Goal: Task Accomplishment & Management: Complete application form

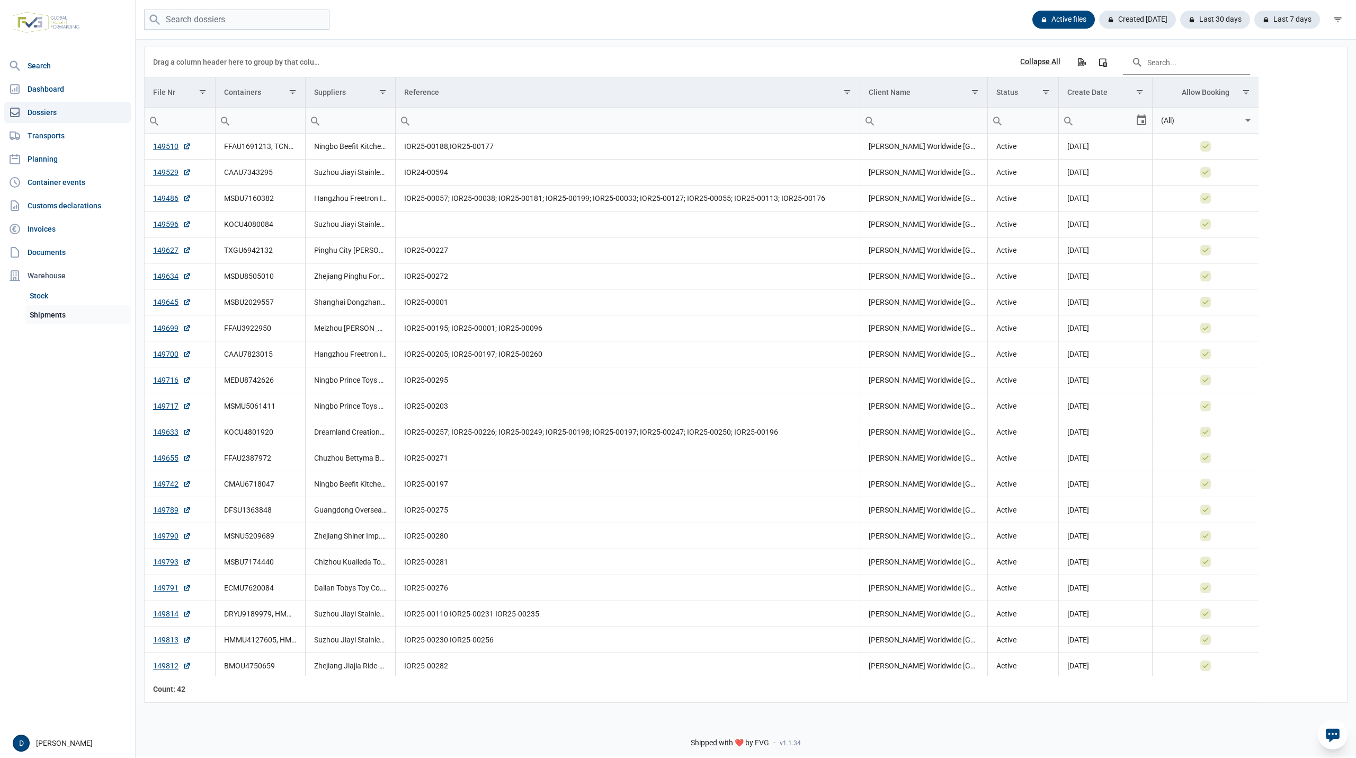
click at [51, 315] on link "Shipments" at bounding box center [77, 314] width 105 height 19
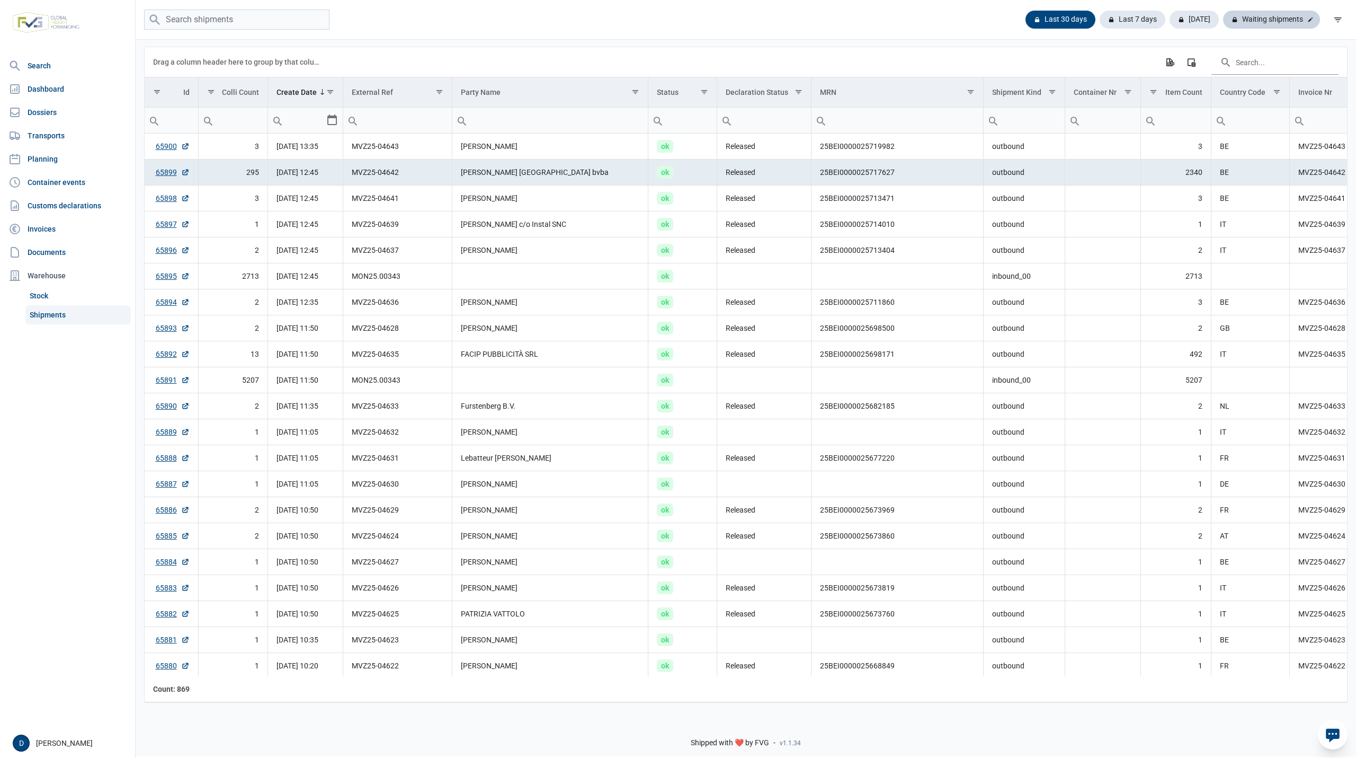
click at [1264, 22] on div "Waiting shipments" at bounding box center [1271, 20] width 97 height 18
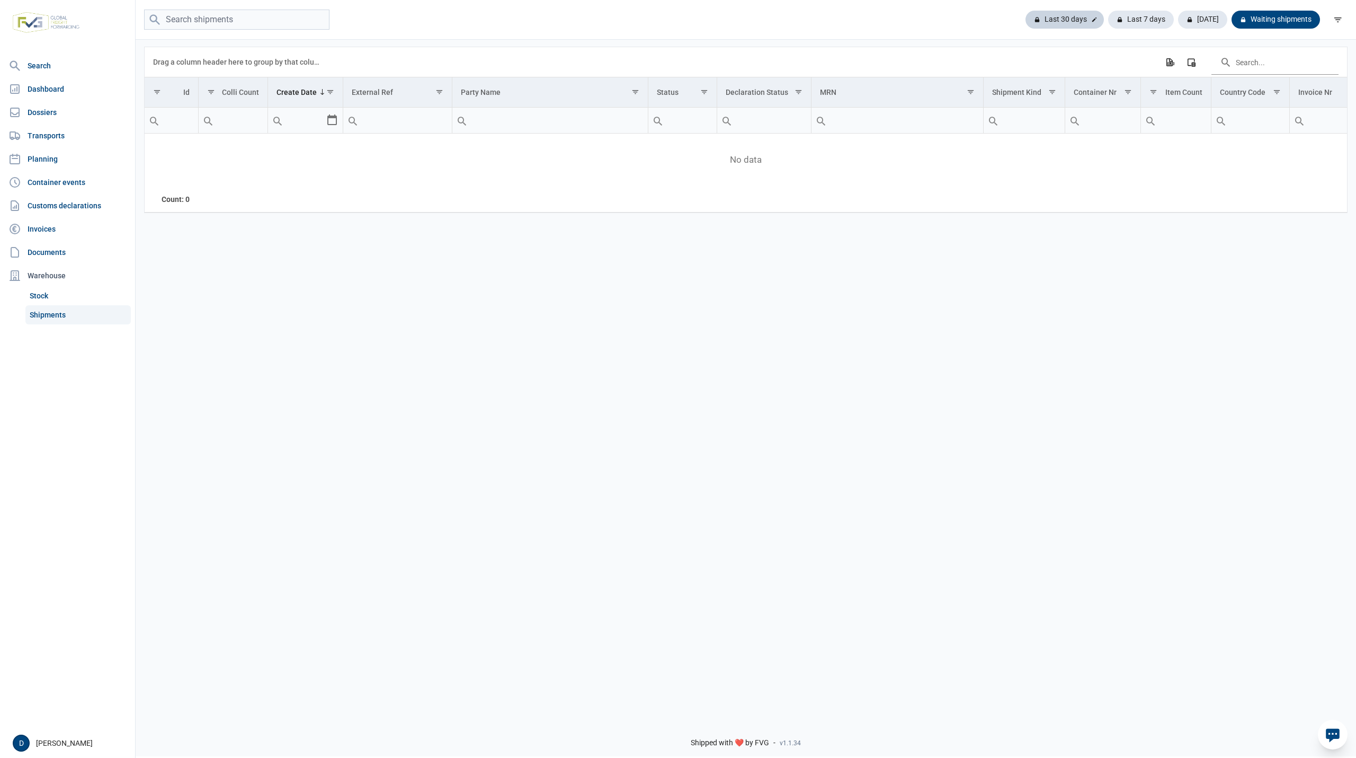
click at [1108, 18] on div "Last 30 days" at bounding box center [1141, 20] width 66 height 18
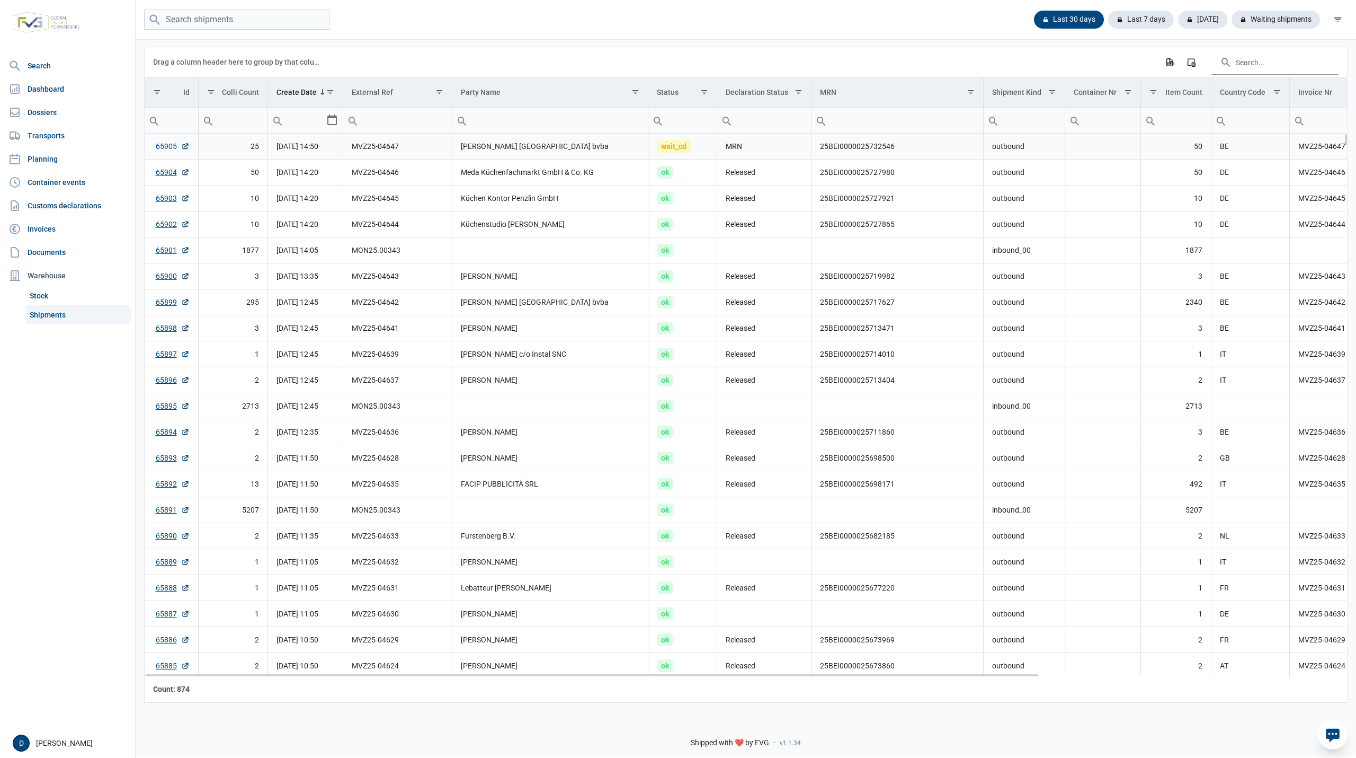
click at [162, 147] on link "65905" at bounding box center [173, 146] width 34 height 11
drag, startPoint x: 818, startPoint y: 148, endPoint x: 897, endPoint y: 154, distance: 79.6
click at [897, 154] on td "25BEI0000025732546" at bounding box center [898, 147] width 172 height 26
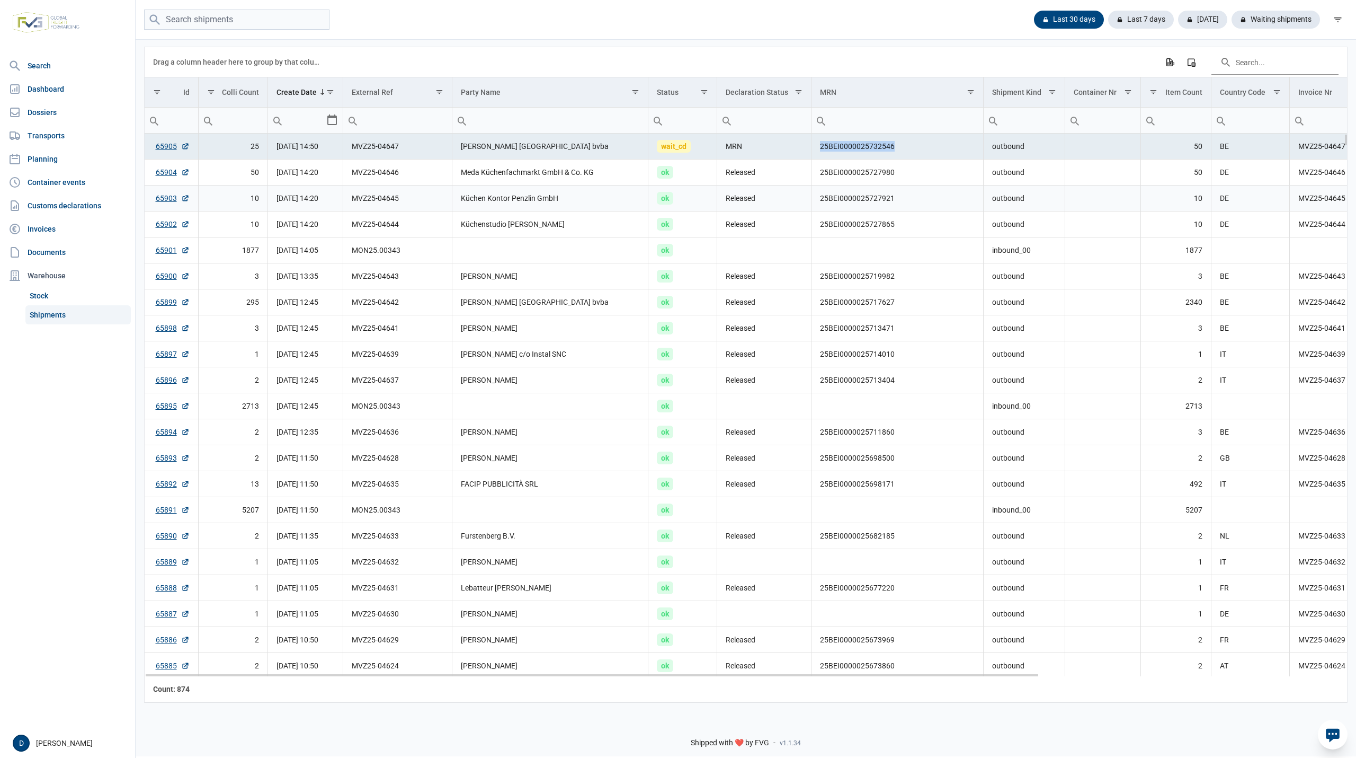
copy td "25BEI0000025732546"
click at [306, 150] on span "[DATE] 14:50" at bounding box center [298, 146] width 42 height 8
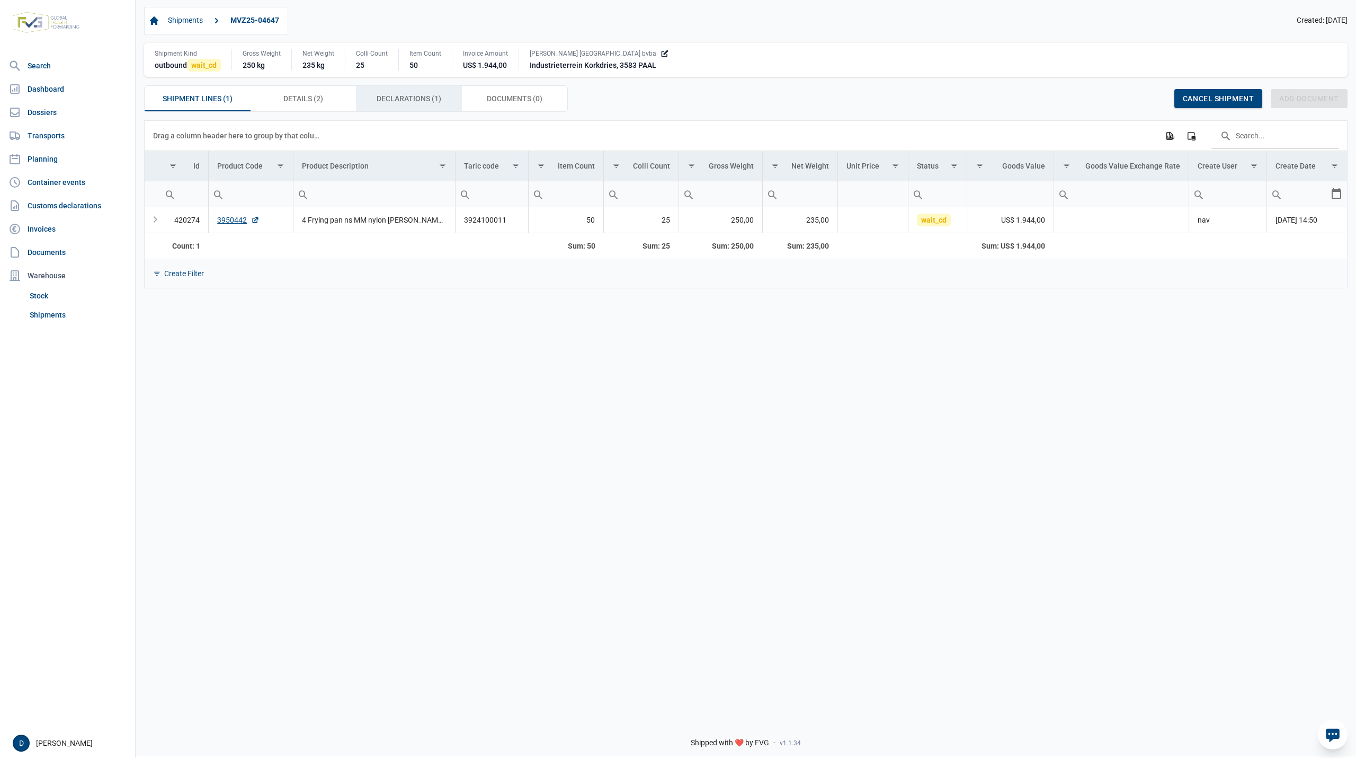
click at [424, 100] on span "Declarations (1) Declarations (1)" at bounding box center [409, 98] width 65 height 13
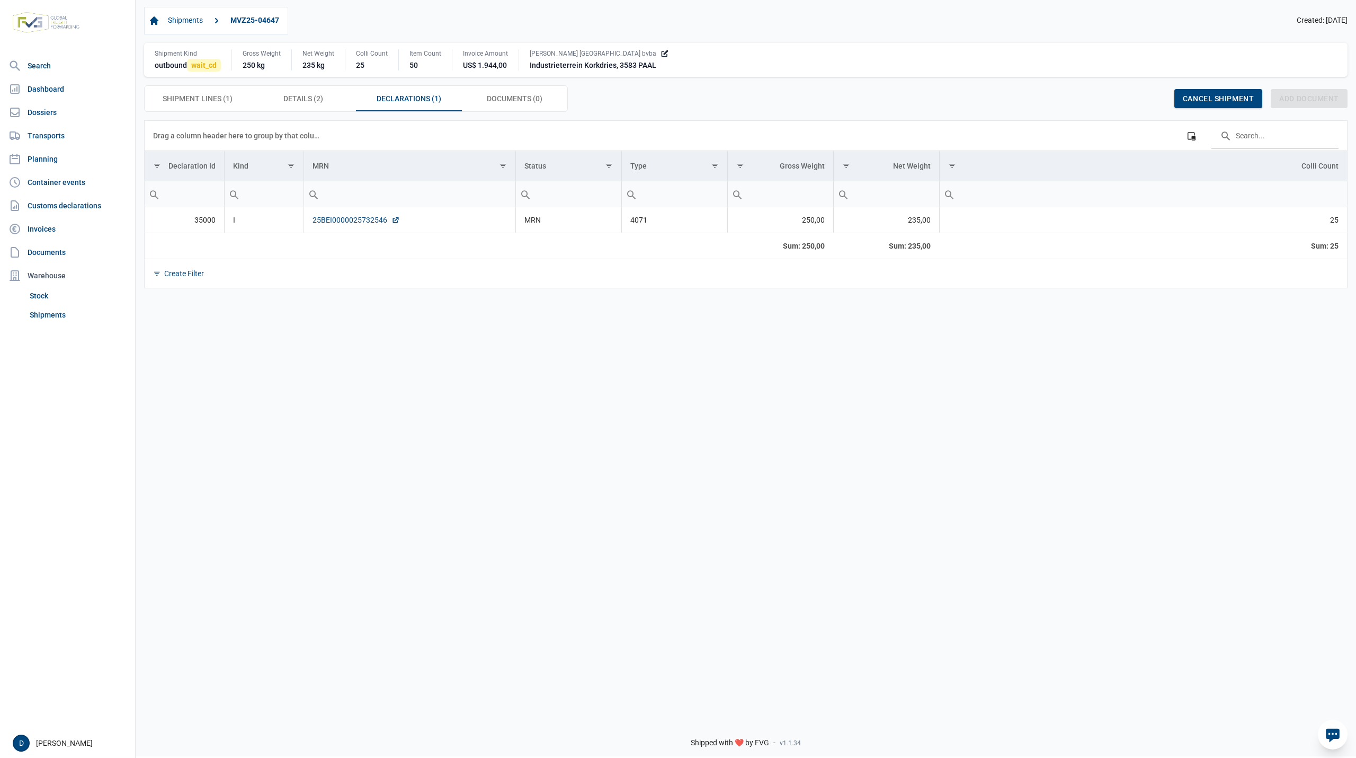
click at [343, 225] on link "25BEI0000025732546" at bounding box center [356, 220] width 87 height 11
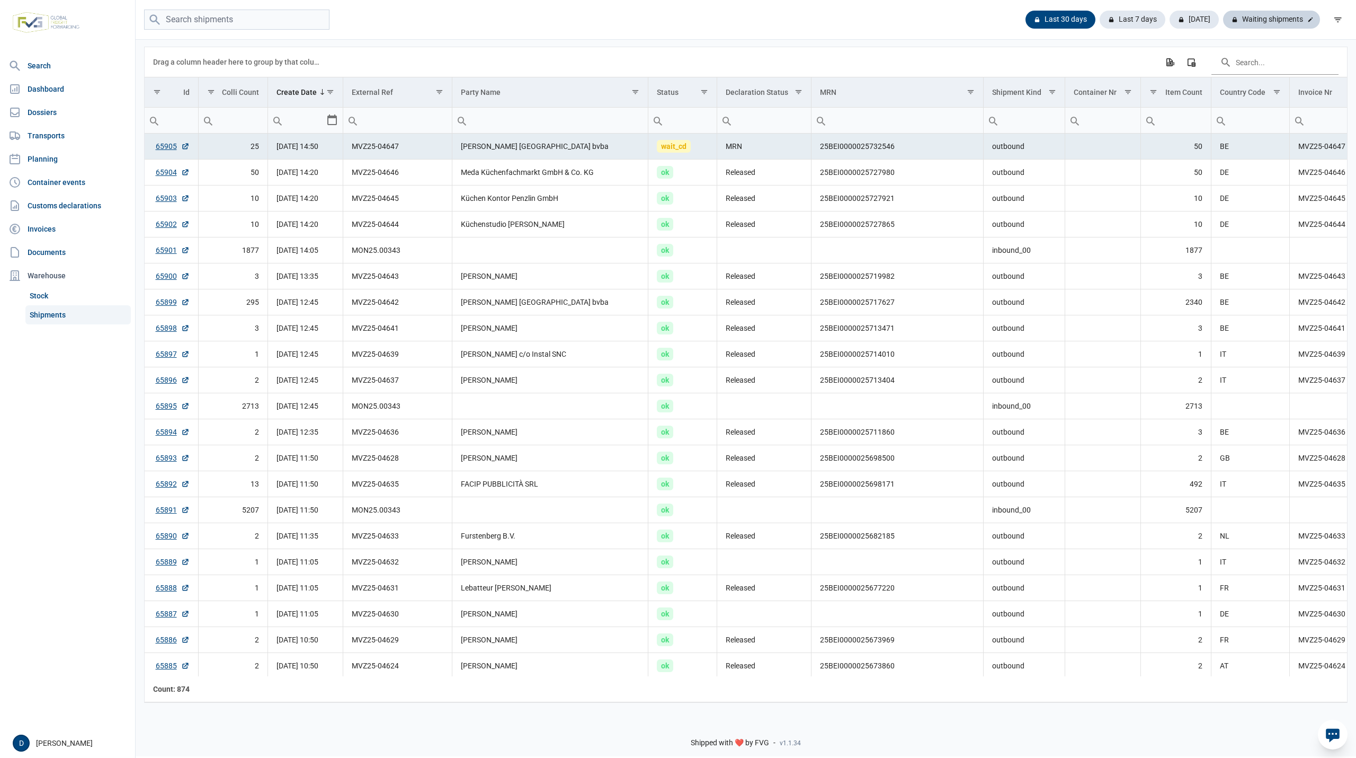
click at [1259, 22] on div "Waiting shipments" at bounding box center [1271, 20] width 97 height 18
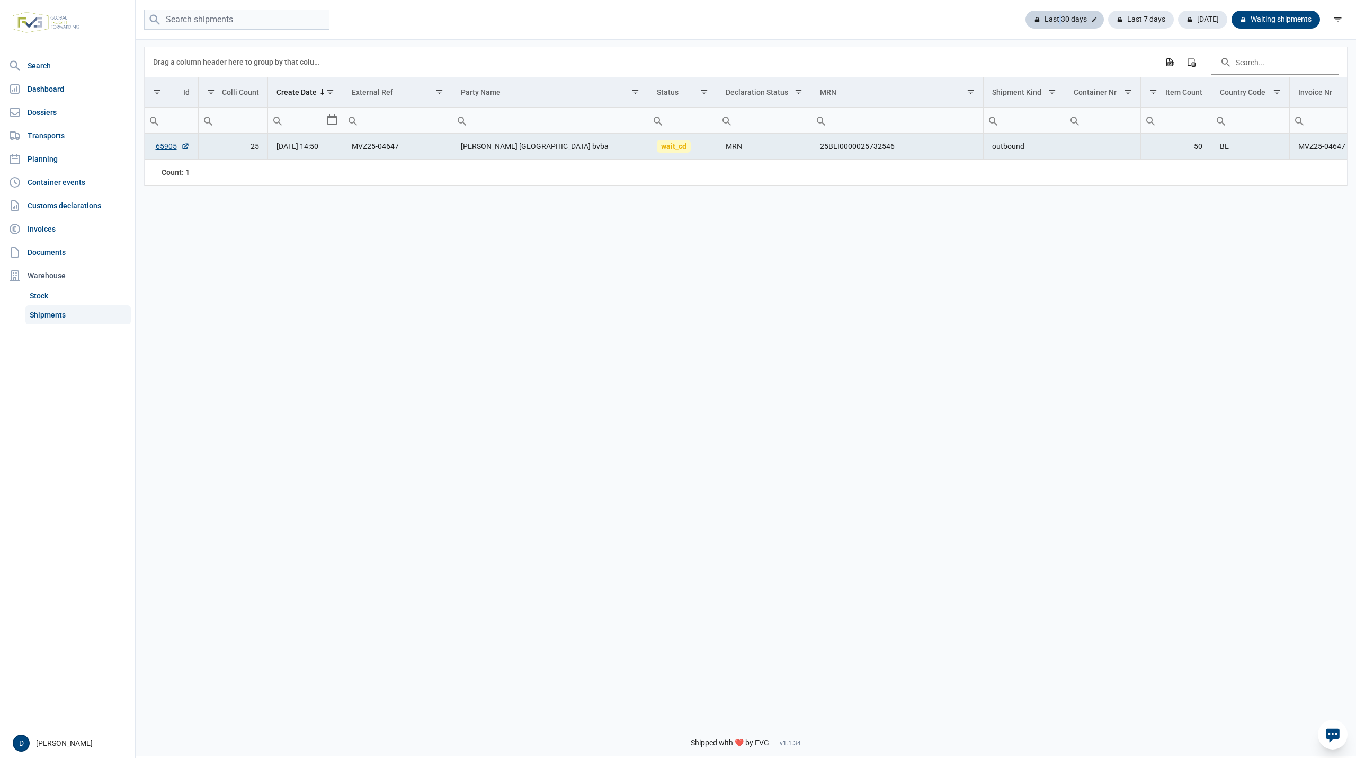
click at [1108, 21] on div "Last 30 days" at bounding box center [1141, 20] width 66 height 18
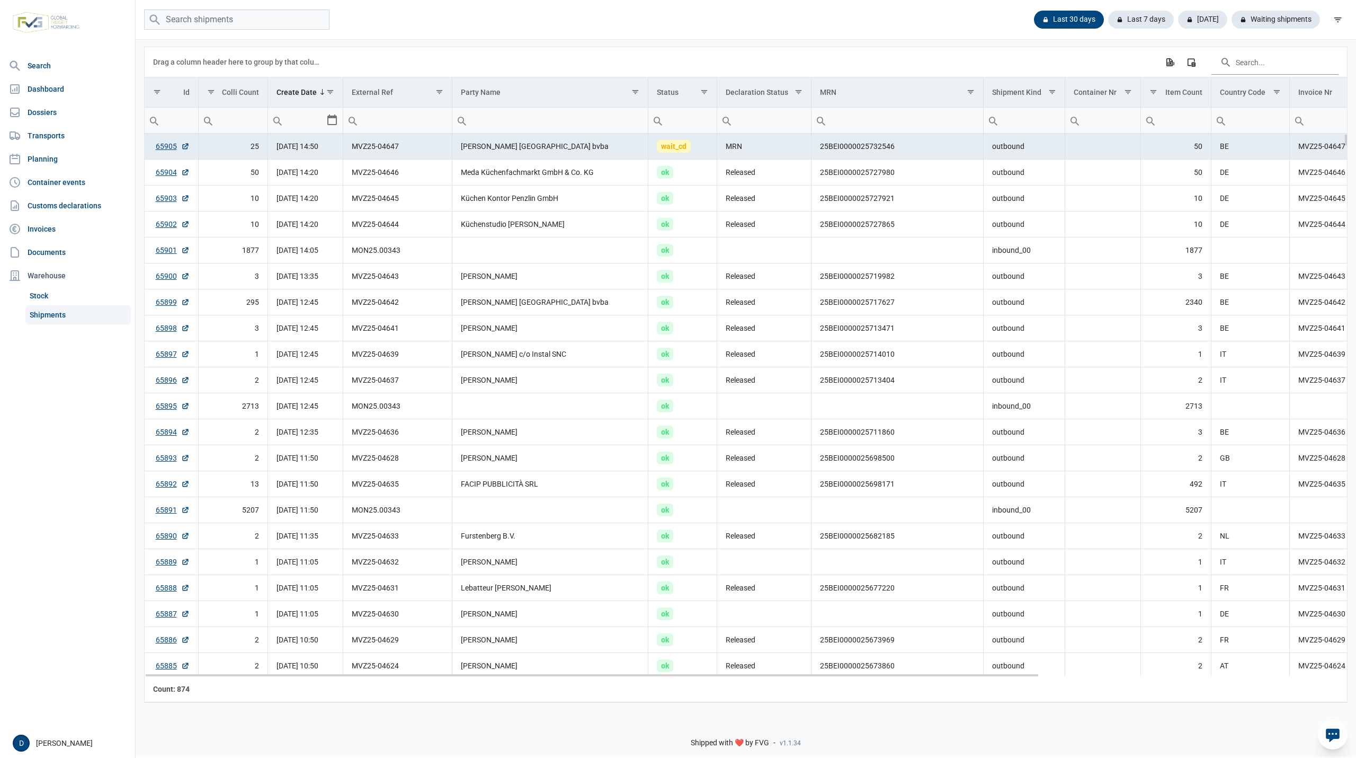
click at [605, 153] on td "[PERSON_NAME] [GEOGRAPHIC_DATA] bvba" at bounding box center [550, 147] width 197 height 26
click at [1075, 147] on td "Data grid with 874 rows and 18 columns" at bounding box center [1103, 147] width 76 height 26
click at [796, 153] on td "MRN" at bounding box center [764, 147] width 94 height 26
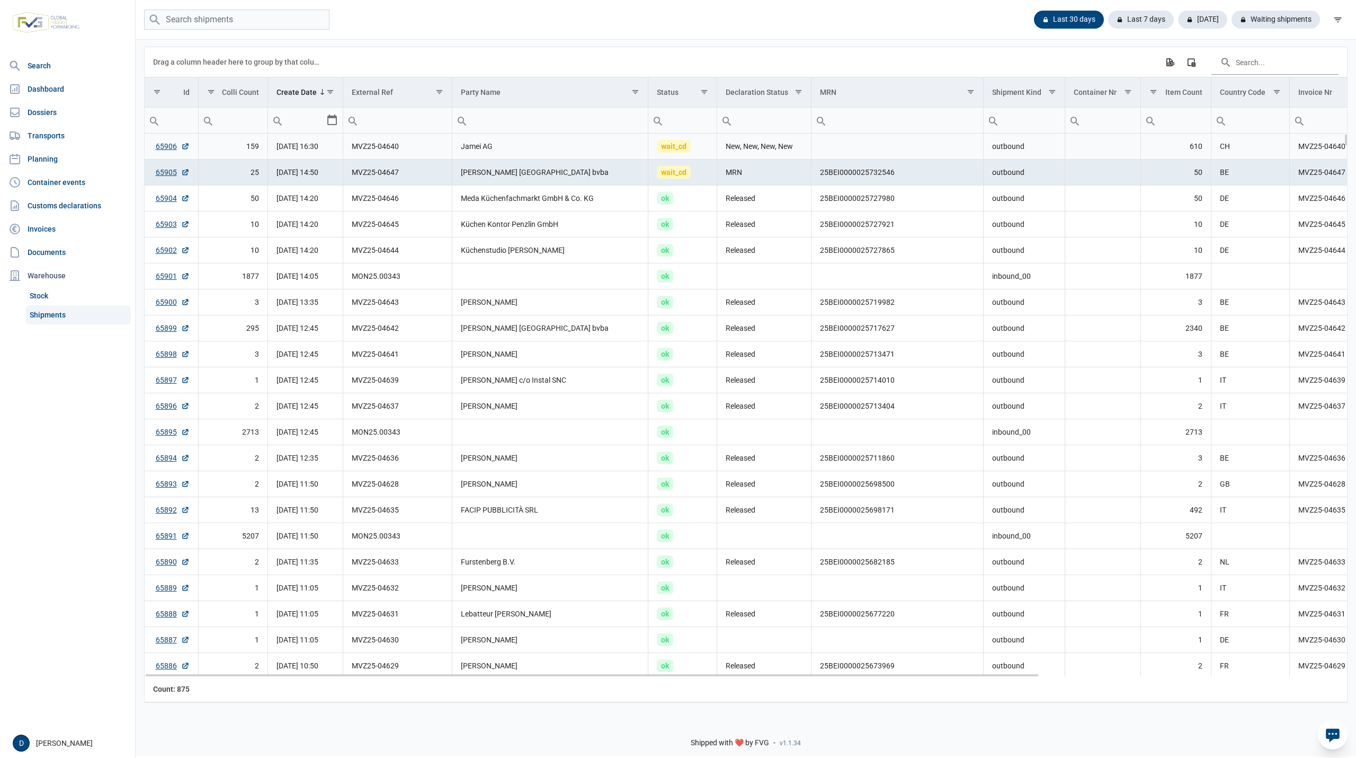
click at [496, 148] on td "Jamei AG" at bounding box center [550, 147] width 197 height 26
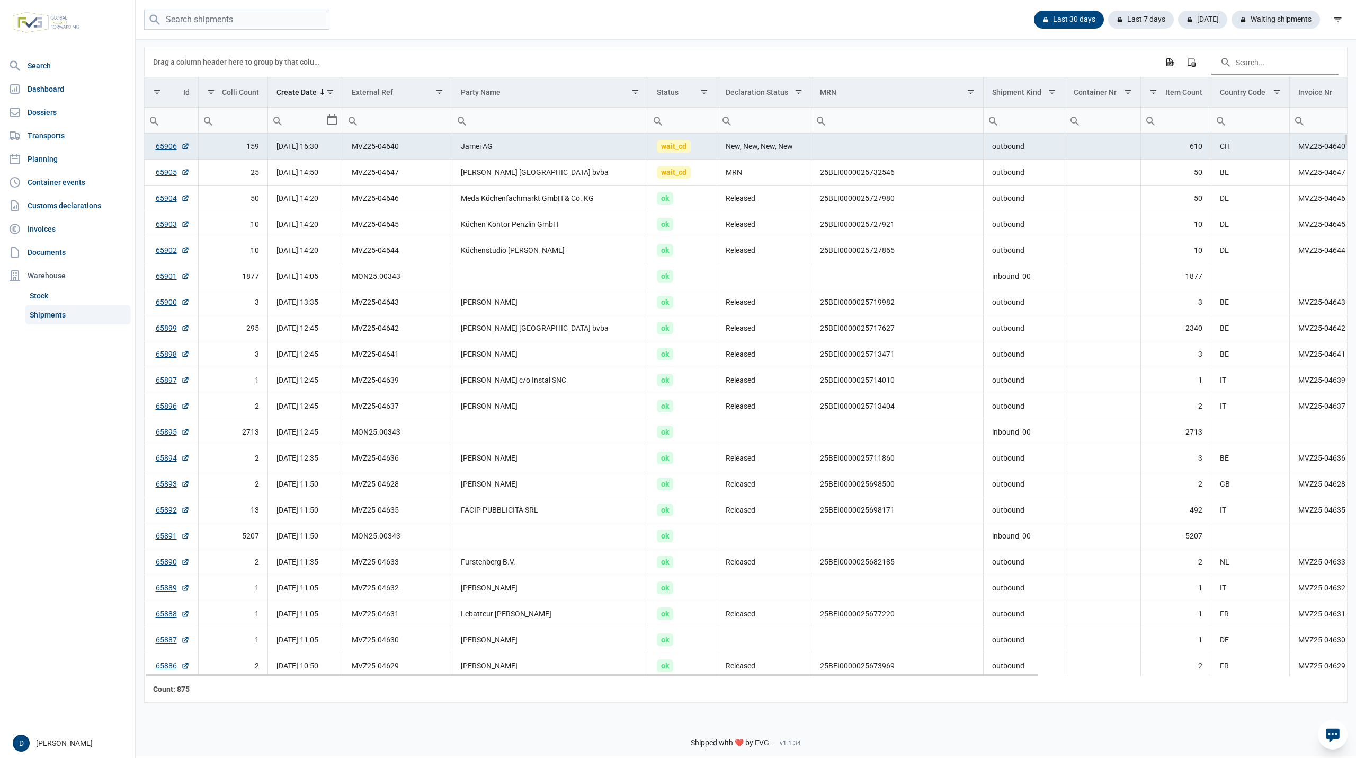
click at [496, 148] on td "Jamei AG" at bounding box center [550, 147] width 197 height 26
click at [157, 148] on link "65906" at bounding box center [173, 146] width 34 height 11
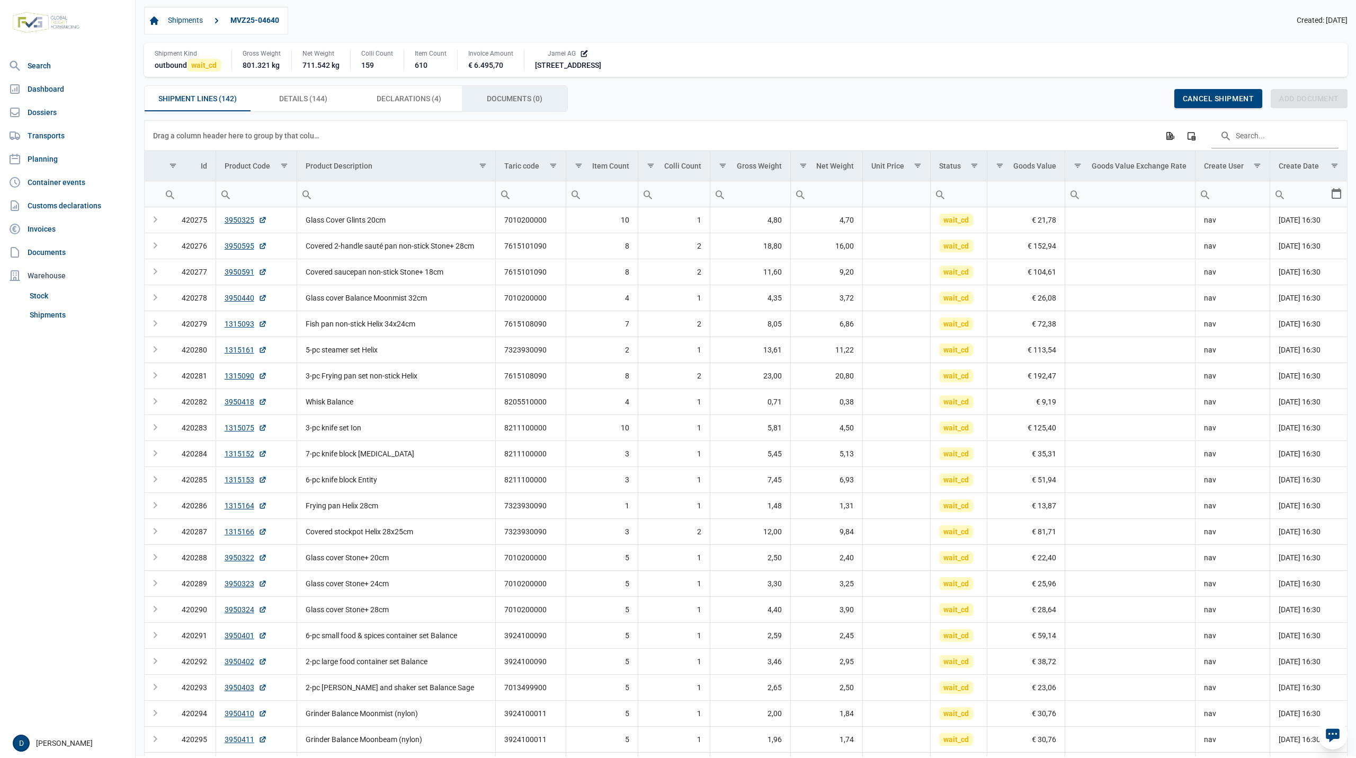
click at [496, 99] on span "Documents (0) Documents (0)" at bounding box center [515, 98] width 56 height 13
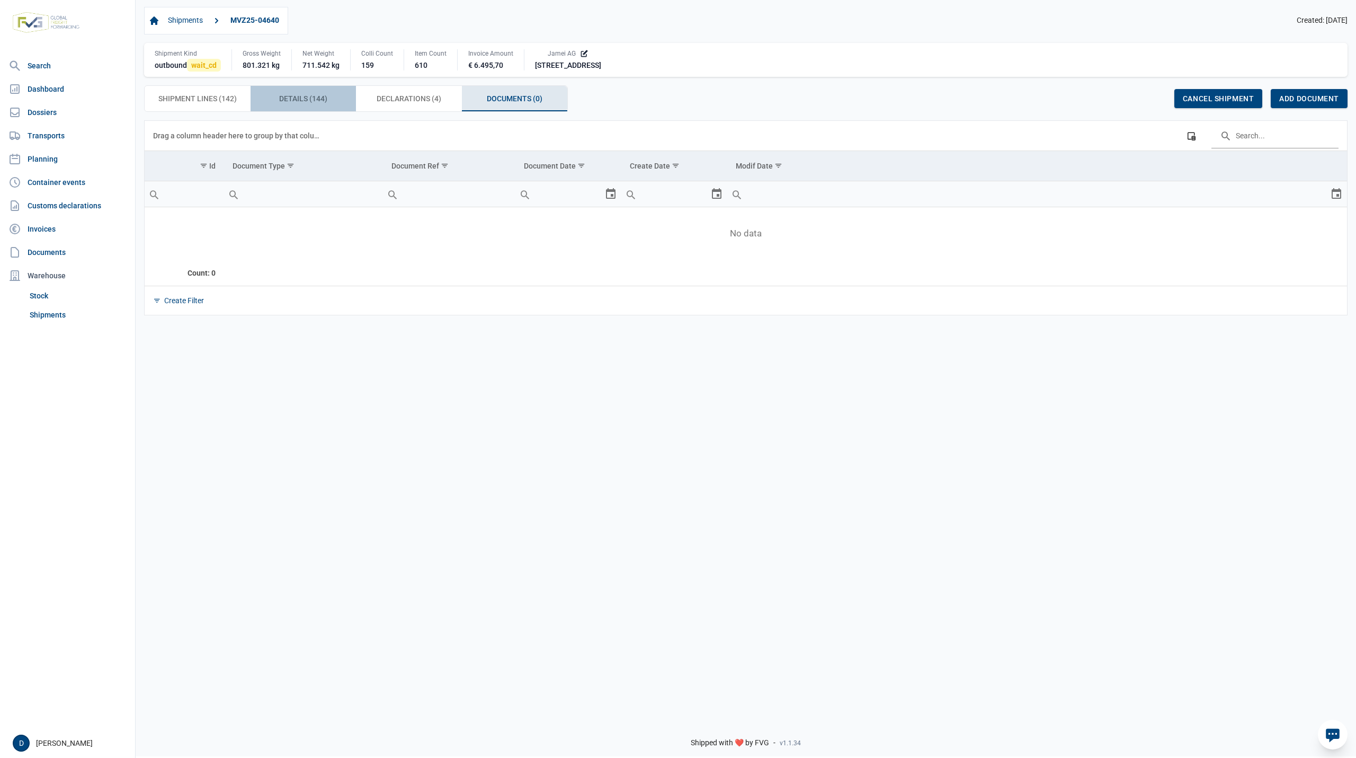
click at [322, 97] on span "Details (144) Details (144)" at bounding box center [303, 98] width 48 height 13
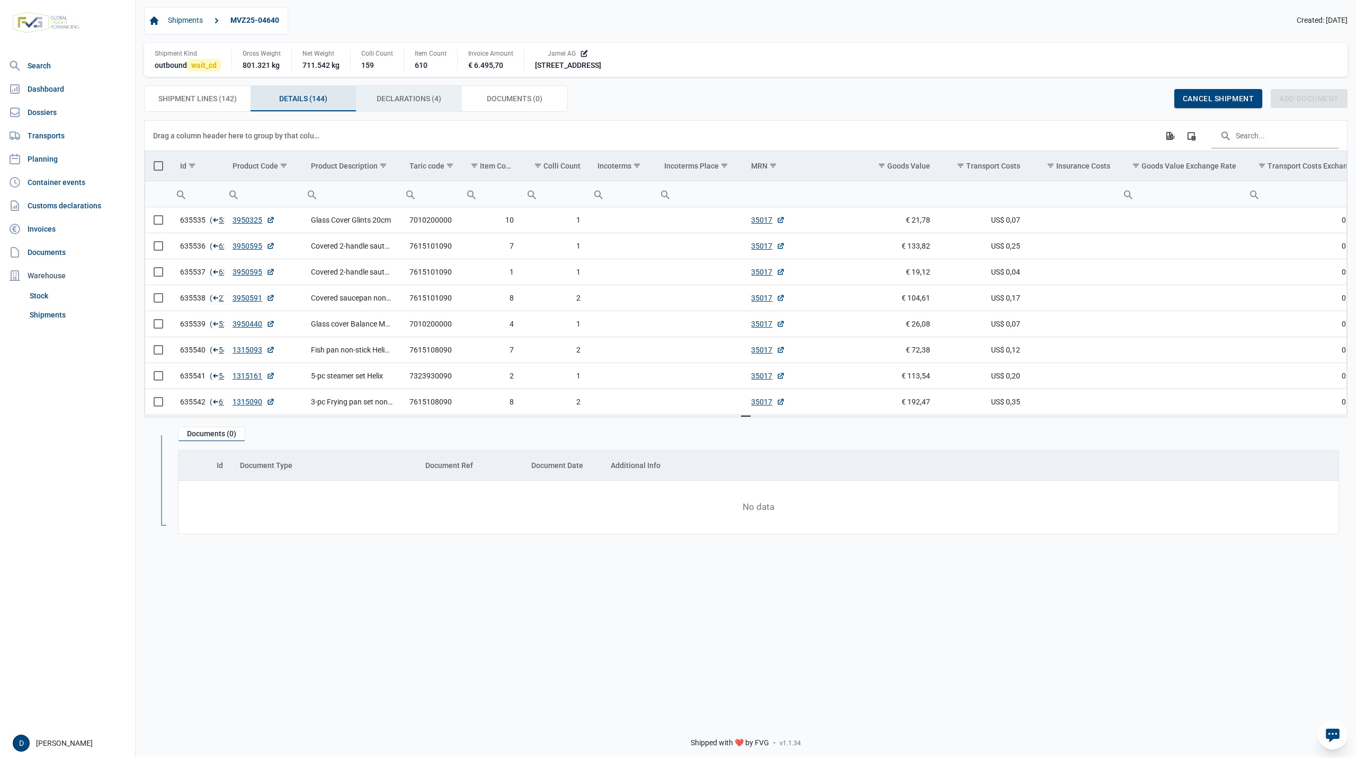
click at [401, 101] on span "Declarations (4) Declarations (4)" at bounding box center [409, 98] width 65 height 13
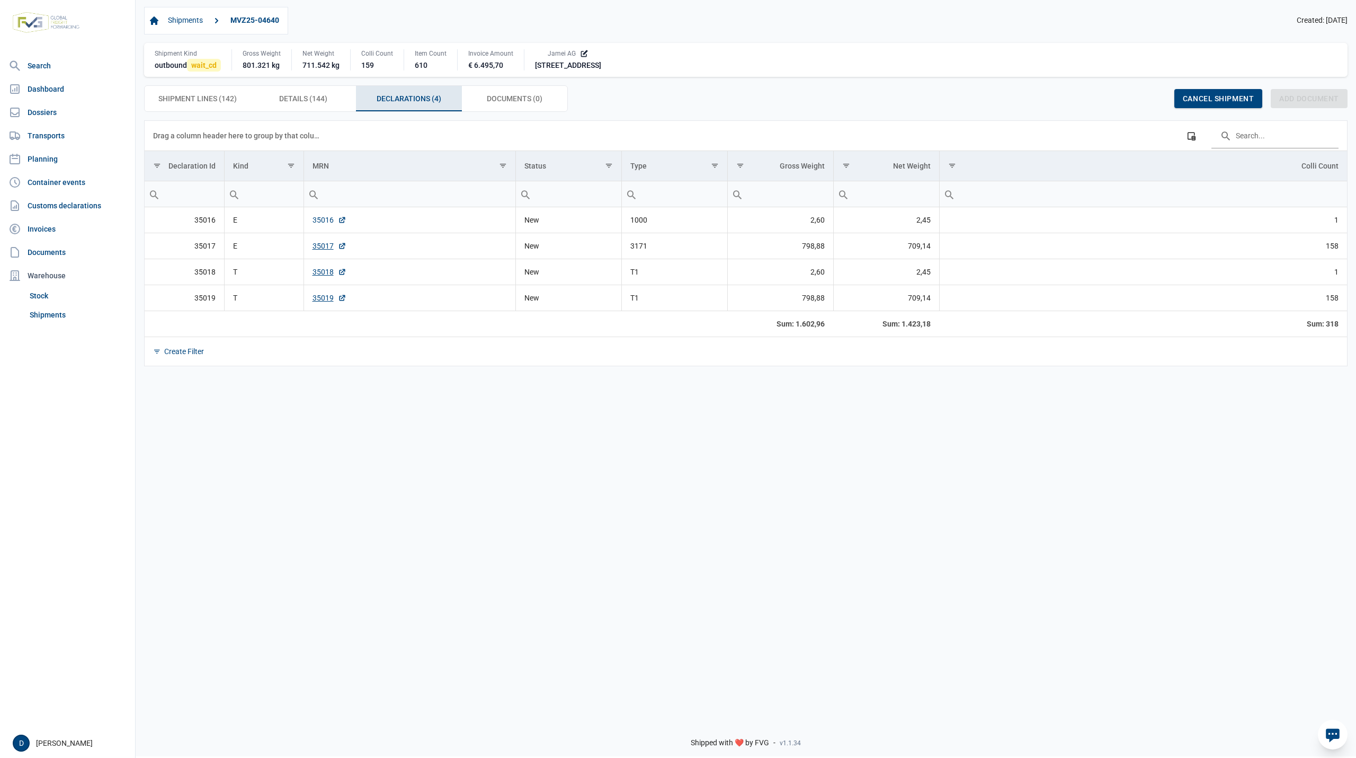
click at [325, 221] on link "35016" at bounding box center [330, 220] width 34 height 11
click at [327, 250] on link "35017" at bounding box center [330, 246] width 34 height 11
click at [321, 274] on link "35018" at bounding box center [330, 271] width 34 height 11
click at [325, 302] on link "35019" at bounding box center [330, 297] width 34 height 11
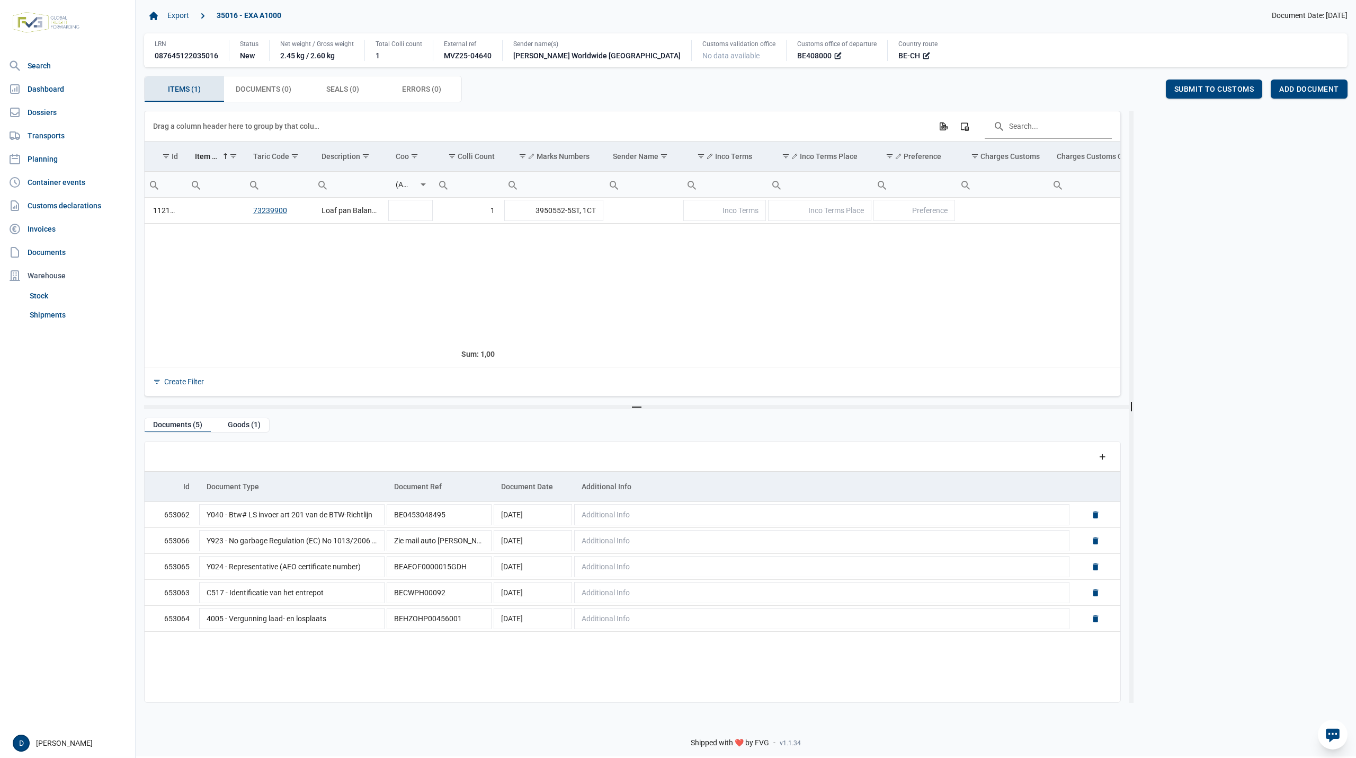
click at [190, 84] on span "Items (1) Items (1)" at bounding box center [184, 89] width 33 height 13
click at [1313, 85] on div "Add document" at bounding box center [1309, 88] width 77 height 19
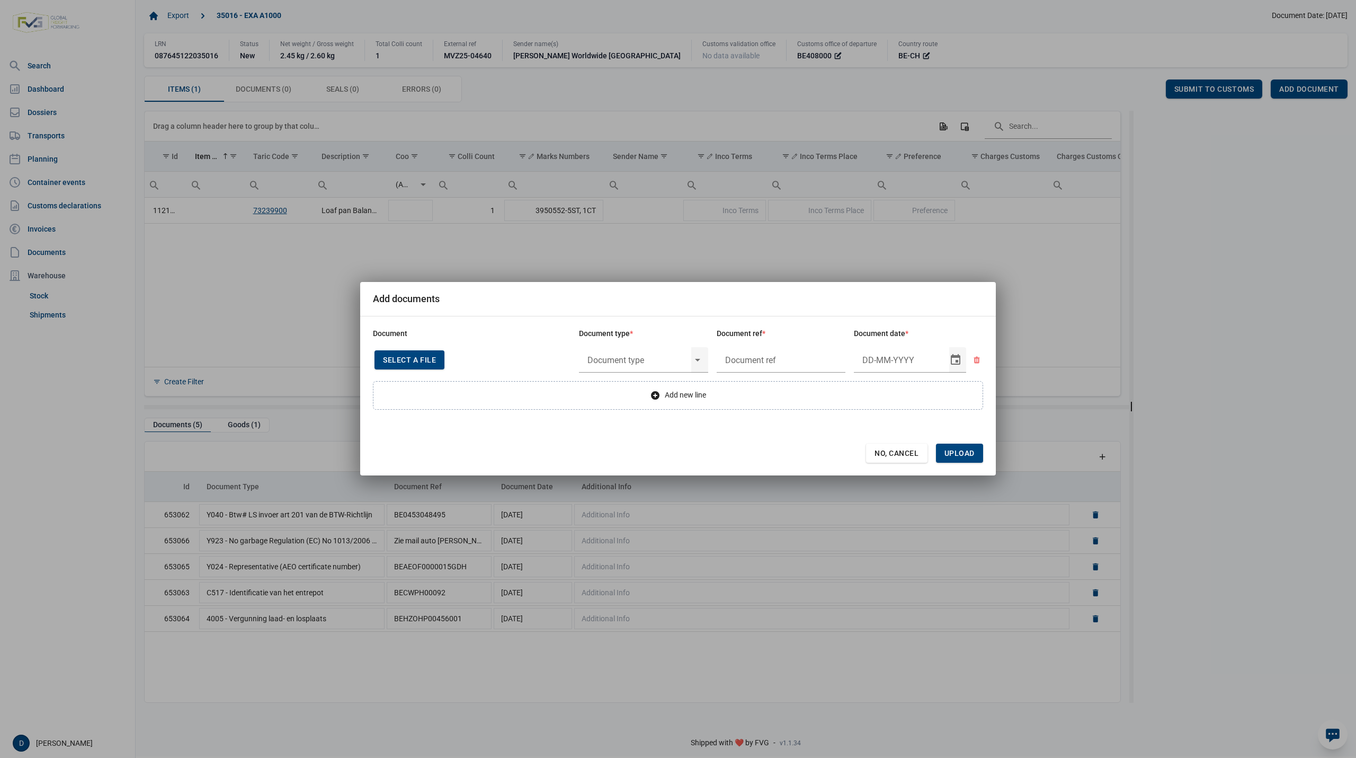
click at [420, 359] on span "Select a file" at bounding box center [409, 359] width 53 height 8
type input "Invoice VFA25-04780"
click at [702, 362] on div "Select" at bounding box center [702, 360] width 13 height 28
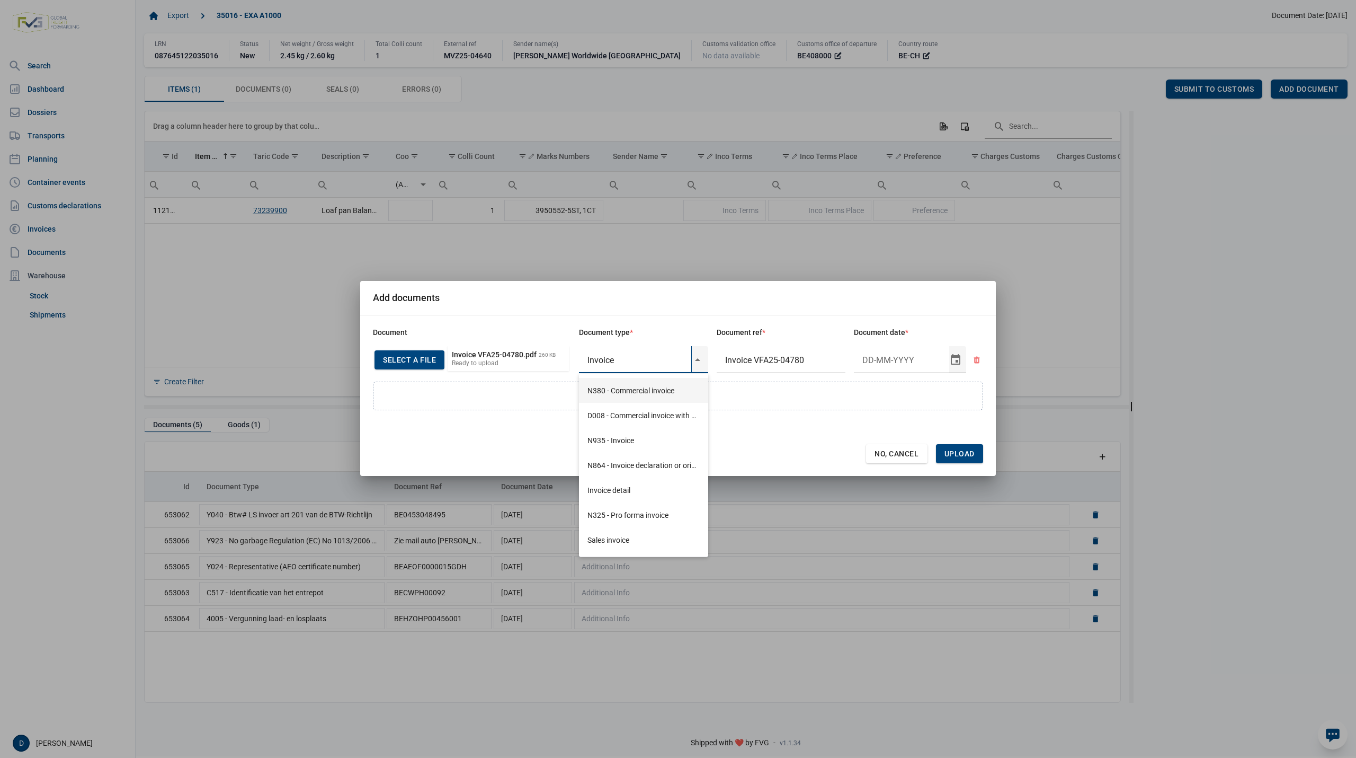
type input "Invoice"
click at [629, 385] on div "N380 - Commercial invoice" at bounding box center [643, 390] width 129 height 25
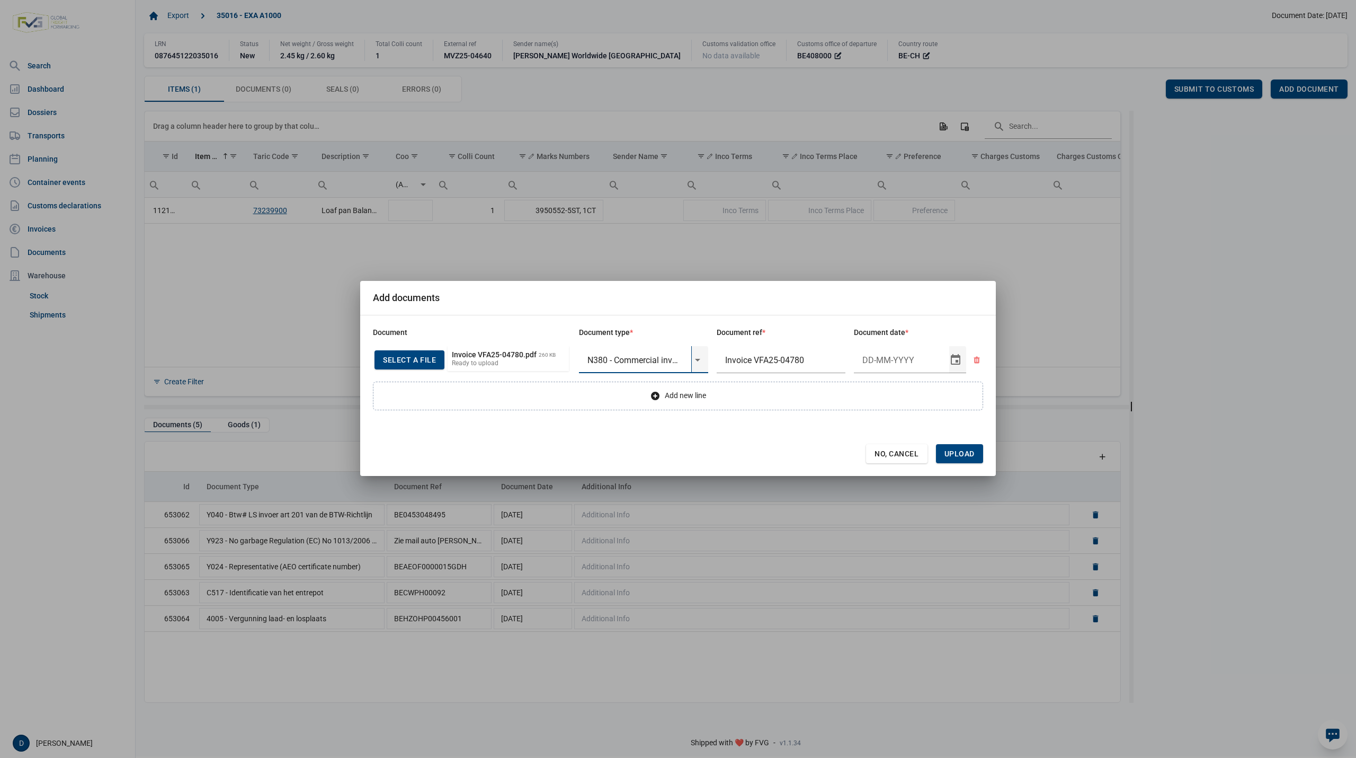
type input "N380 - Commercial invoice"
type input "[DATE]"
click at [966, 452] on span "Upload" at bounding box center [960, 453] width 30 height 8
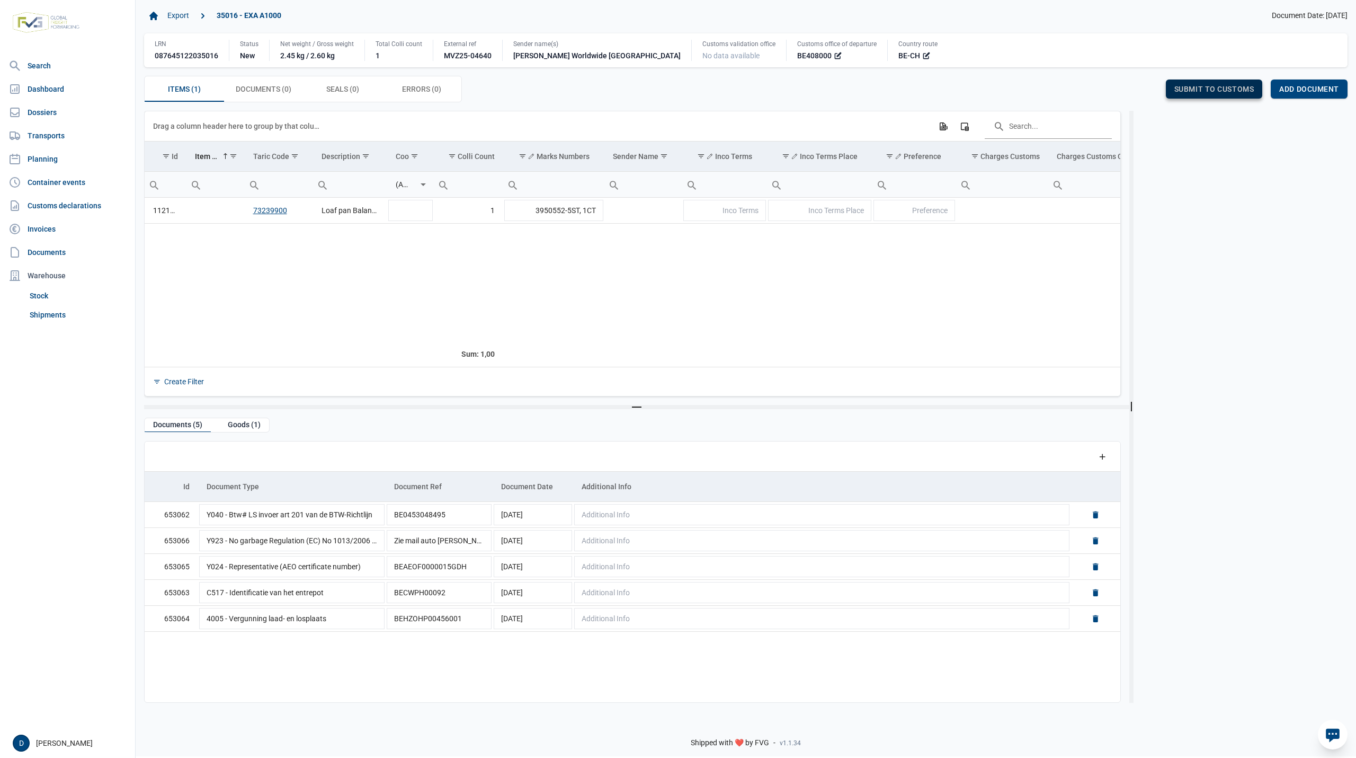
click at [1208, 86] on span "Submit to customs" at bounding box center [1214, 89] width 80 height 8
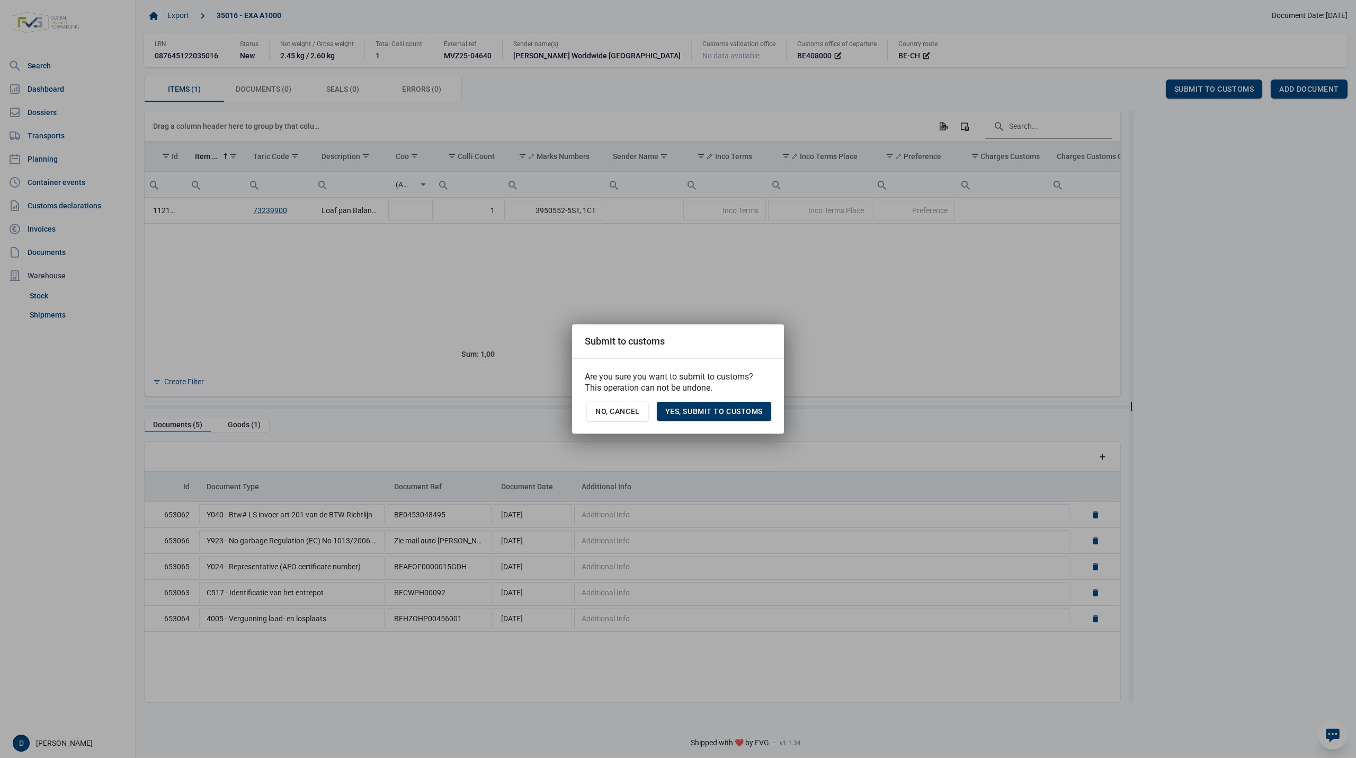
click at [712, 410] on span "Yes, Submit to customs" at bounding box center [713, 411] width 97 height 8
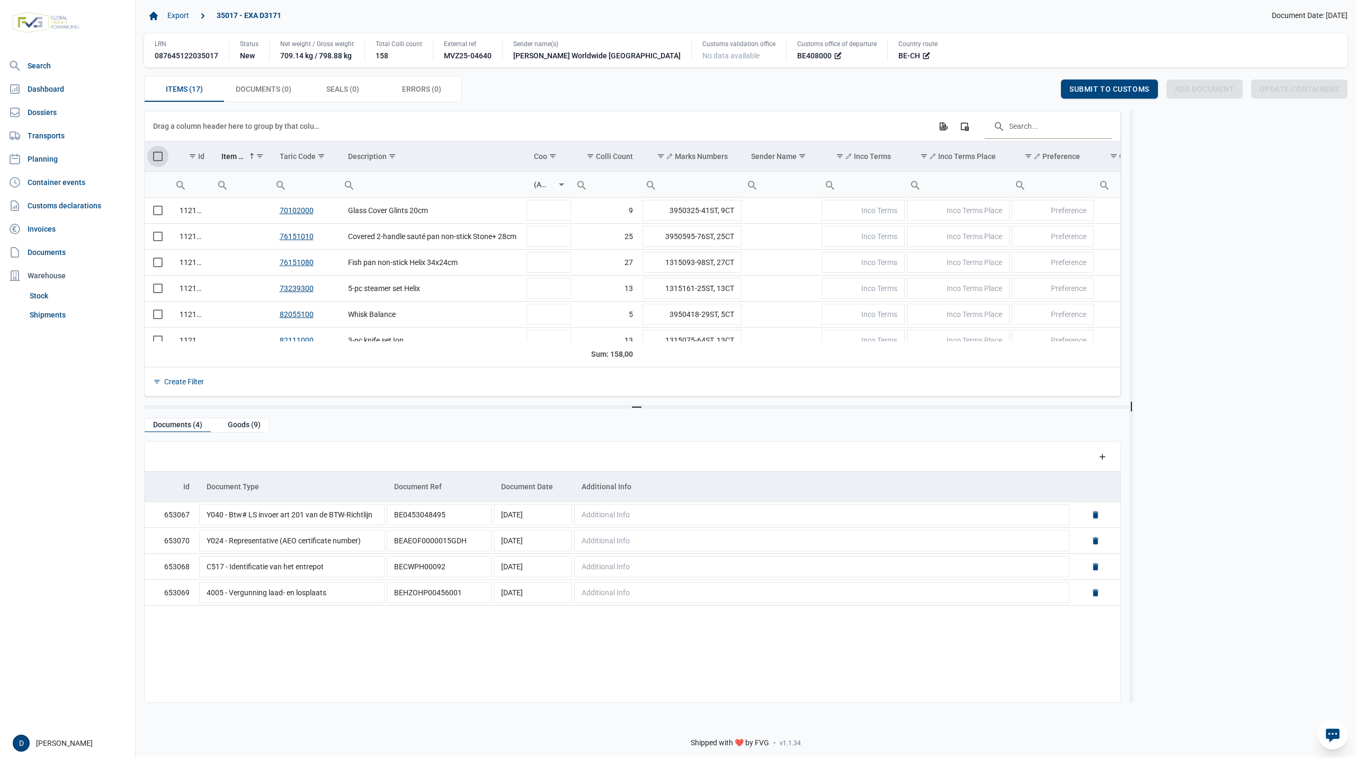
click at [158, 161] on span "Select all" at bounding box center [158, 157] width 10 height 10
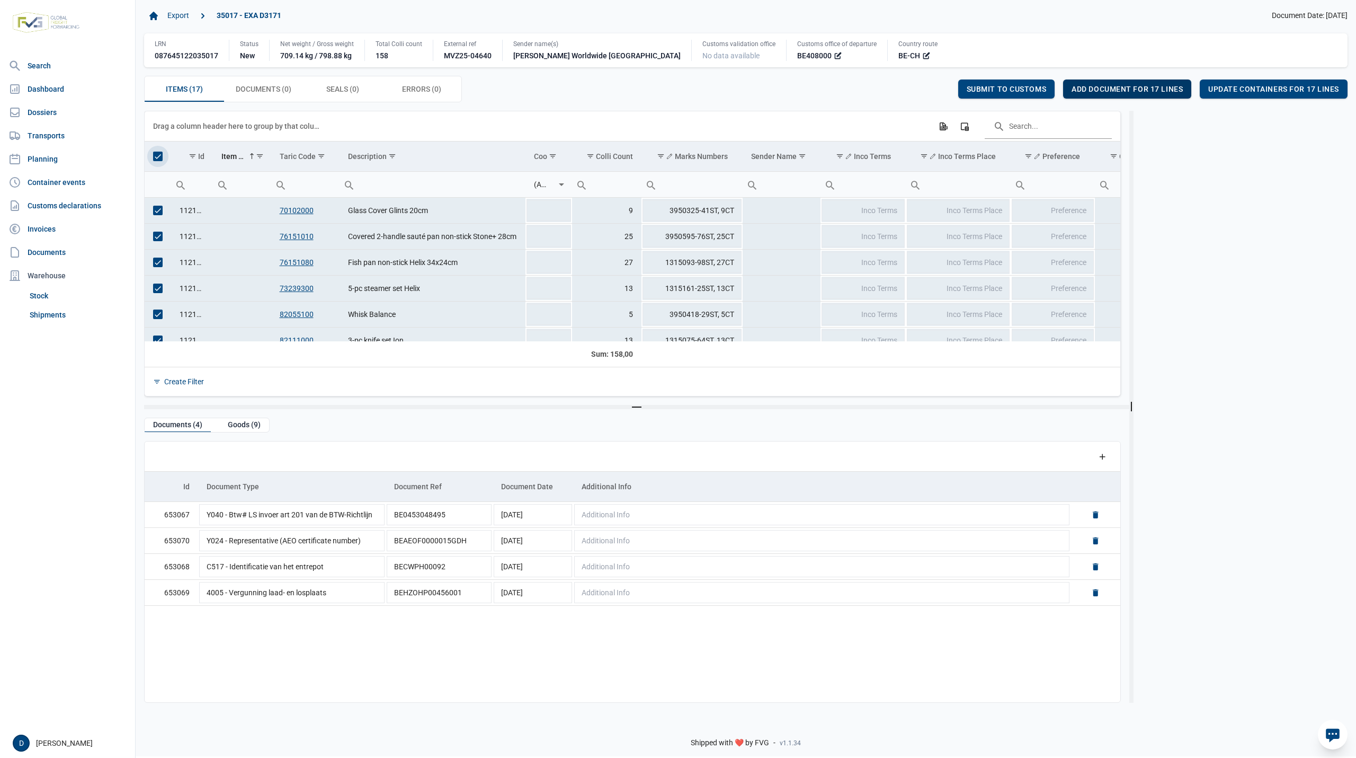
click at [1151, 89] on span "Add document for 17 lines" at bounding box center [1127, 89] width 111 height 8
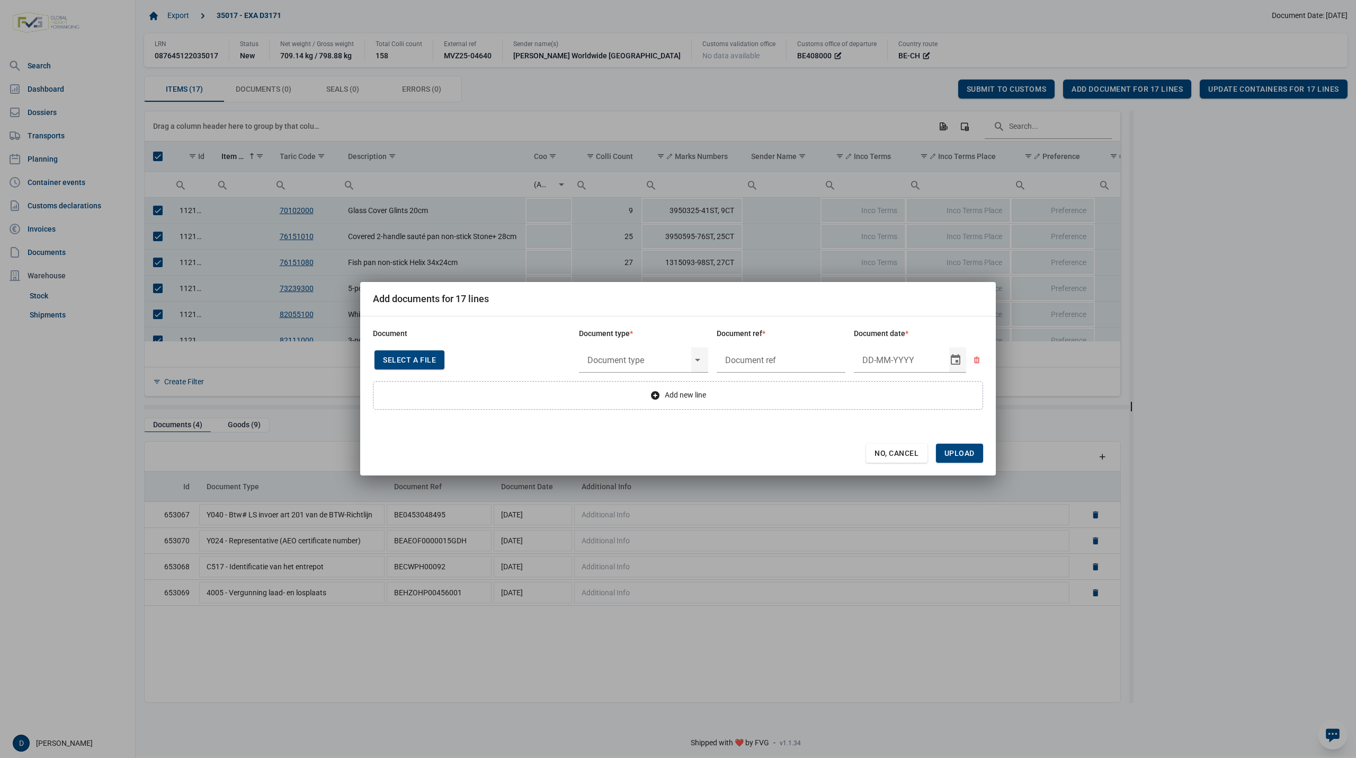
click at [412, 357] on span "Select a file" at bounding box center [409, 359] width 53 height 8
type input "Invoice VFA25-04780"
click at [659, 358] on input "text" at bounding box center [635, 360] width 112 height 28
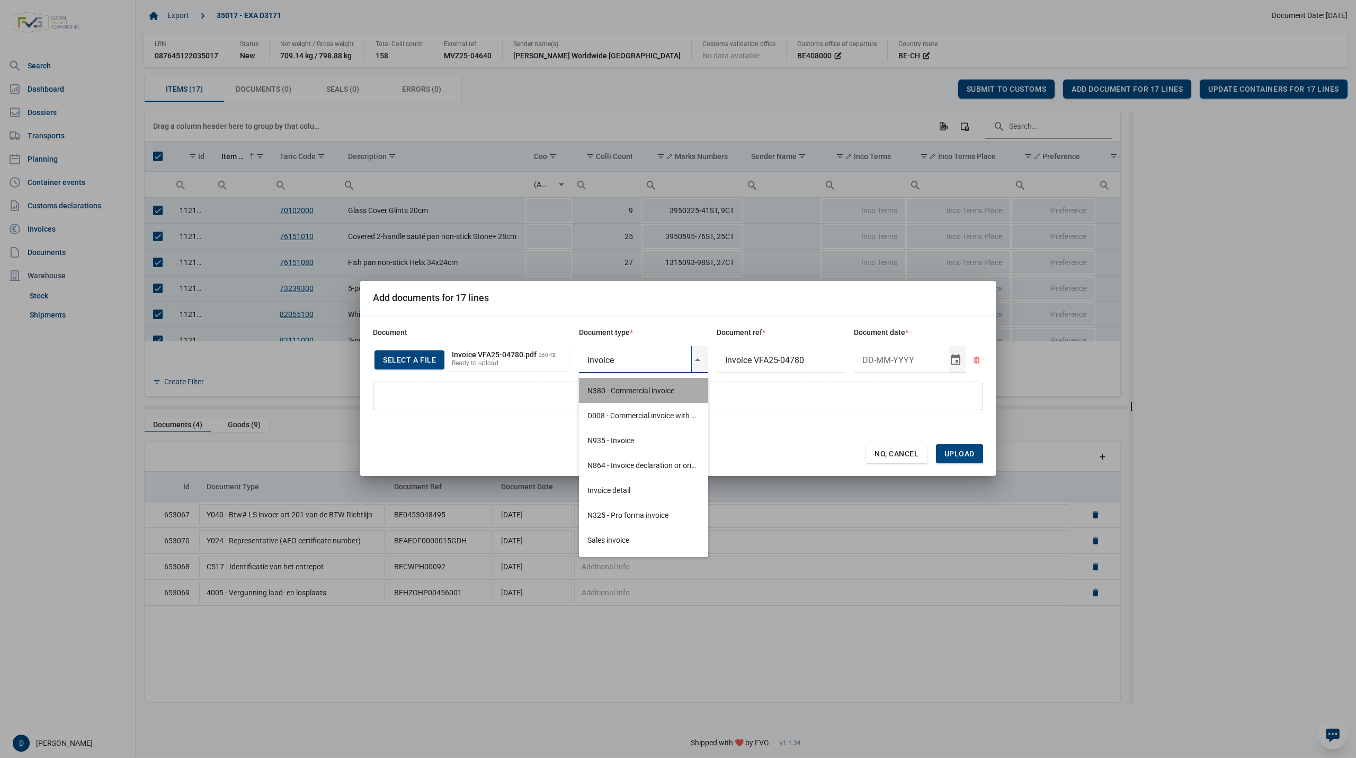
click at [637, 391] on div "N380 - Commercial invoice" at bounding box center [643, 390] width 129 height 25
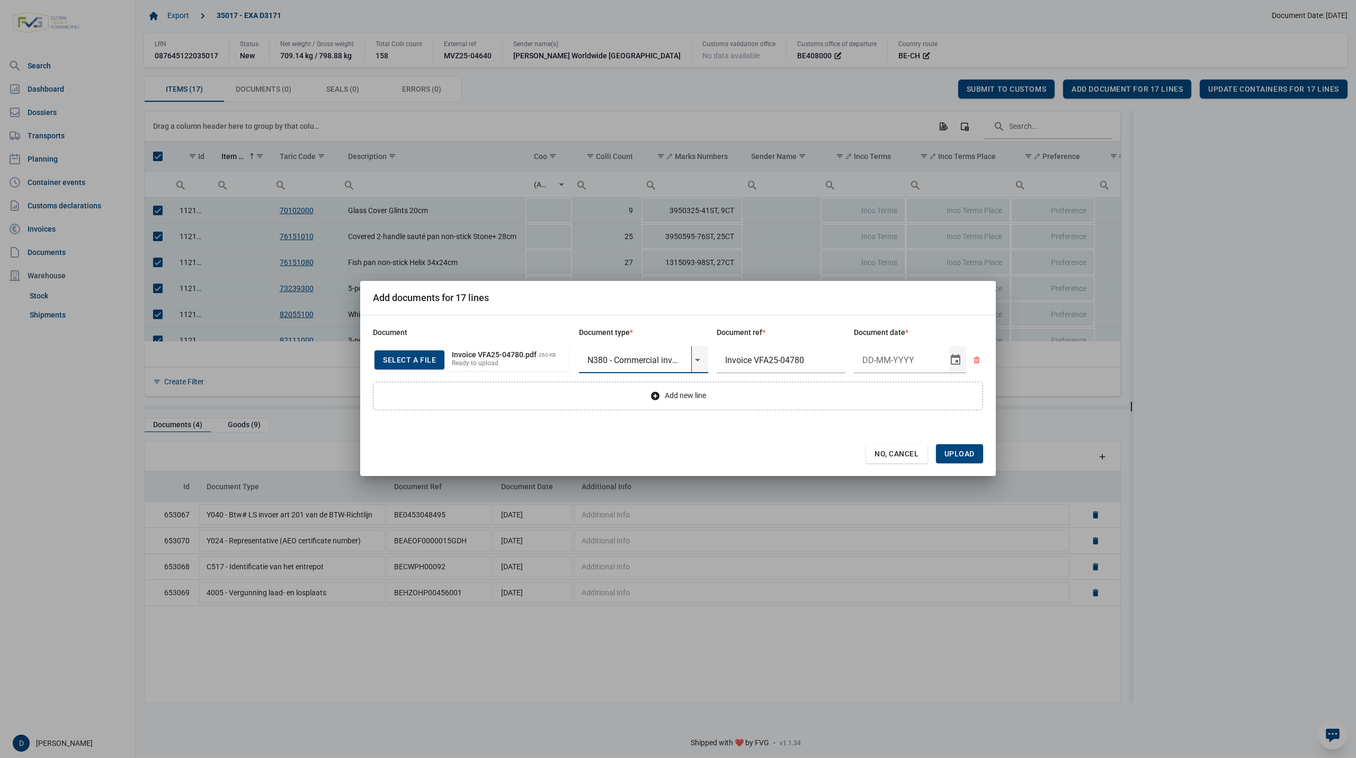
type input "N380 - Commercial invoice"
type input "[DATE]"
click at [971, 453] on span "Upload" at bounding box center [960, 453] width 30 height 8
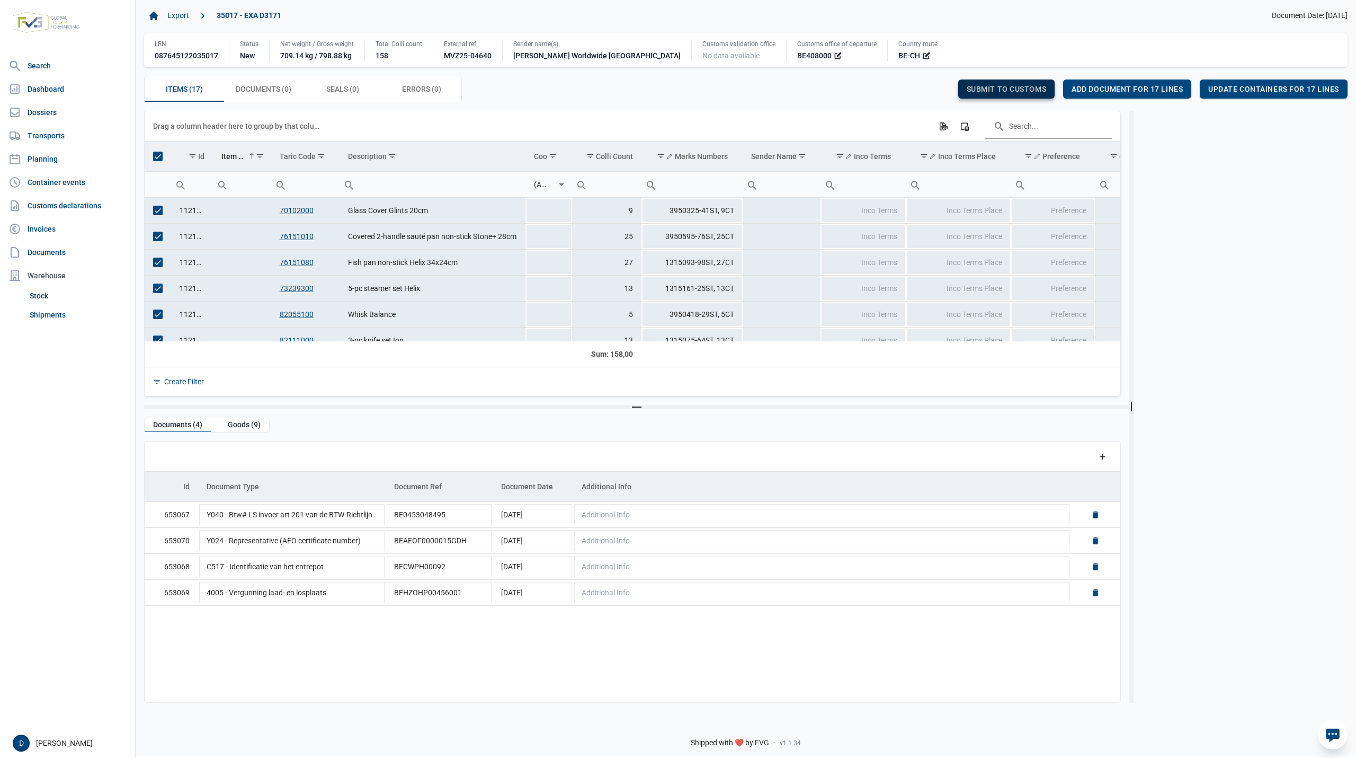
click at [1028, 87] on span "Submit to customs" at bounding box center [1007, 89] width 80 height 8
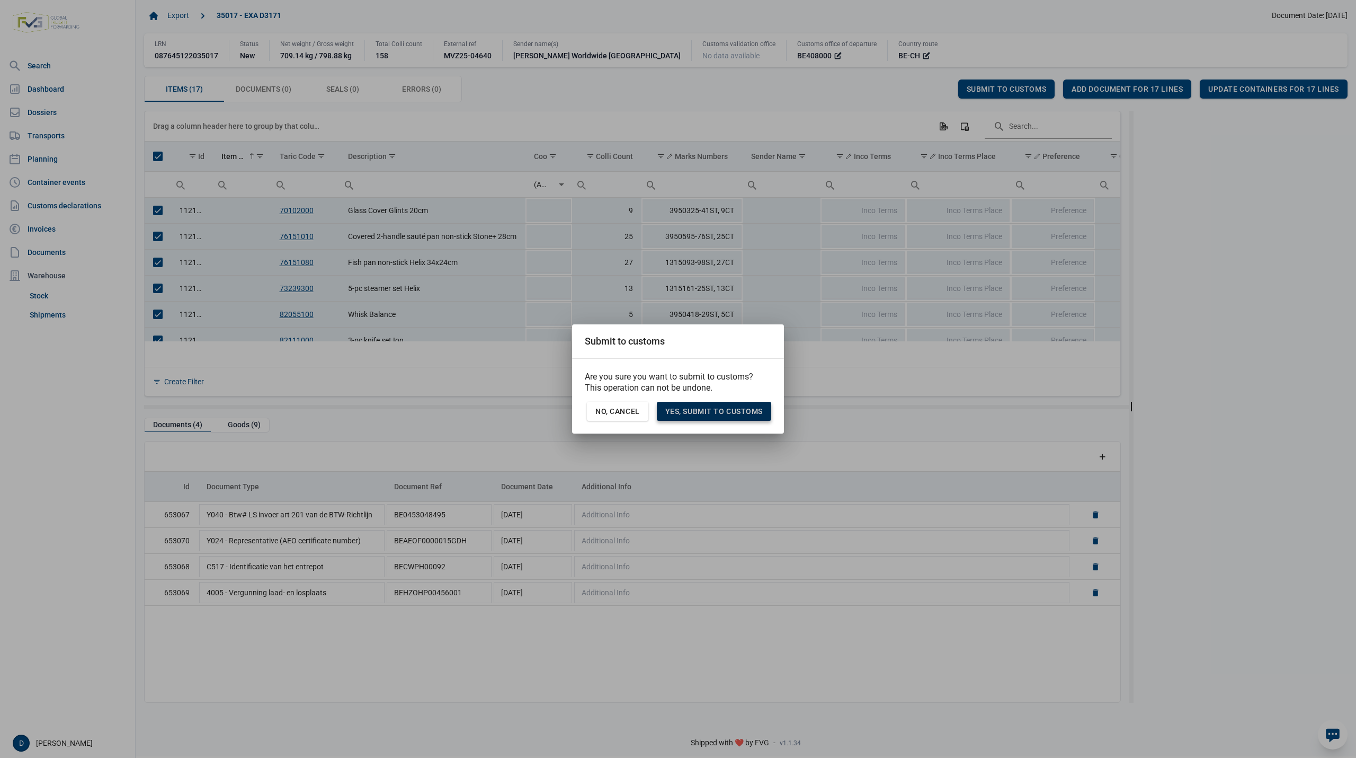
click at [713, 403] on div "Yes, Submit to customs" at bounding box center [714, 411] width 114 height 19
click at [718, 404] on div "Data grid with 17 rows and 23 columns Drag a column header here to group by tha…" at bounding box center [636, 258] width 985 height 294
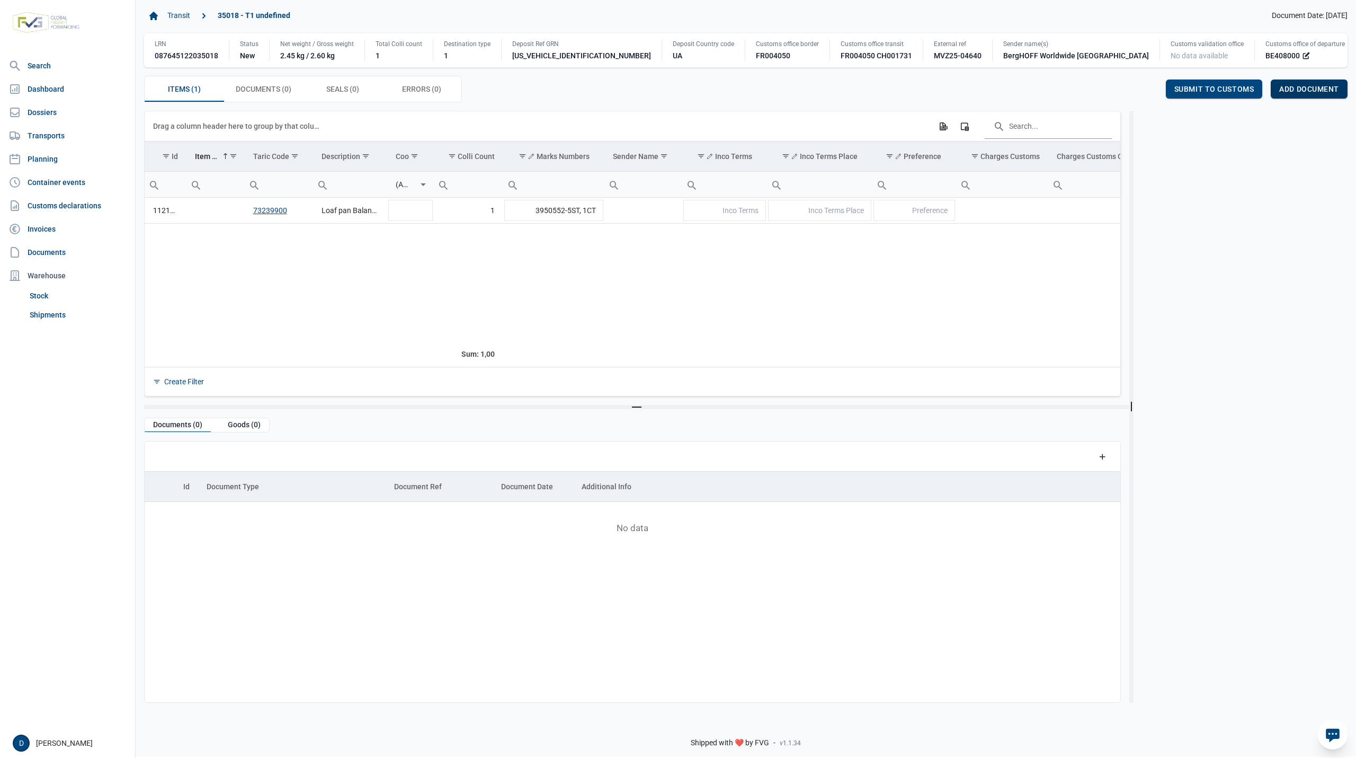
click at [1310, 92] on span "Add document" at bounding box center [1309, 89] width 60 height 8
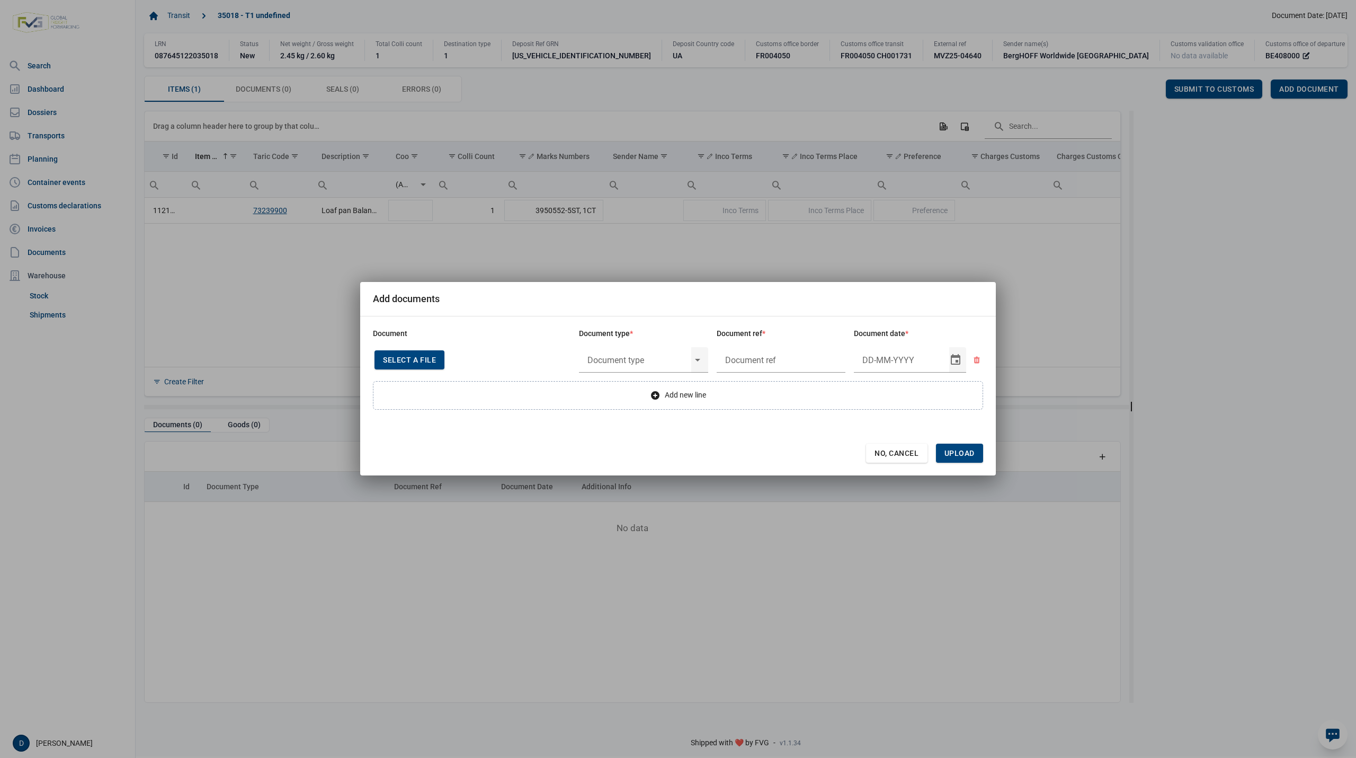
click at [422, 359] on span "Select a file" at bounding box center [409, 359] width 53 height 8
type input "Invoice VFA25-04780"
click at [702, 359] on div "Select" at bounding box center [702, 360] width 13 height 28
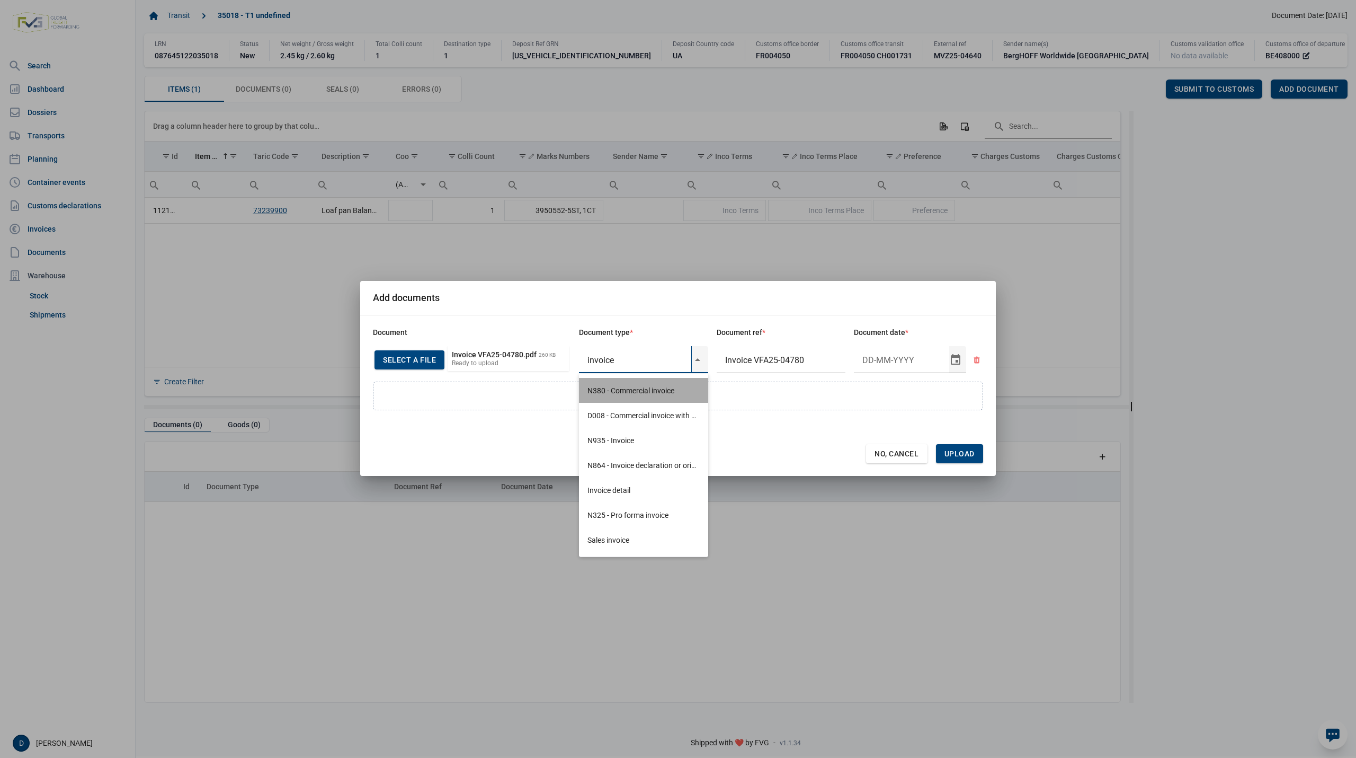
click at [642, 390] on div "N380 - Commercial invoice" at bounding box center [643, 390] width 129 height 25
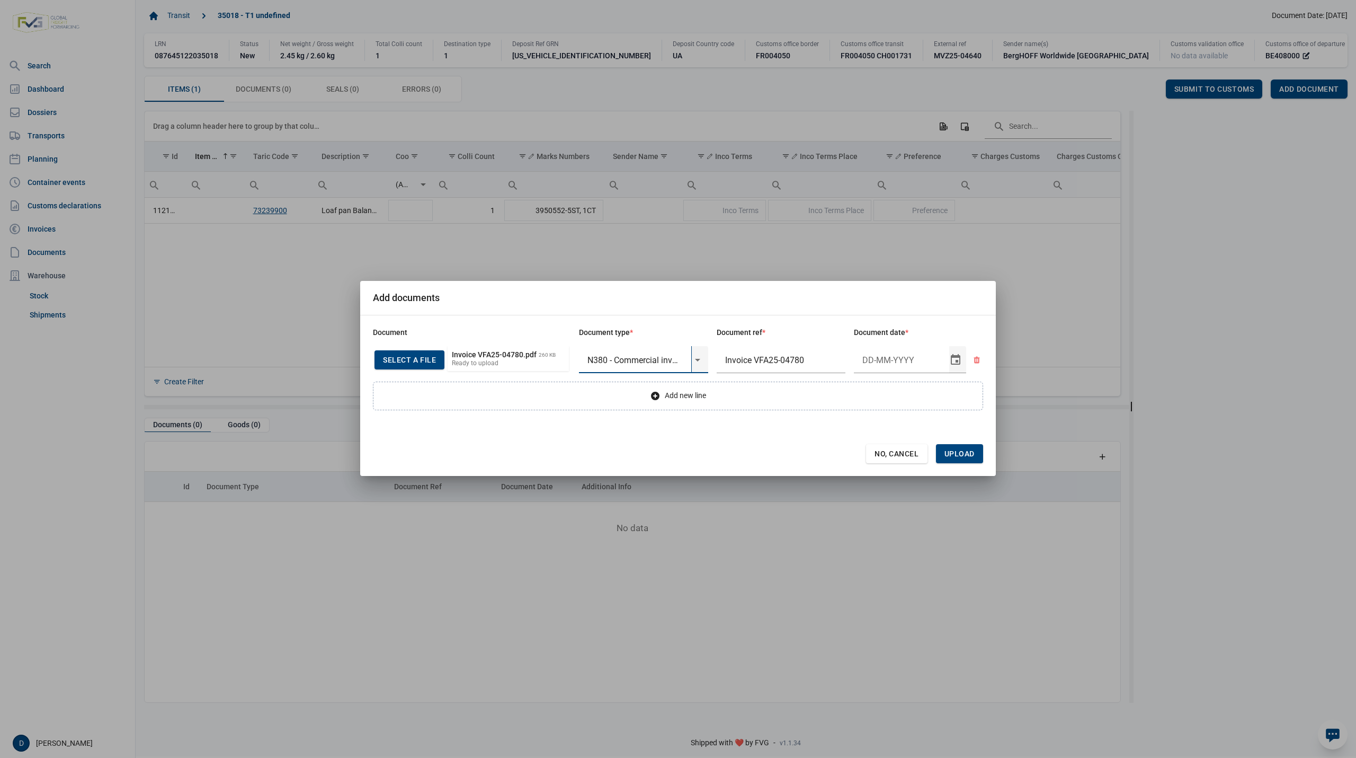
type input "N380 - Commercial invoice"
type input "[DATE]"
click at [960, 447] on span "Upload" at bounding box center [959, 453] width 47 height 19
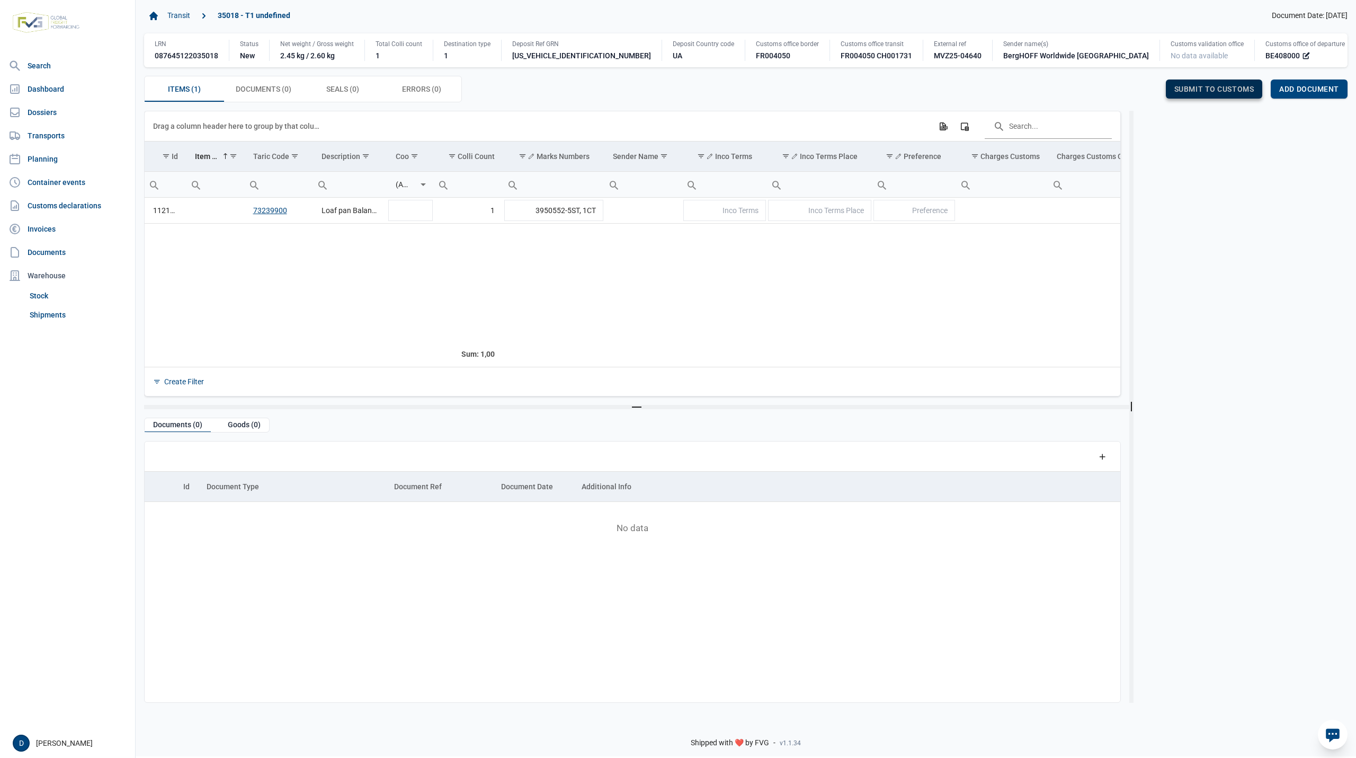
click at [1206, 91] on span "Submit to customs" at bounding box center [1214, 89] width 80 height 8
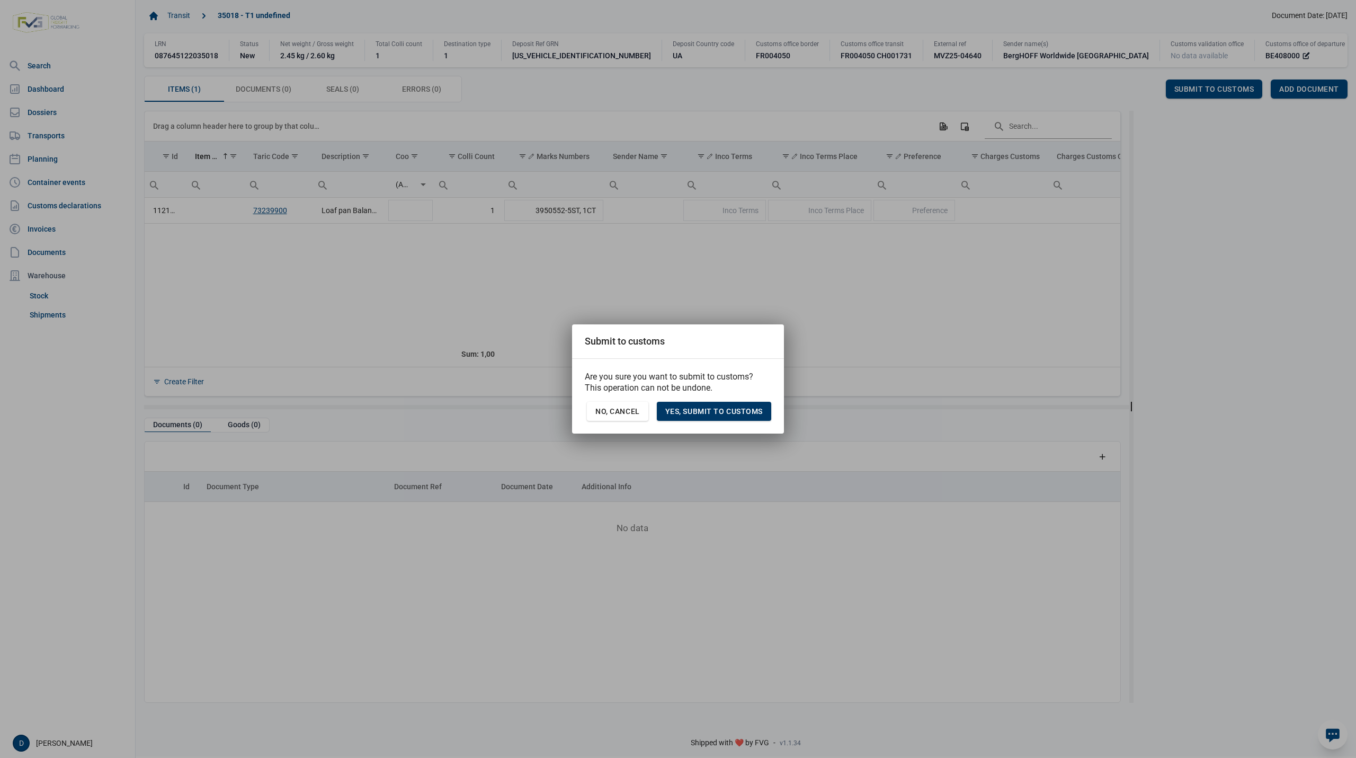
click at [691, 407] on span "Yes, Submit to customs" at bounding box center [713, 411] width 97 height 8
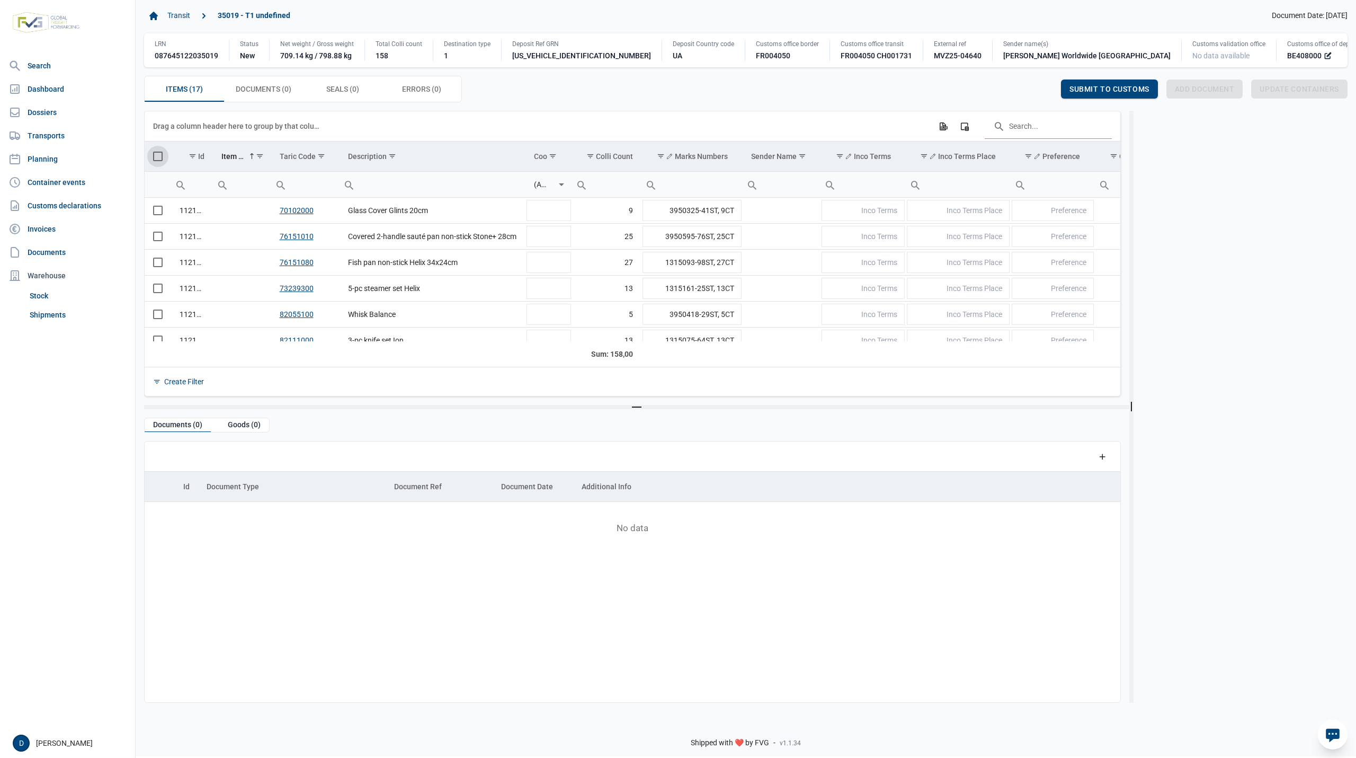
click at [161, 158] on span "Select all" at bounding box center [158, 157] width 10 height 10
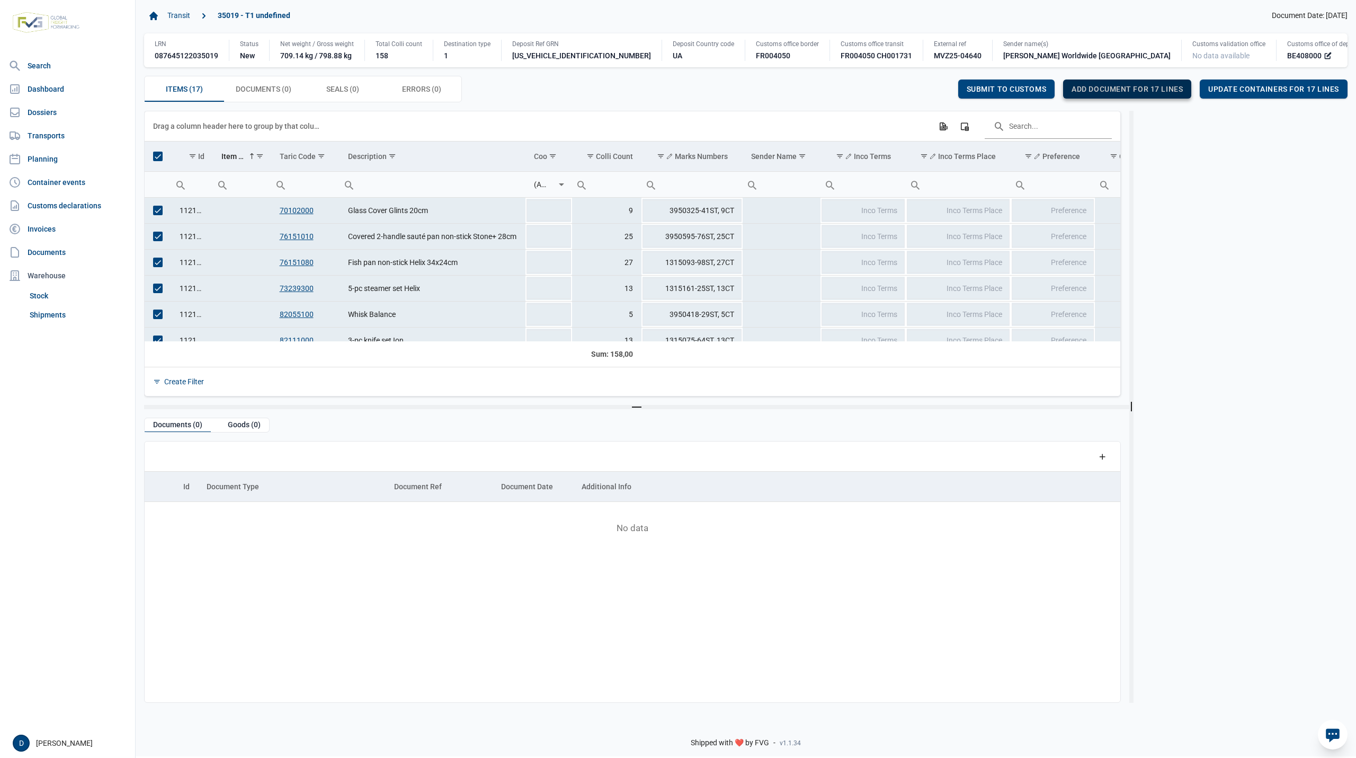
click at [1128, 92] on span "Add document for 17 lines" at bounding box center [1127, 89] width 111 height 8
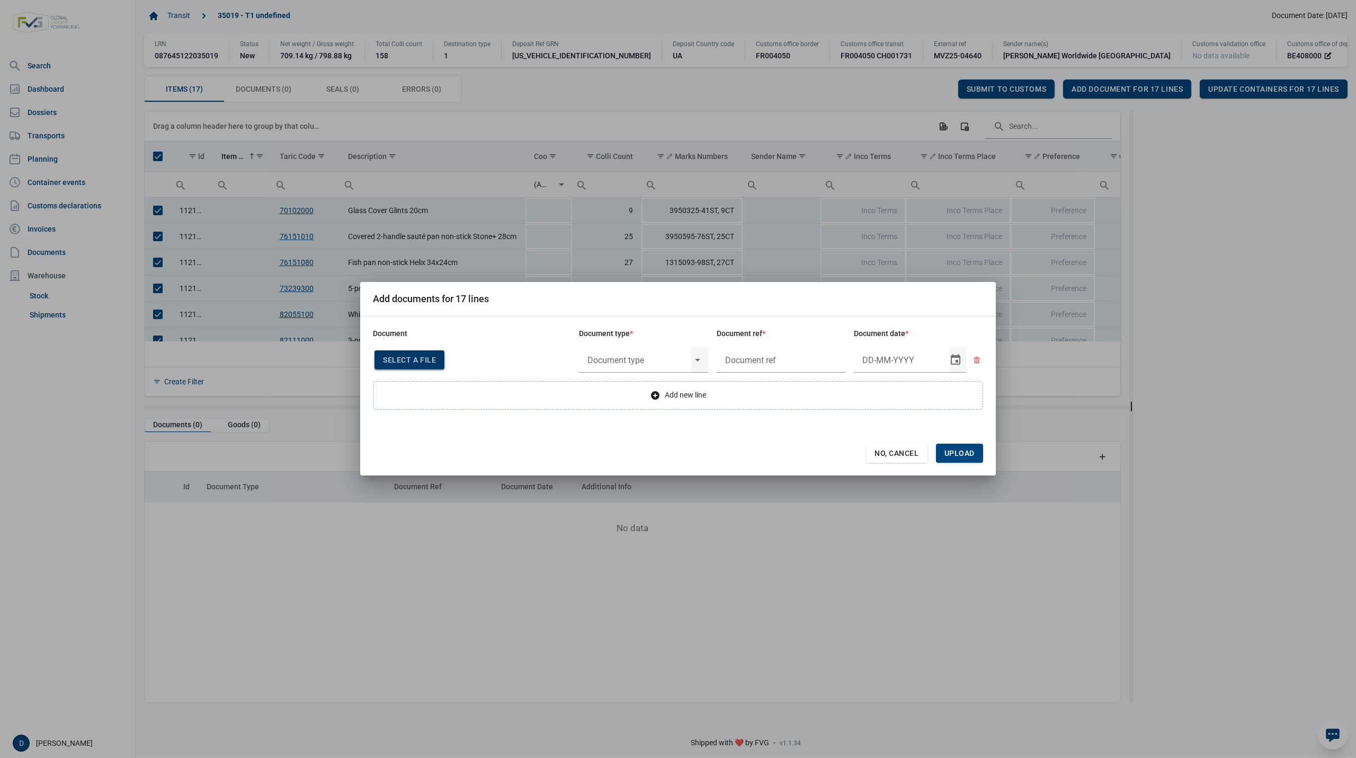
click at [393, 357] on span "Select a file" at bounding box center [409, 359] width 53 height 8
type input "Invoice VFA25-04780"
click at [638, 357] on input "text" at bounding box center [635, 360] width 112 height 28
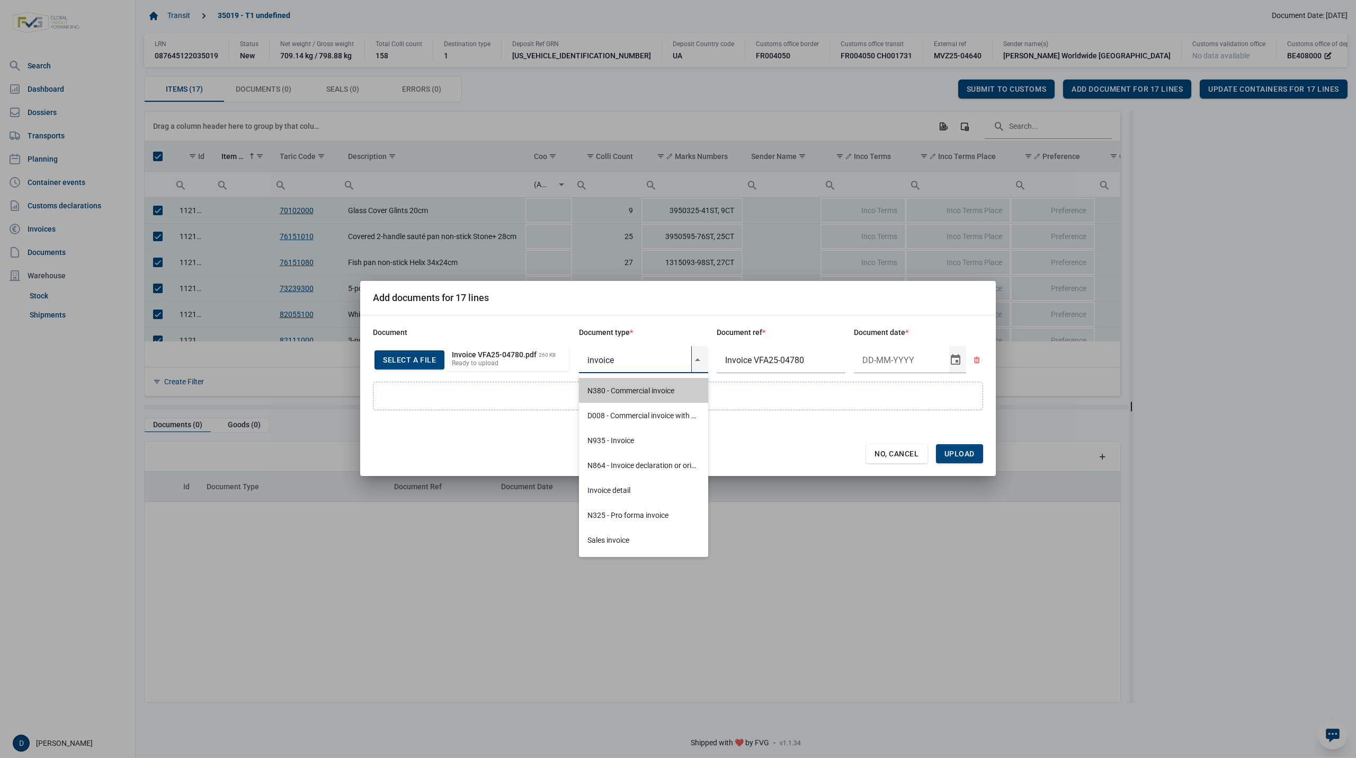
click at [637, 390] on div "N380 - Commercial invoice" at bounding box center [643, 390] width 129 height 25
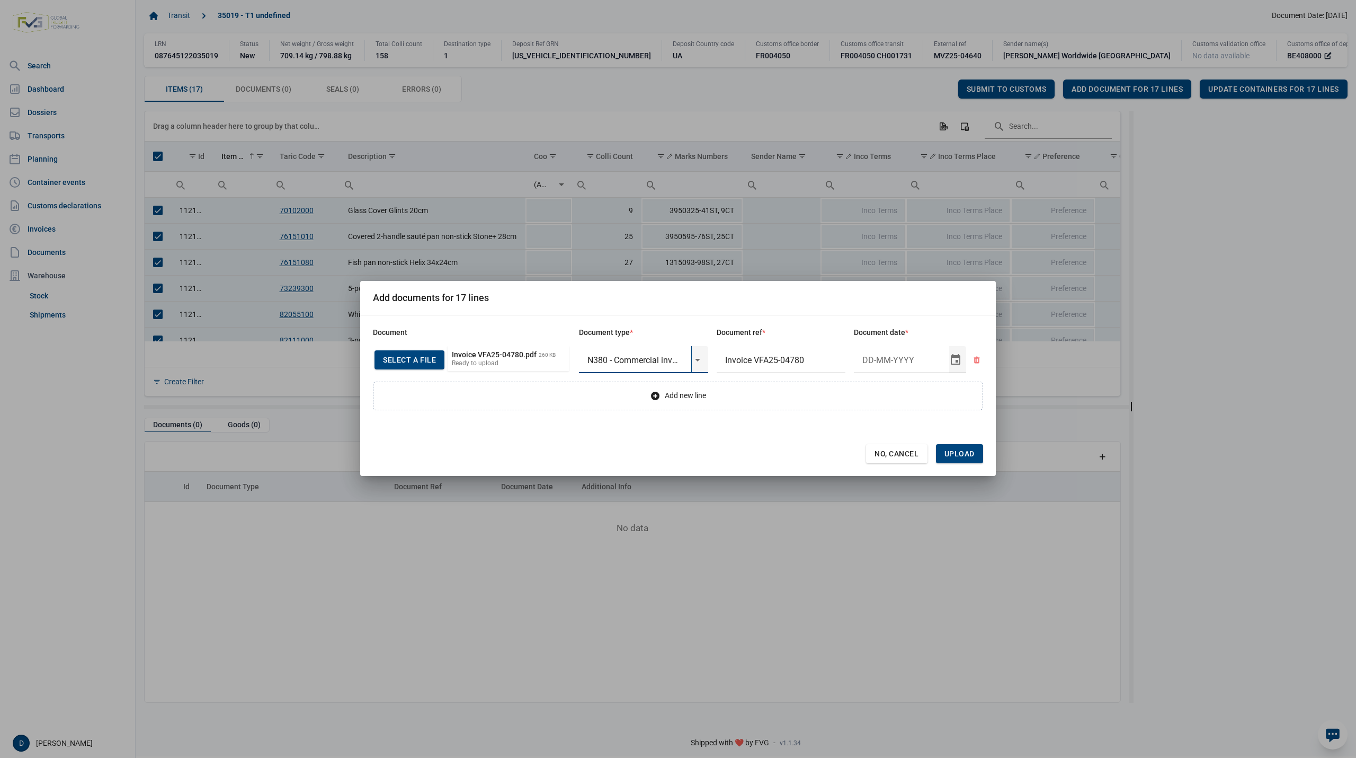
type input "N380 - Commercial invoice"
type input "1-9-2025"
click at [961, 462] on span "Upload" at bounding box center [959, 453] width 47 height 19
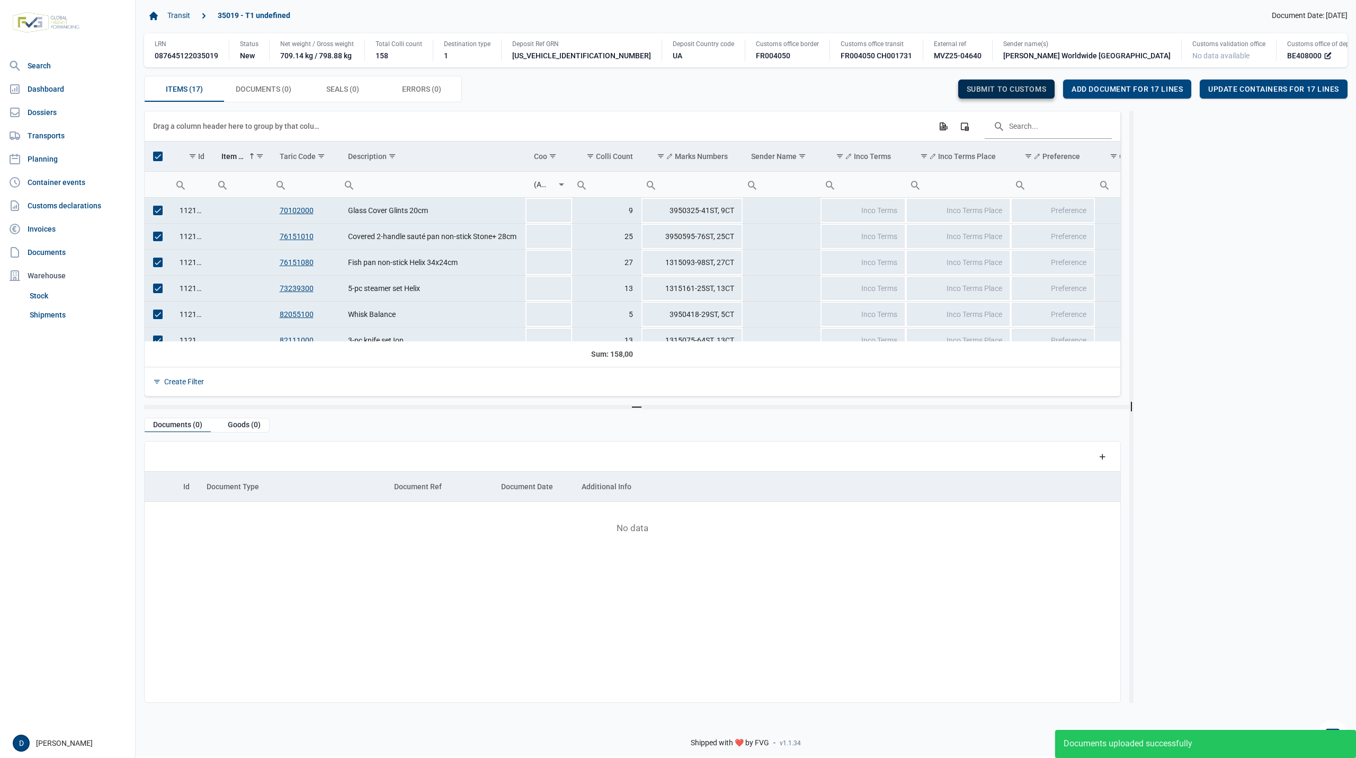
click at [1001, 87] on span "Submit to customs" at bounding box center [1007, 89] width 80 height 8
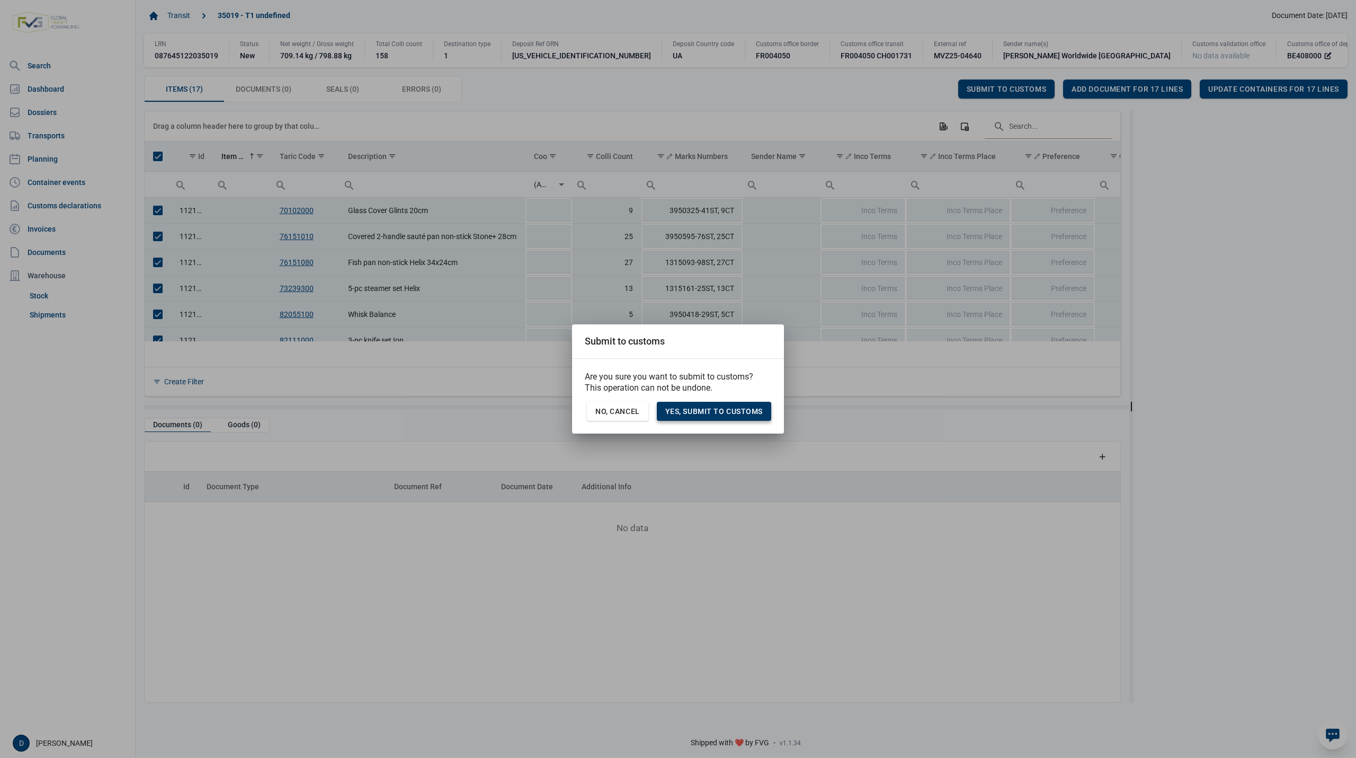
click at [738, 405] on div "Yes, Submit to customs" at bounding box center [714, 411] width 114 height 19
click at [690, 412] on span "Yes, Submit to customs" at bounding box center [713, 411] width 97 height 8
click at [736, 409] on span "Yes, Submit to customs" at bounding box center [713, 411] width 97 height 8
click at [627, 416] on div "No, Cancel" at bounding box center [617, 411] width 61 height 19
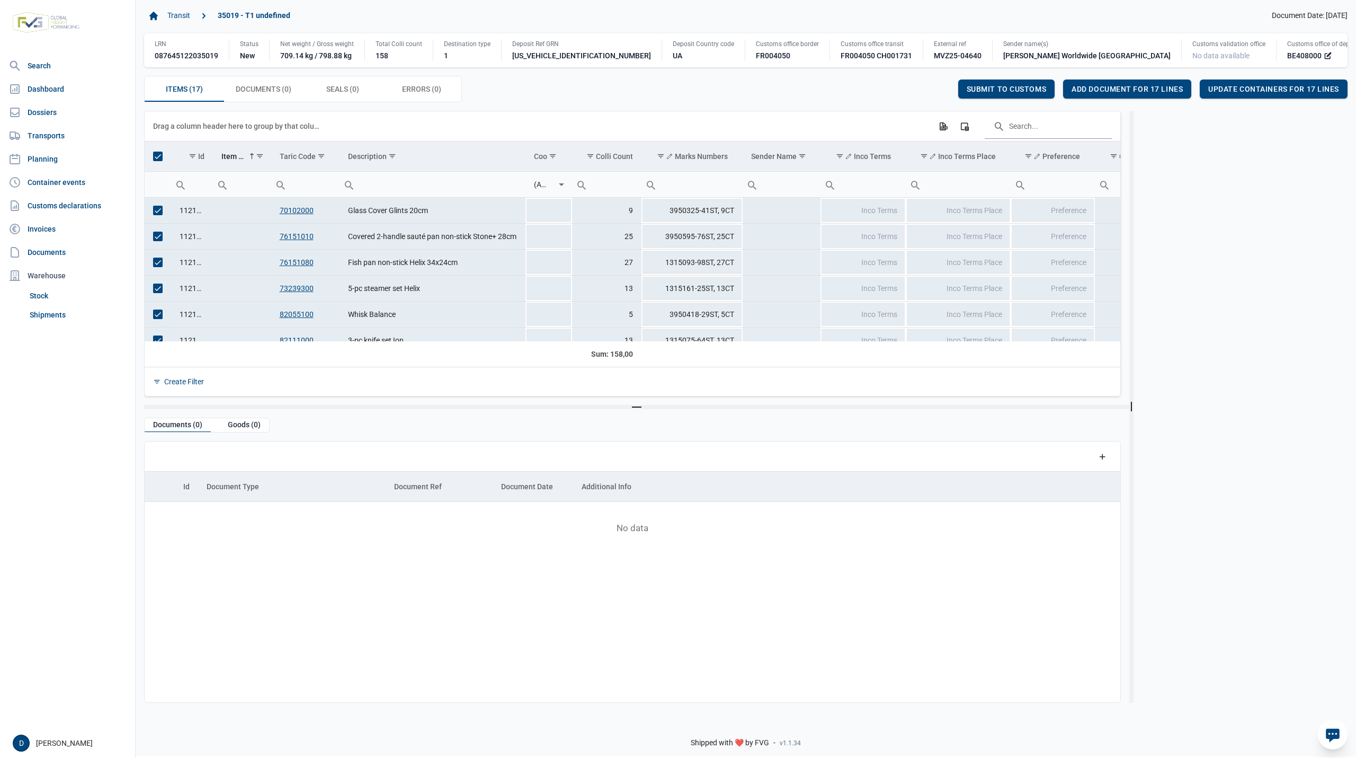
click at [781, 371] on div "Create Filter" at bounding box center [633, 381] width 976 height 29
click at [982, 90] on span "Submit to customs" at bounding box center [1007, 89] width 80 height 8
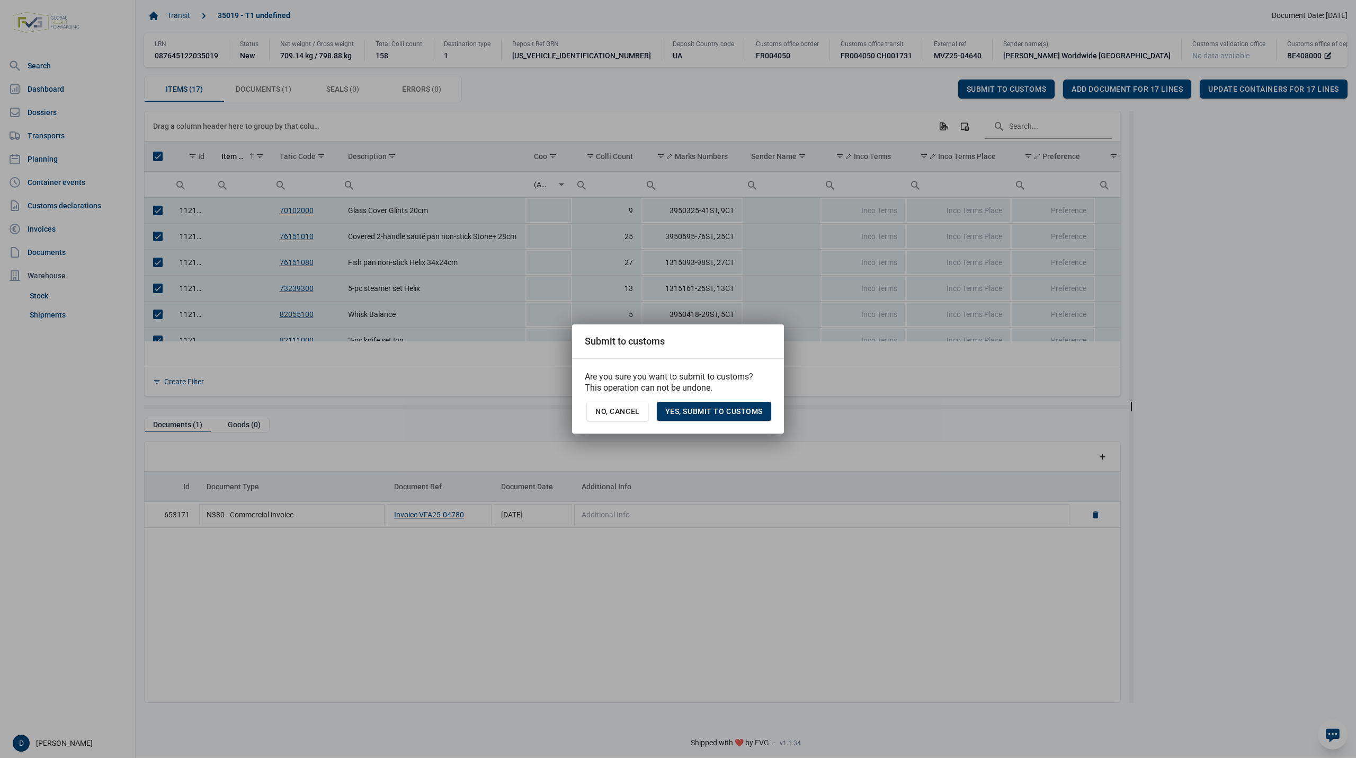
click at [726, 407] on span "Yes, Submit to customs" at bounding box center [713, 411] width 97 height 8
click at [681, 414] on span "Yes, Submit to customs" at bounding box center [713, 411] width 97 height 8
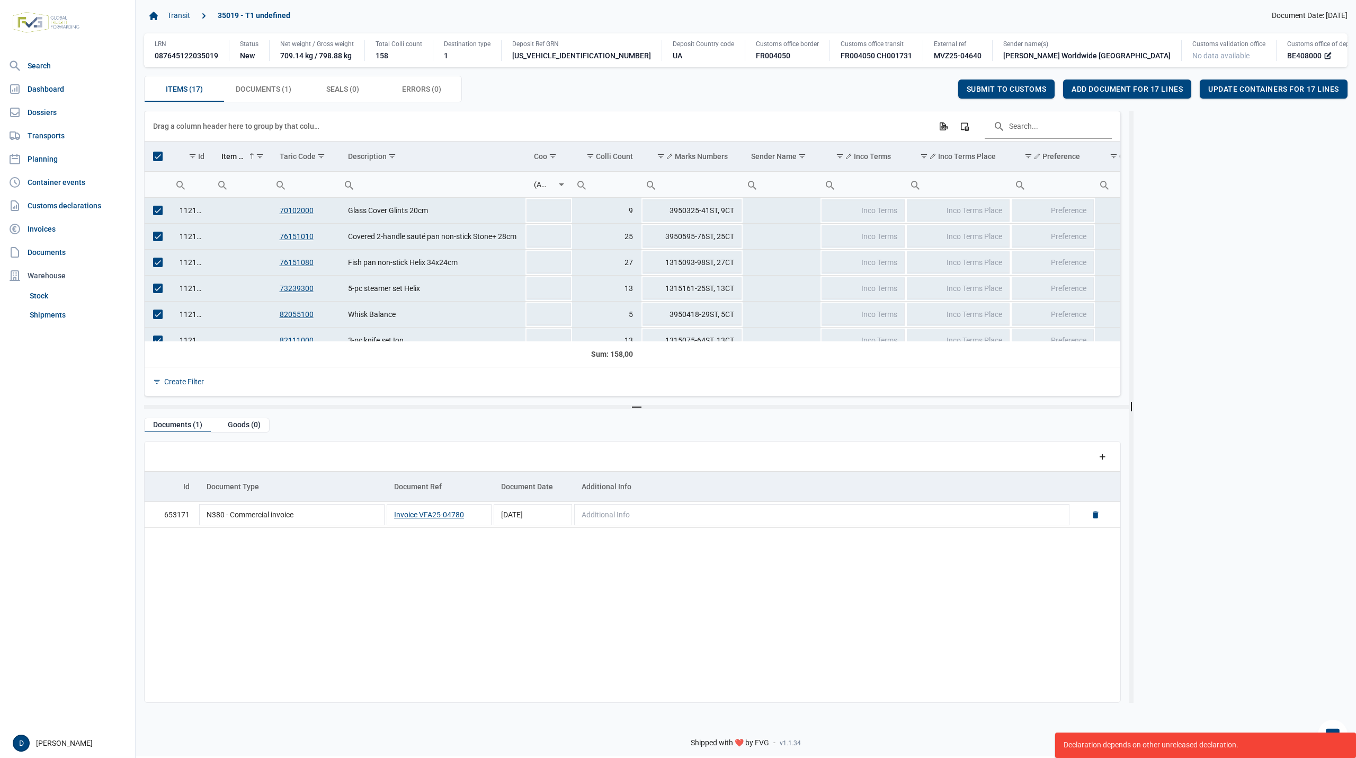
click at [527, 361] on body "For evaluation purposes only. Redistribution prohibited. Please register an exi…" at bounding box center [678, 360] width 1356 height 758
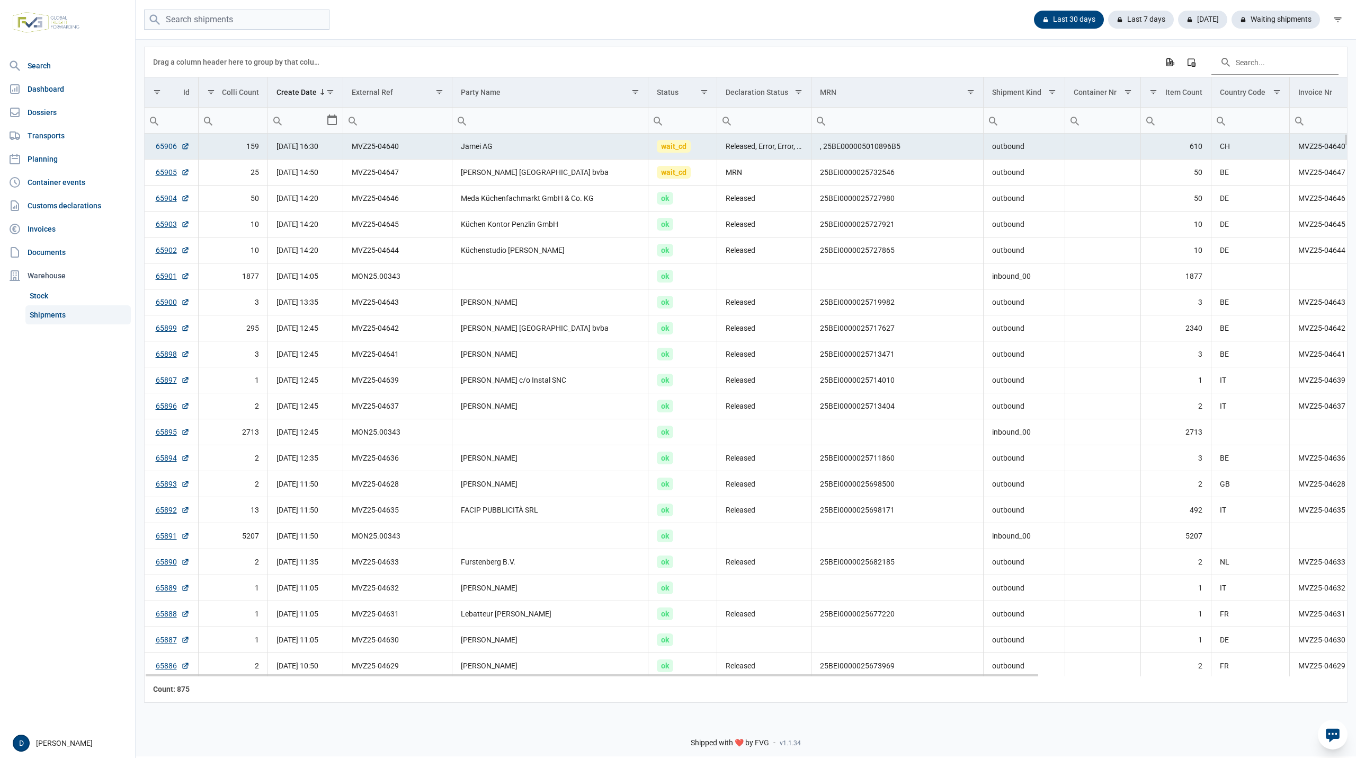
click at [170, 149] on link "65906" at bounding box center [173, 146] width 34 height 11
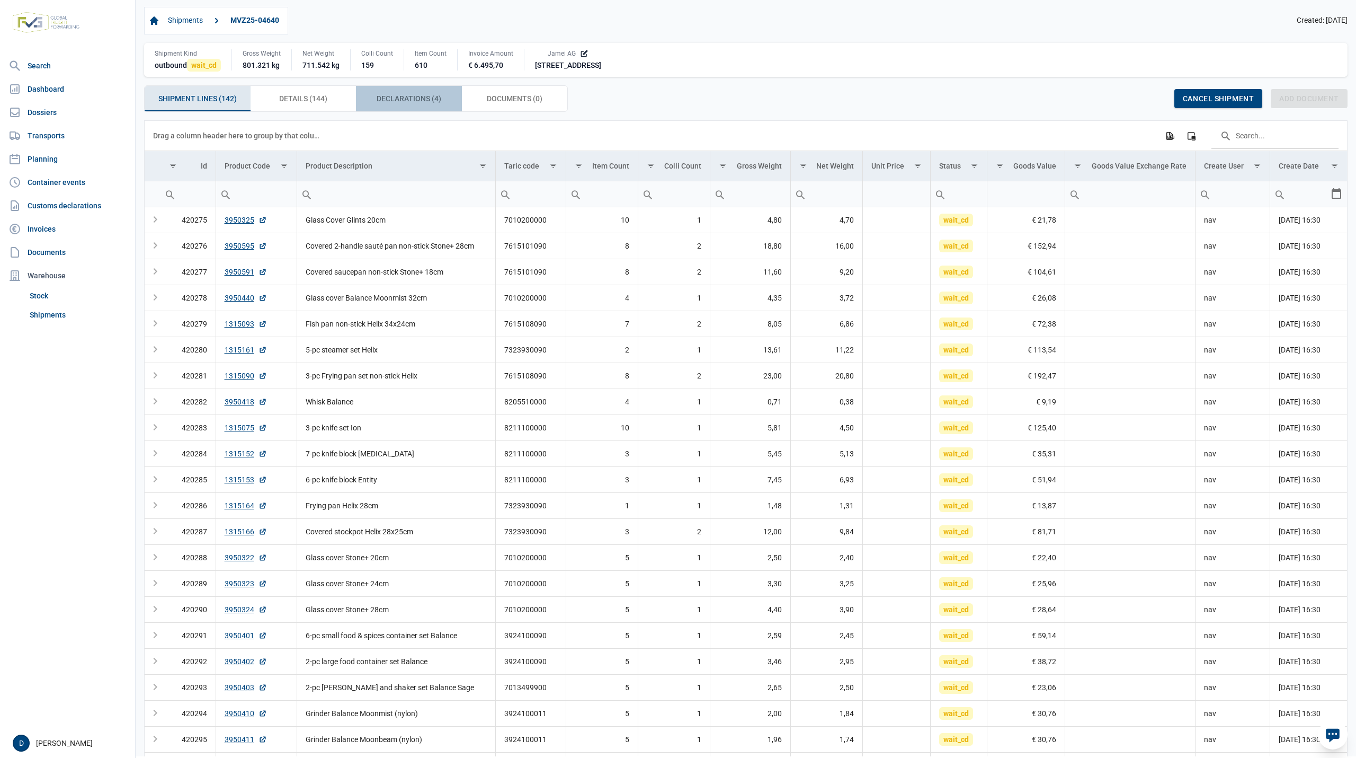
click at [397, 96] on span "Declarations (4) Declarations (4)" at bounding box center [409, 98] width 65 height 13
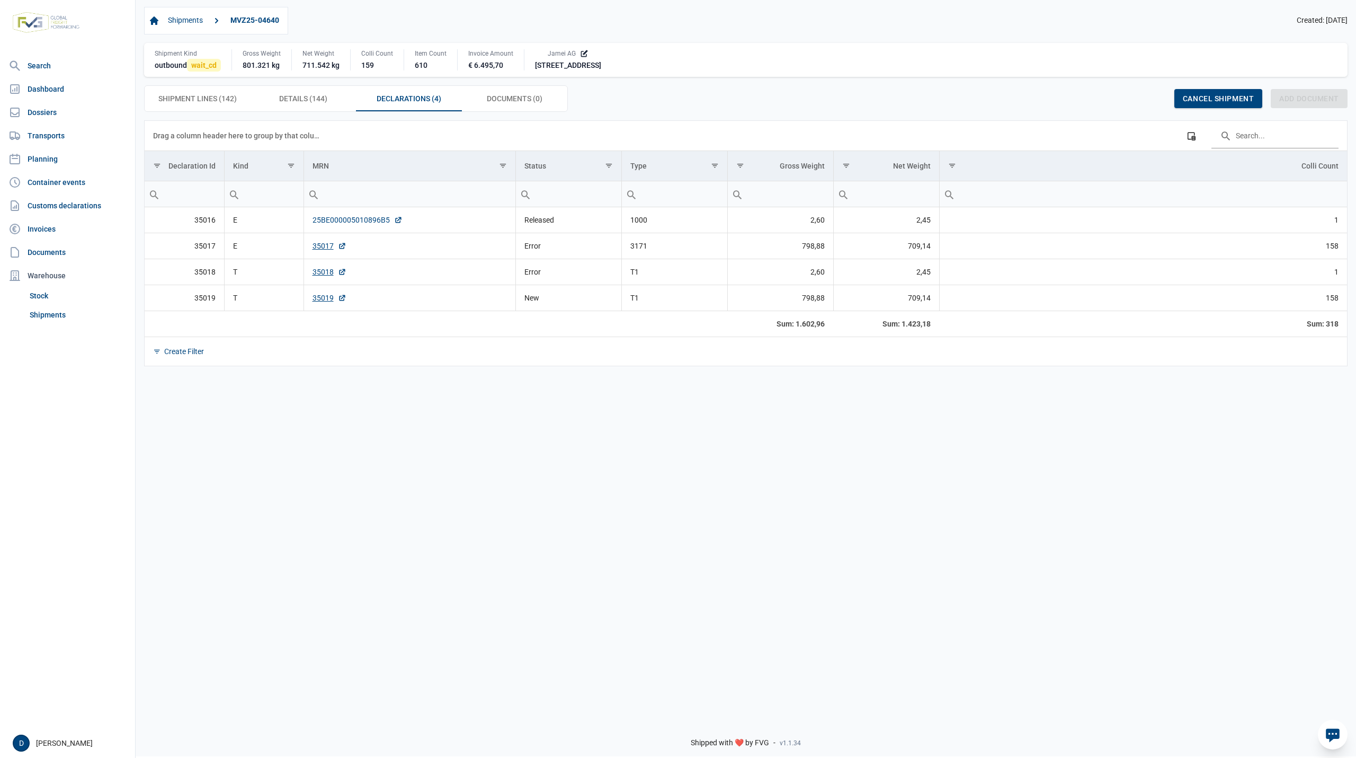
click at [358, 219] on link "25BE000005010896B5" at bounding box center [358, 220] width 90 height 11
click at [325, 246] on link "35017" at bounding box center [330, 246] width 34 height 11
click at [212, 99] on span "Shipment Lines (142) Shipment Lines (142)" at bounding box center [197, 98] width 78 height 13
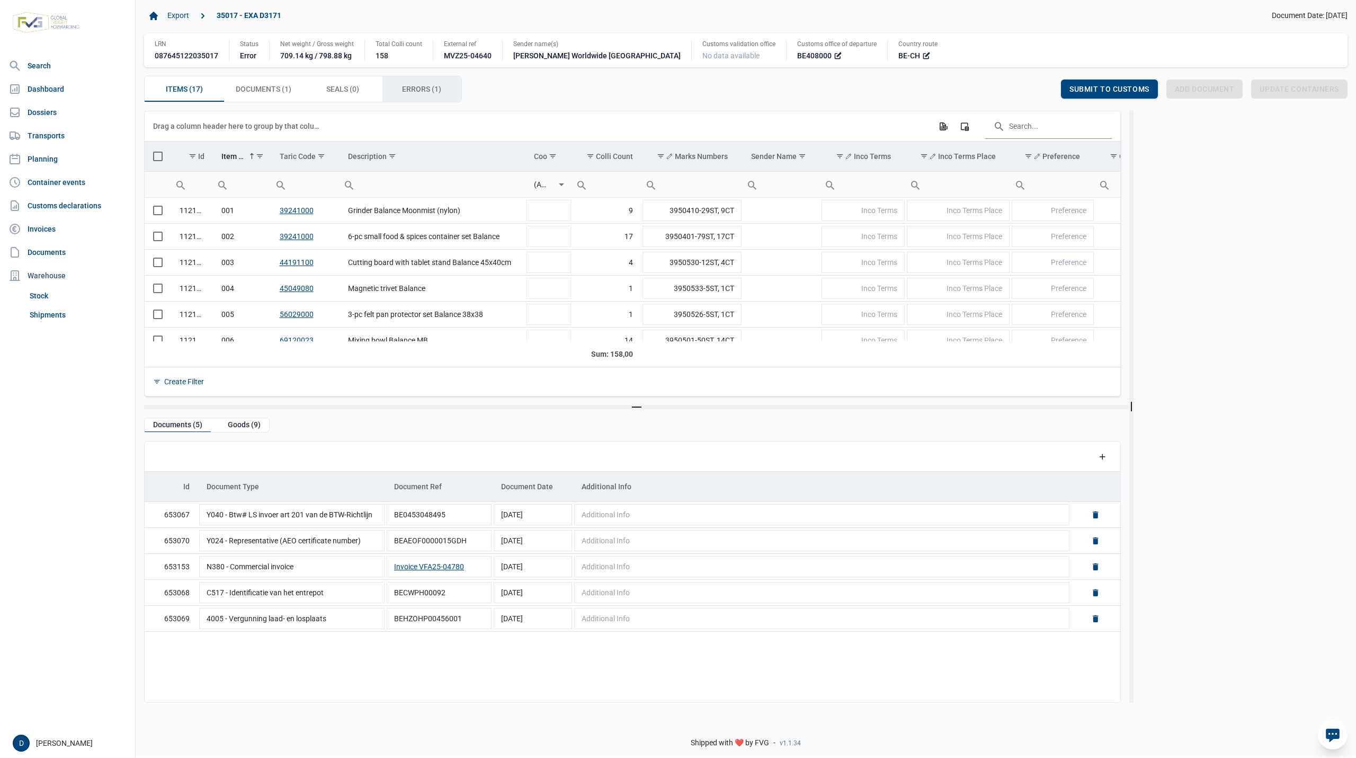
click at [399, 86] on div "Errors (1) Errors (1)" at bounding box center [421, 88] width 79 height 25
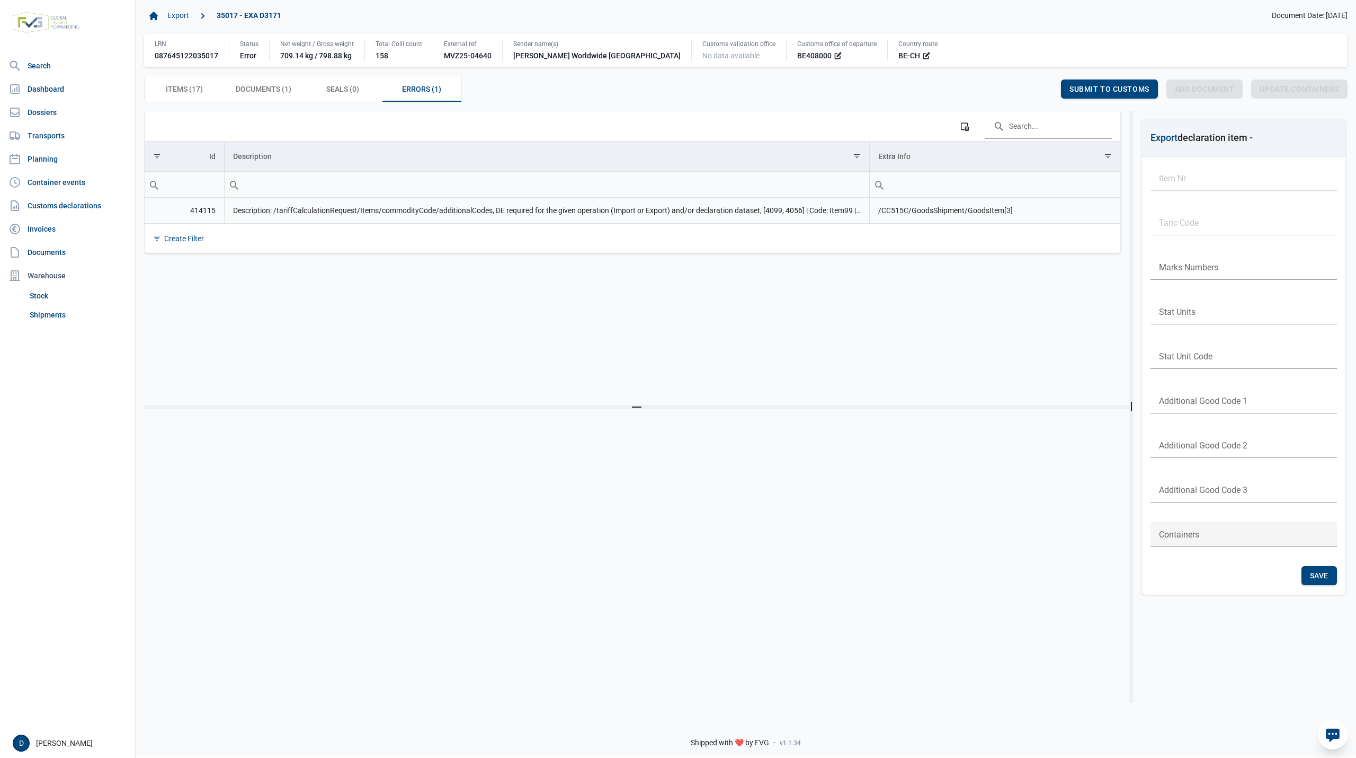
click at [384, 224] on td "Description: /tariffCalculationRequest/Items/commodityCode/additionalCodes, DE …" at bounding box center [546, 211] width 645 height 26
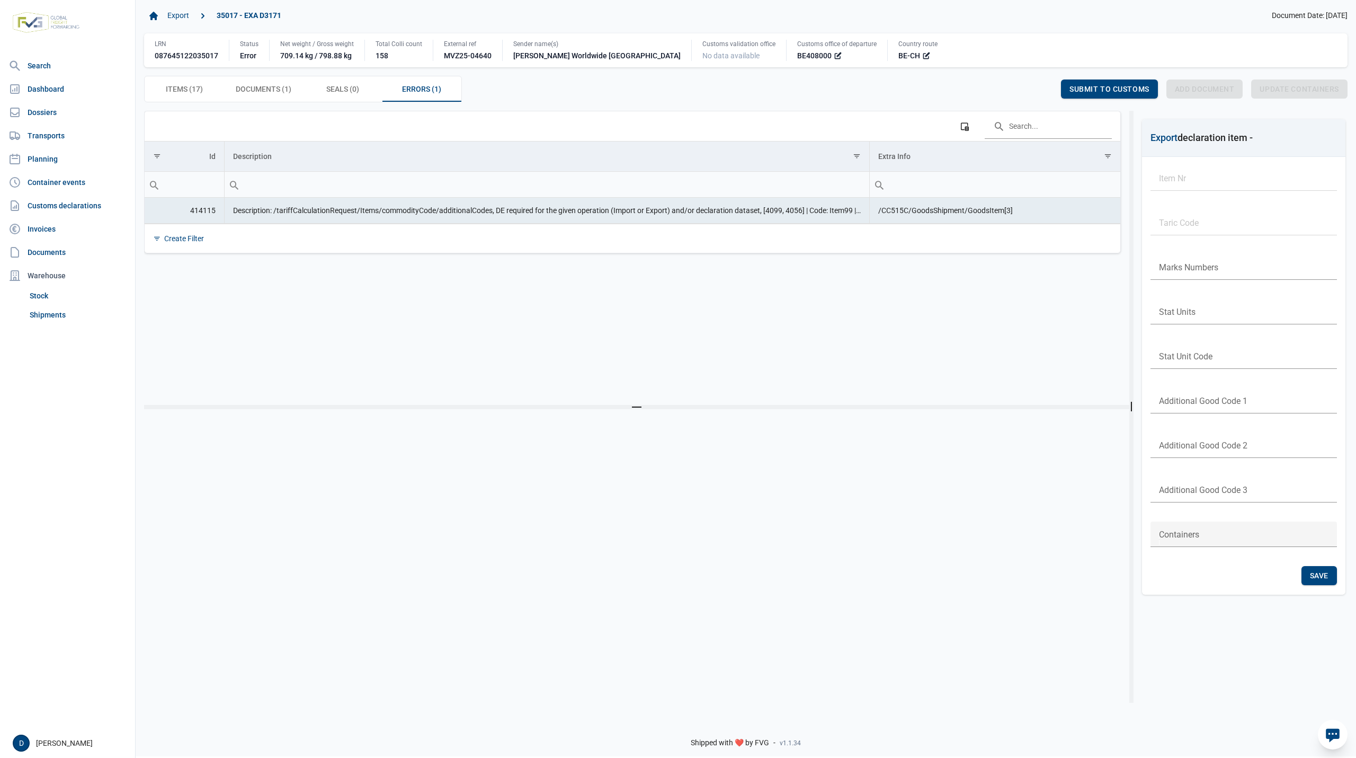
click at [384, 224] on td "Description: /tariffCalculationRequest/Items/commodityCode/additionalCodes, DE …" at bounding box center [546, 211] width 645 height 26
click at [190, 87] on span "Items (17) Items (17)" at bounding box center [184, 89] width 37 height 13
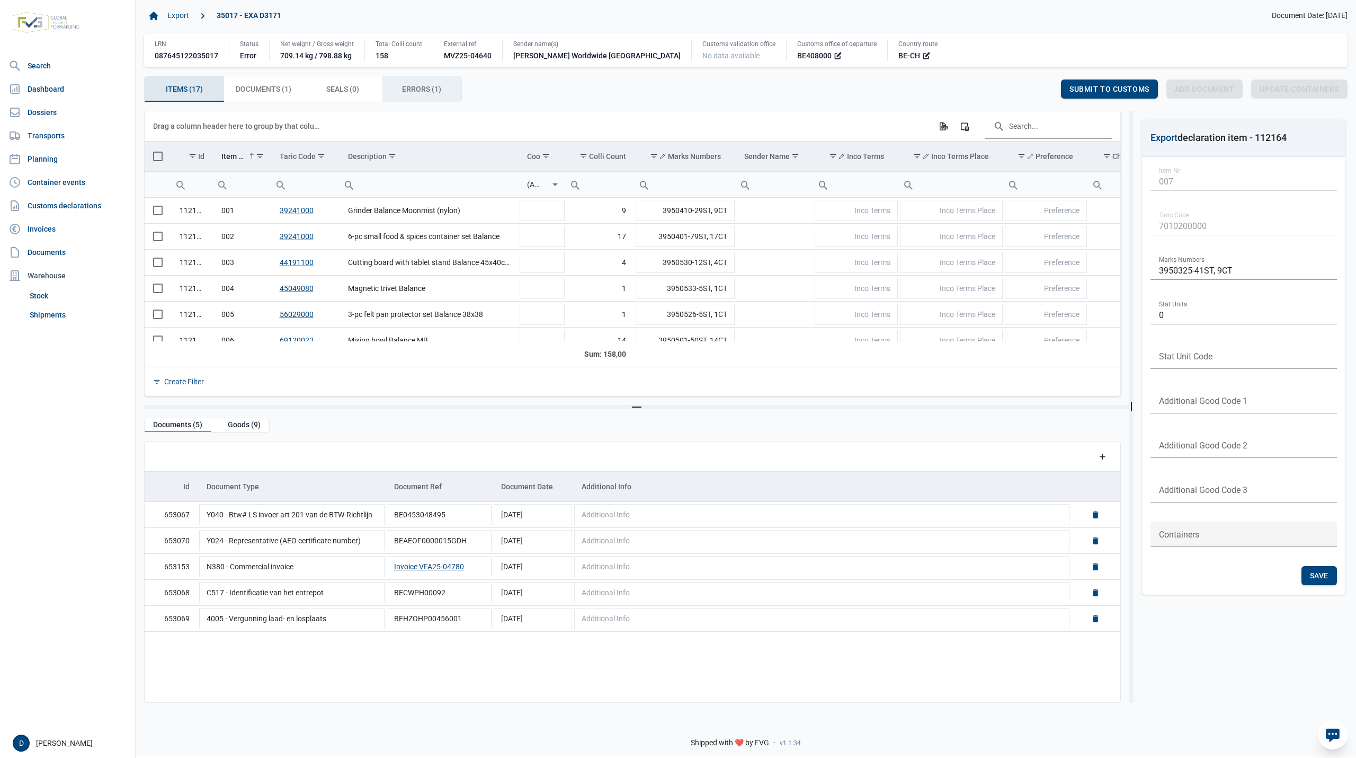
click at [414, 86] on span "Errors (1) Errors (1)" at bounding box center [421, 89] width 39 height 13
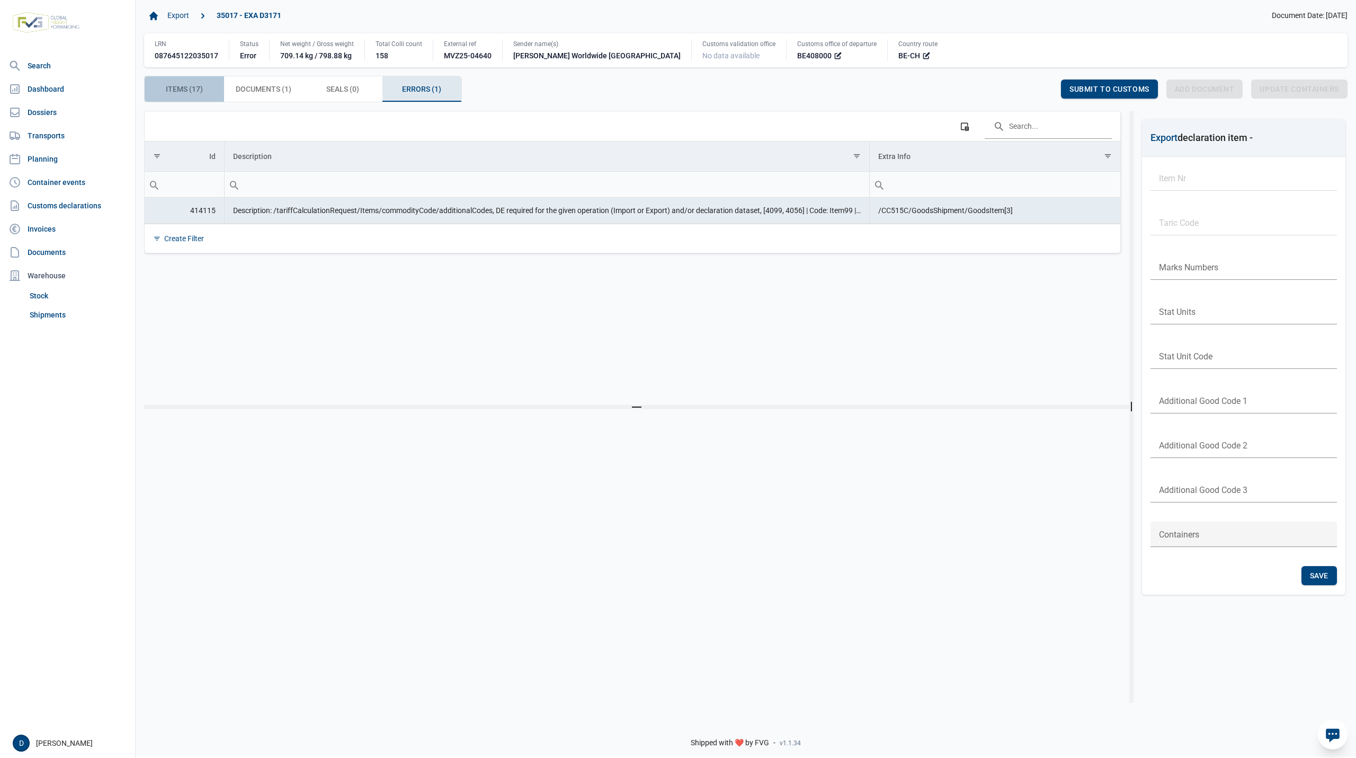
click at [177, 92] on span "Items (17) Items (17)" at bounding box center [184, 89] width 37 height 13
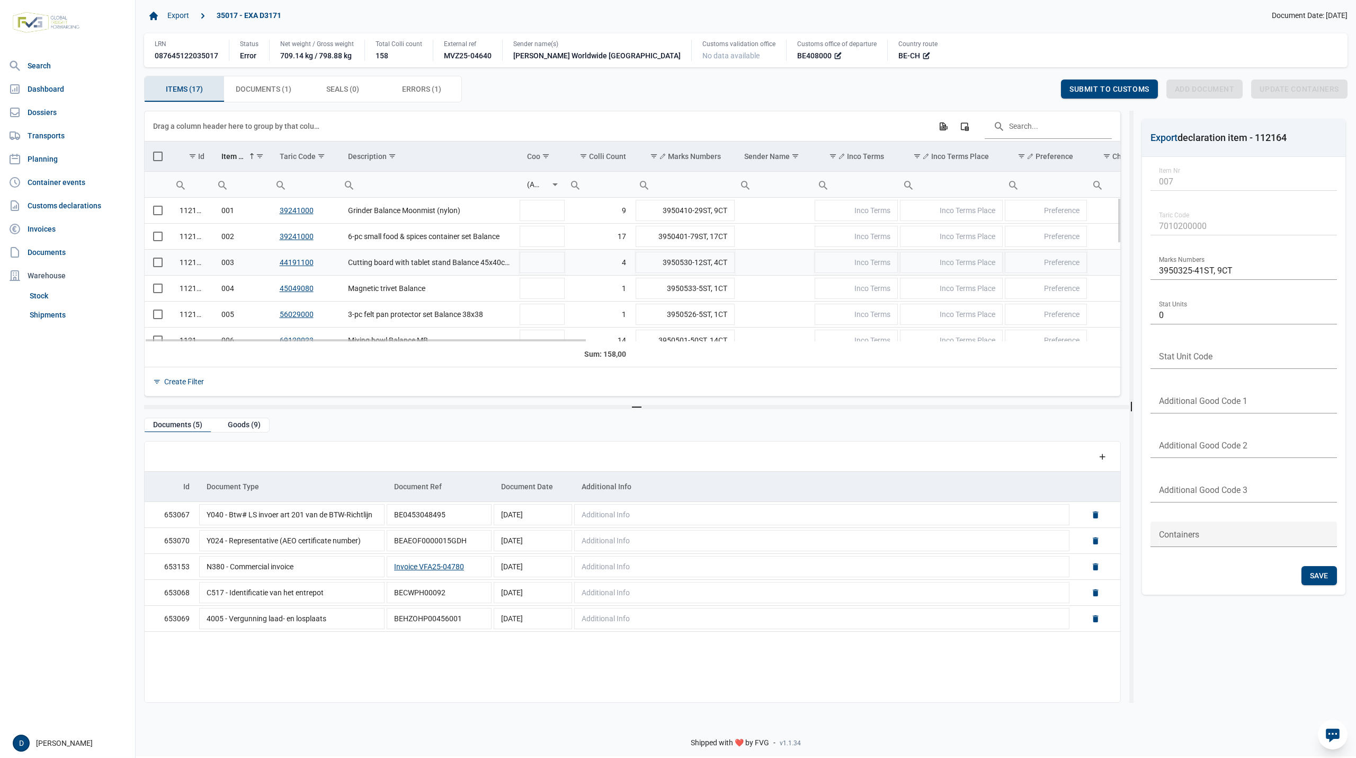
click at [157, 272] on td "Data grid with 17 rows and 23 columns" at bounding box center [158, 262] width 26 height 26
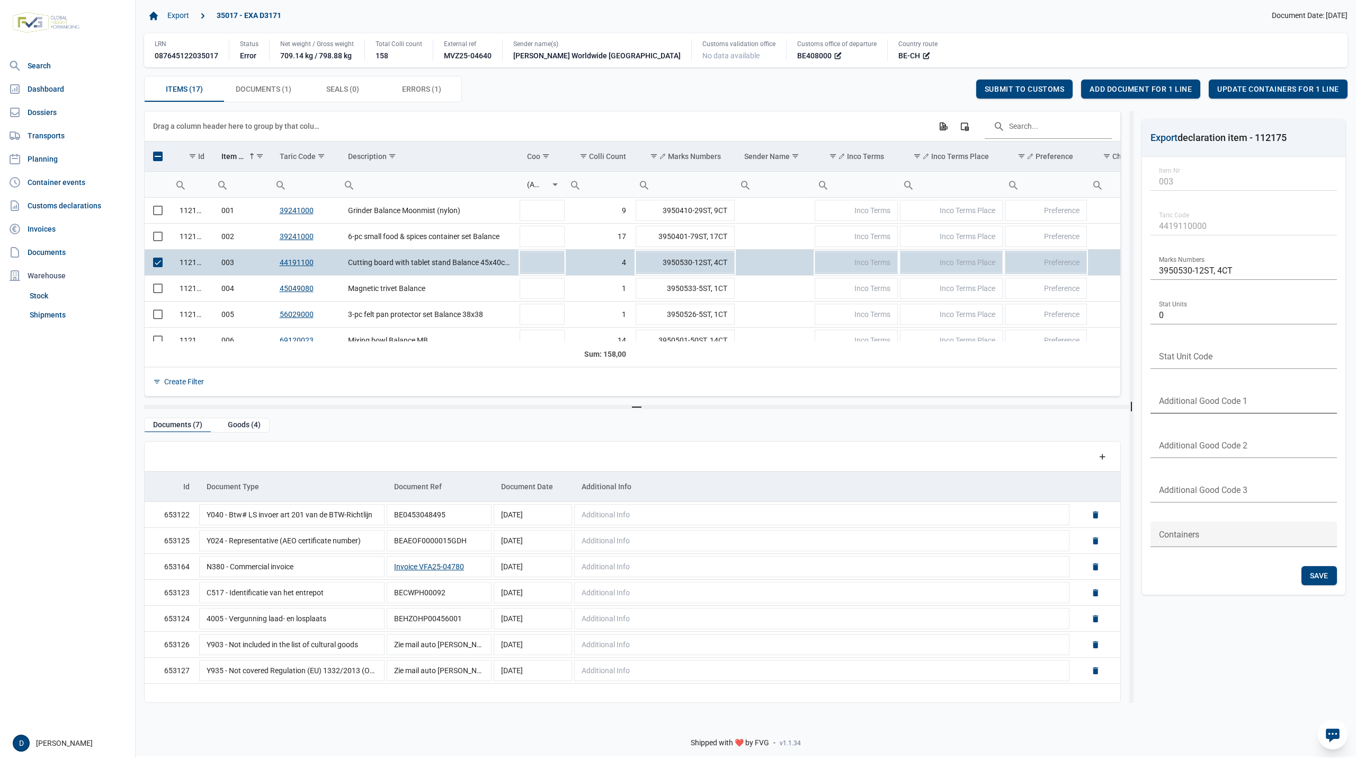
click at [1186, 395] on input "text" at bounding box center [1244, 400] width 186 height 25
type input "4099"
click at [1320, 577] on span "Save" at bounding box center [1319, 575] width 19 height 8
click at [1009, 86] on span "Submit to customs" at bounding box center [1025, 89] width 80 height 8
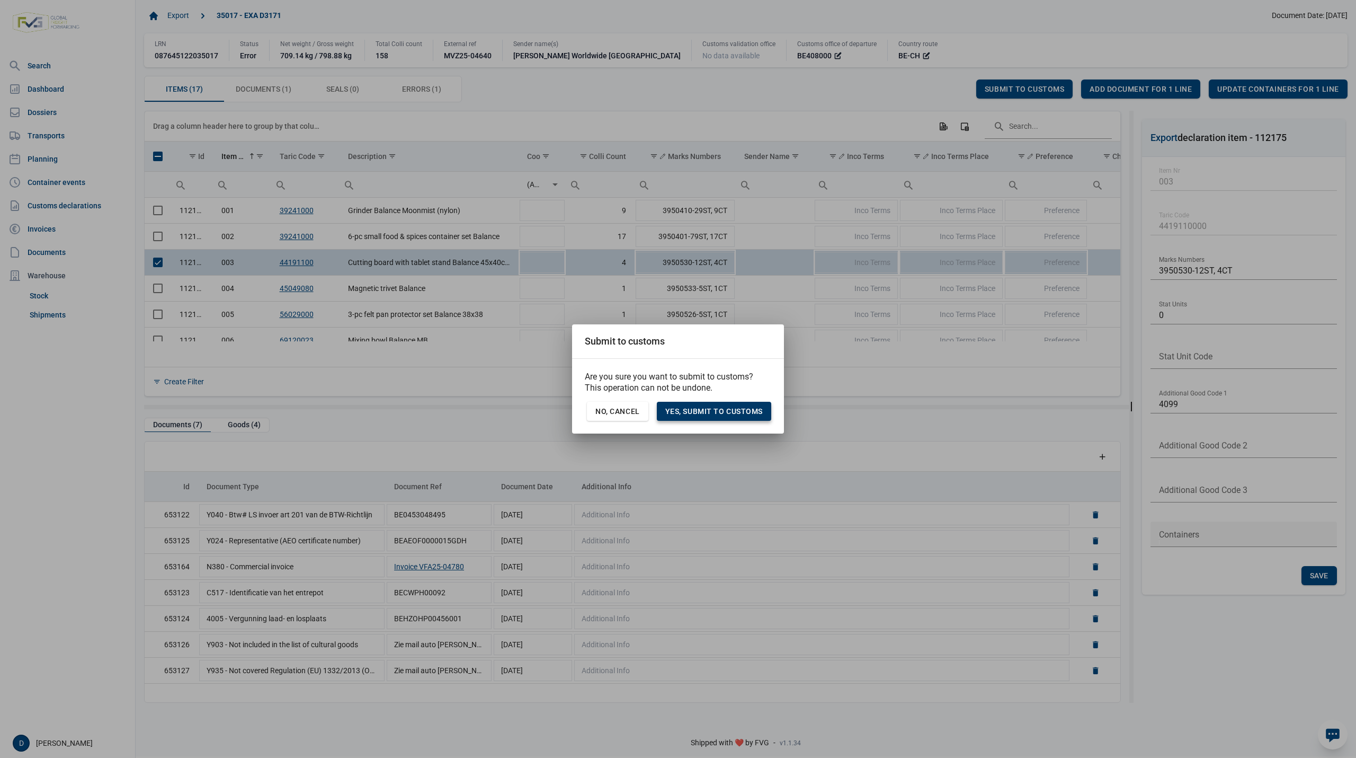
click at [744, 408] on span "Yes, Submit to customs" at bounding box center [713, 411] width 97 height 8
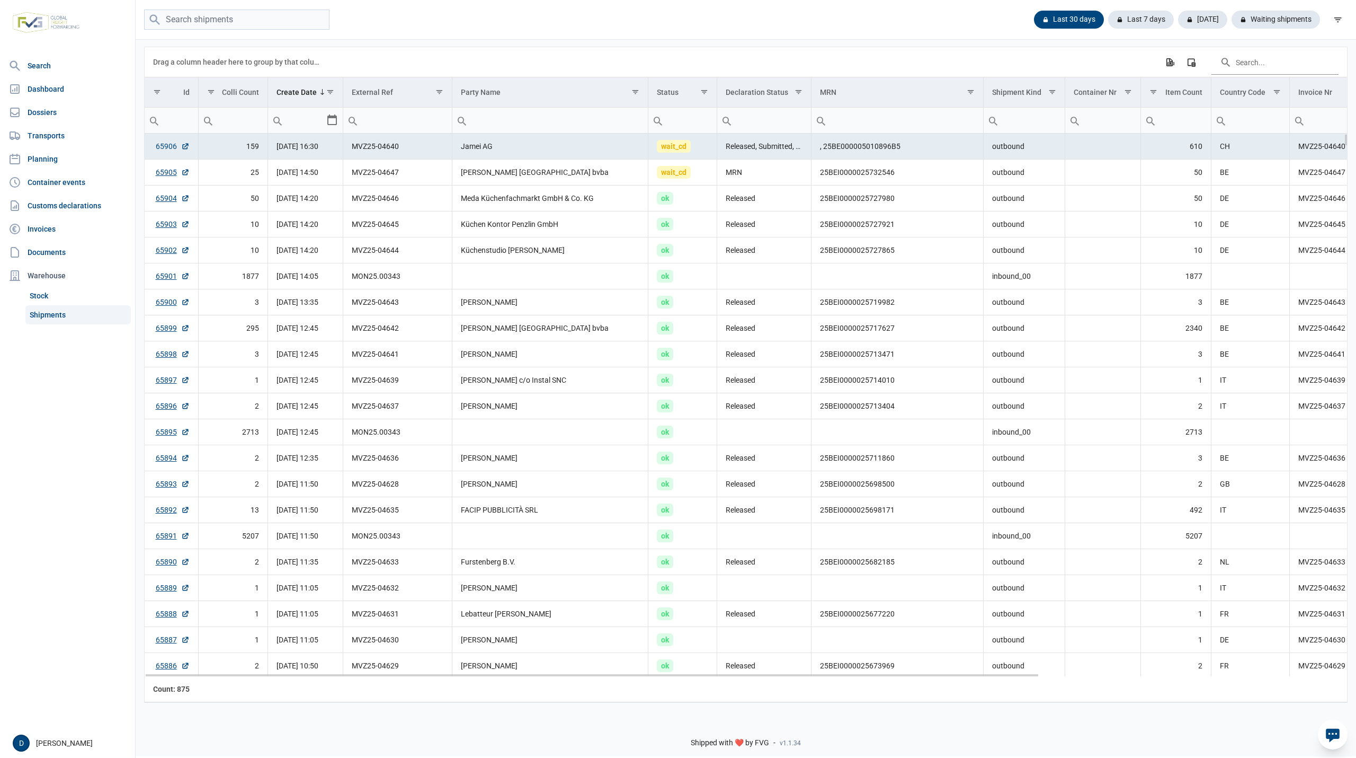
click at [159, 145] on link "65906" at bounding box center [173, 146] width 34 height 11
click at [164, 149] on link "65906" at bounding box center [173, 146] width 34 height 11
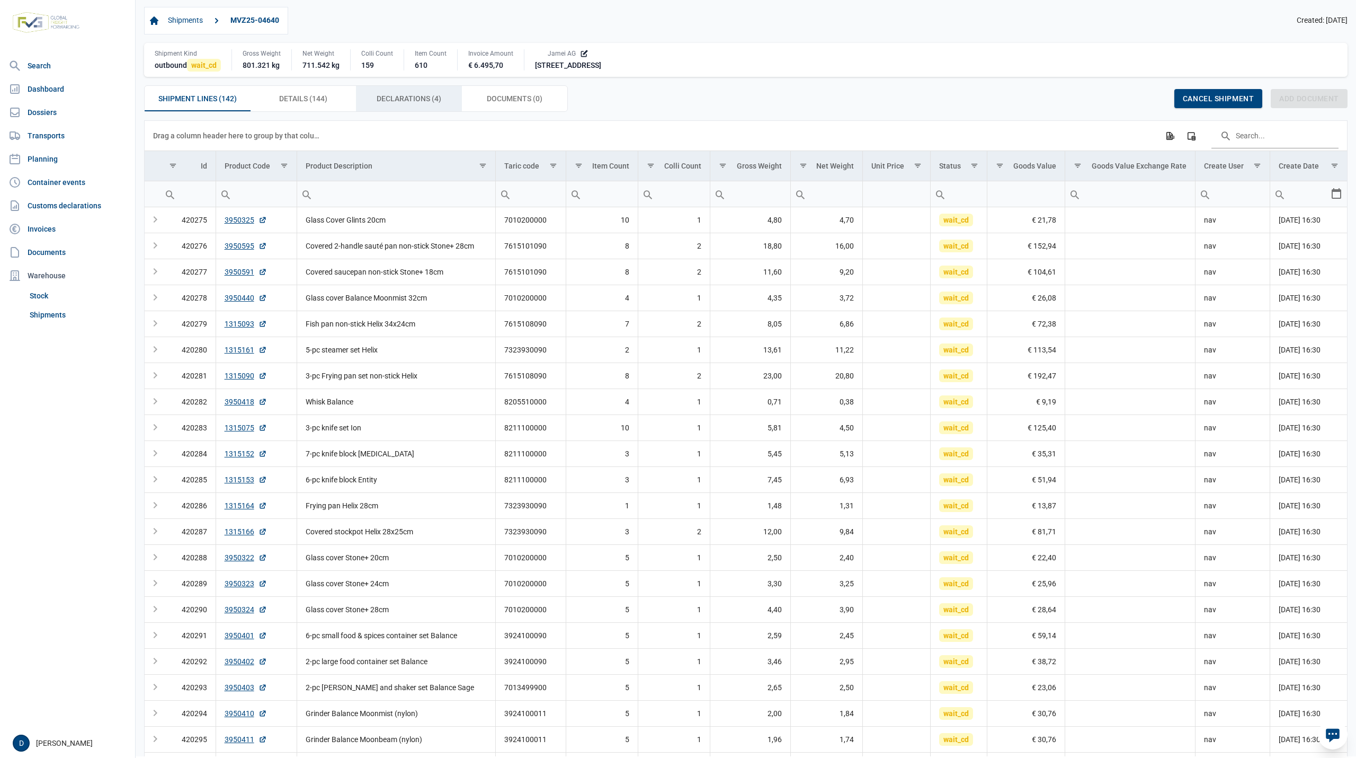
click at [401, 98] on span "Declarations (4) Declarations (4)" at bounding box center [409, 98] width 65 height 13
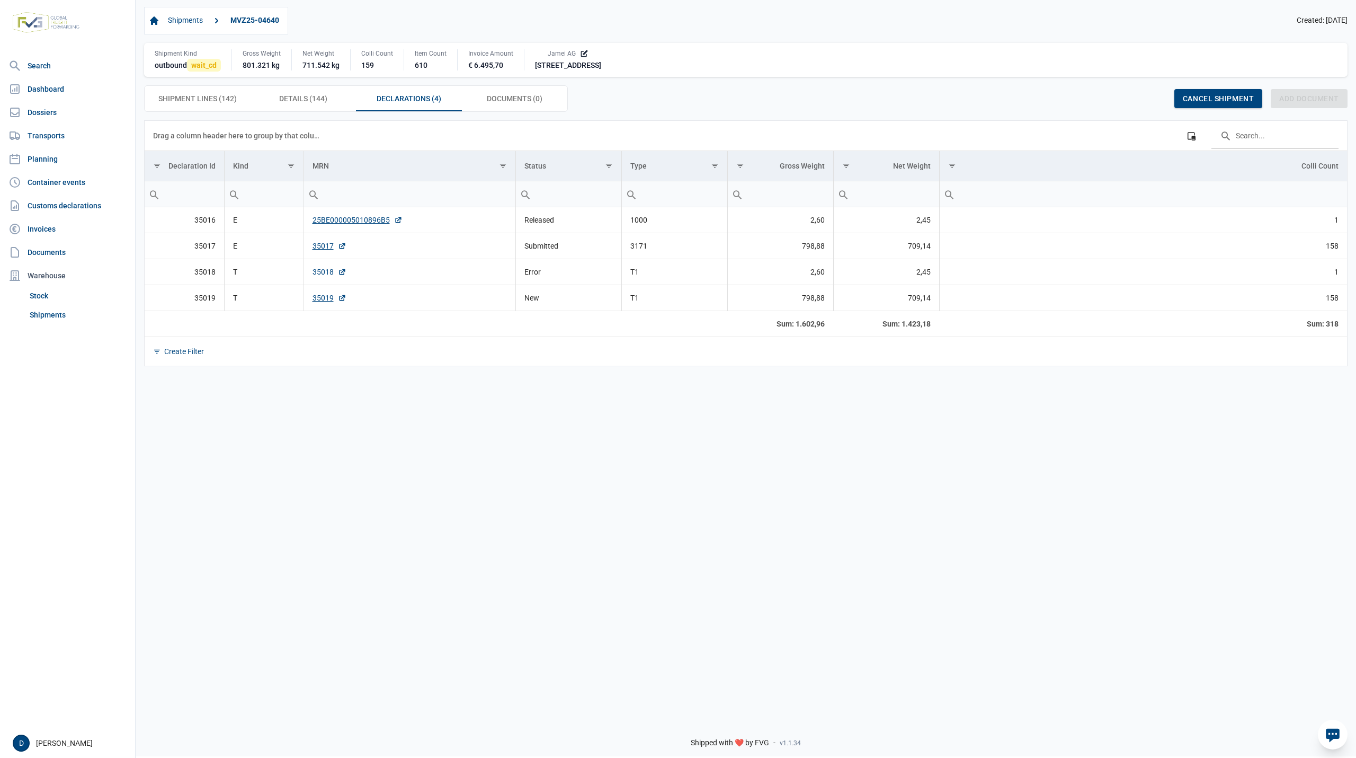
click at [322, 277] on link "35018" at bounding box center [330, 271] width 34 height 11
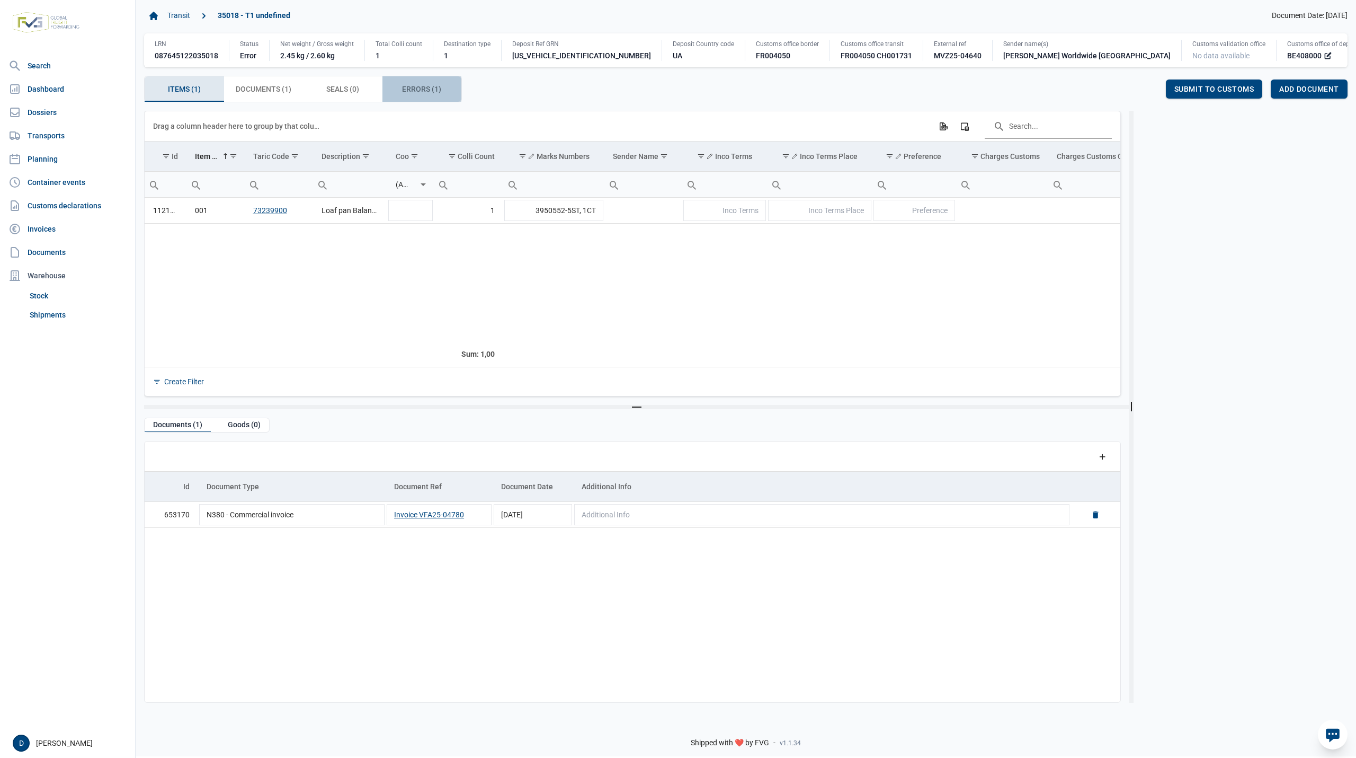
click at [407, 90] on span "Errors (1) Errors (1)" at bounding box center [421, 89] width 39 height 13
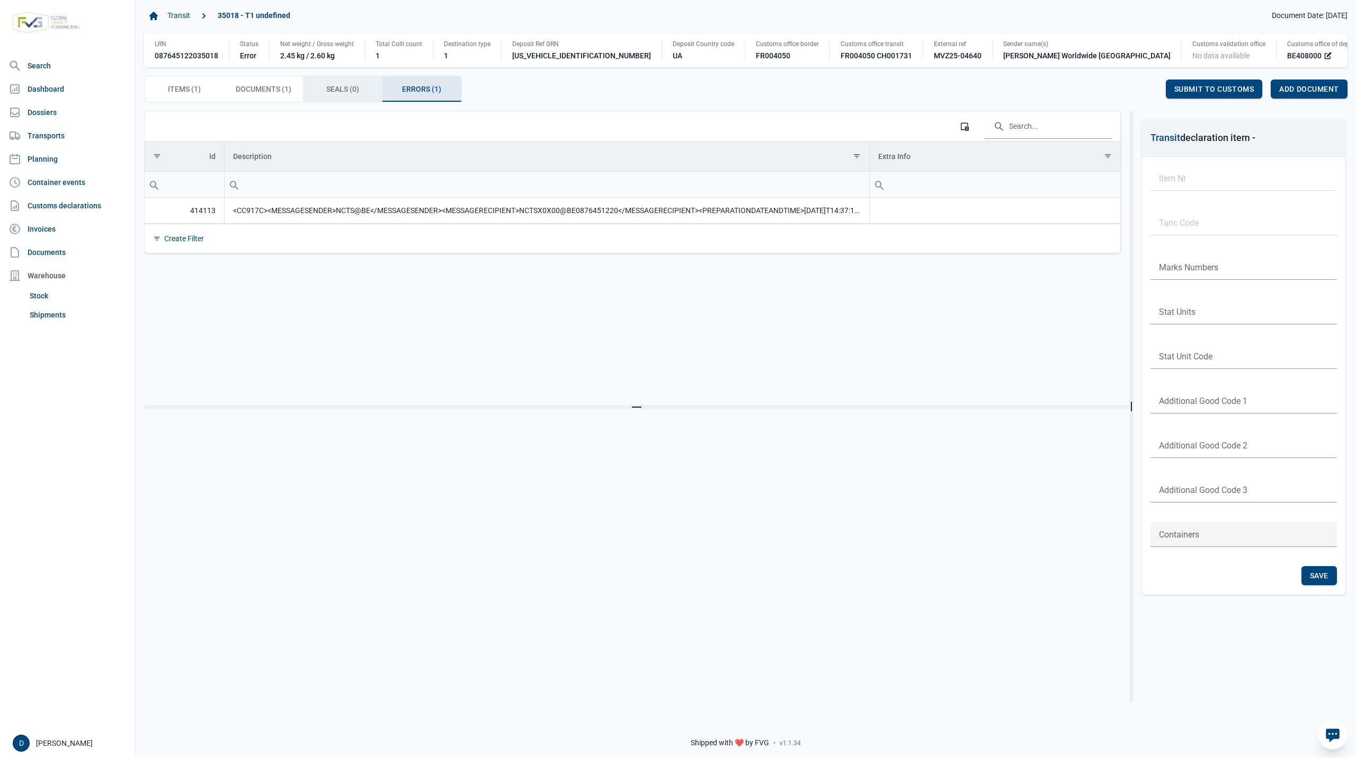
click at [329, 90] on span "Seals (0) Seals (0)" at bounding box center [342, 89] width 33 height 13
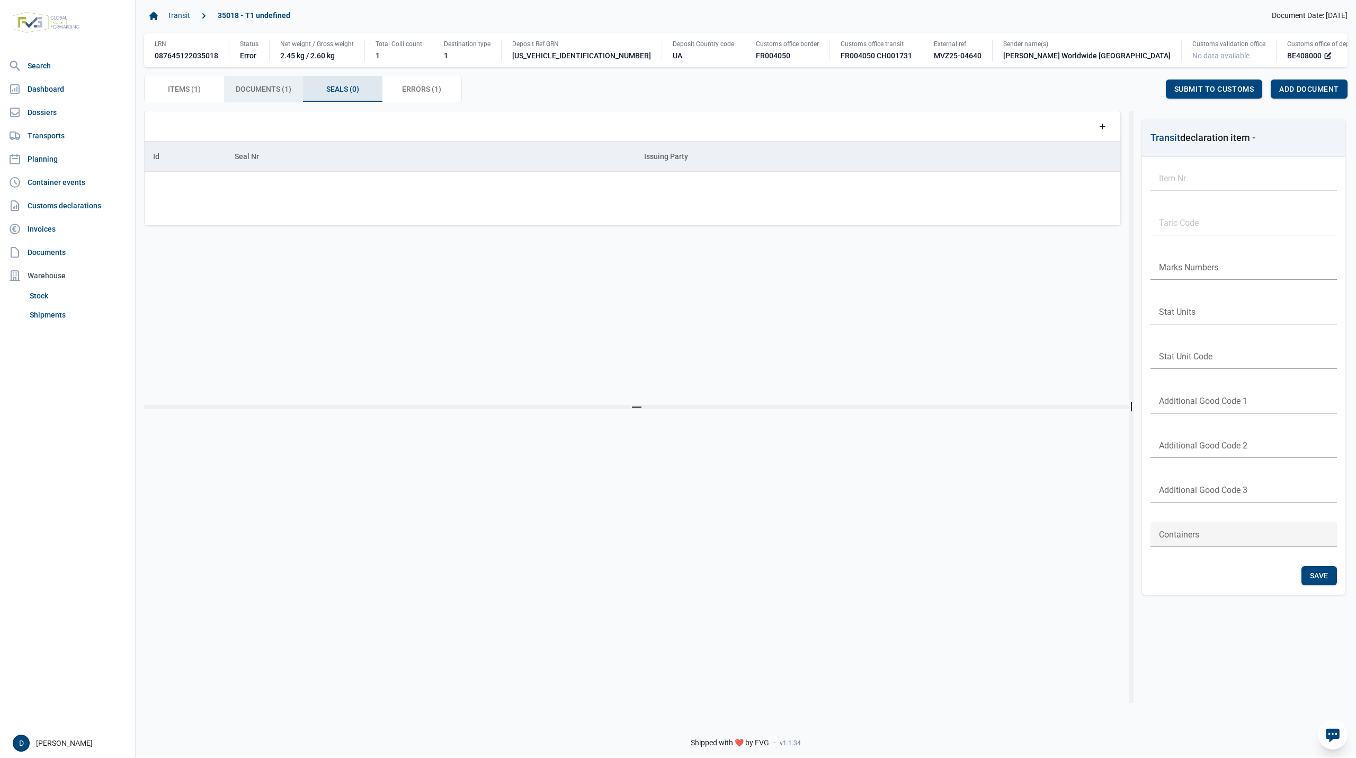
click at [267, 90] on span "Documents (1) Documents (1)" at bounding box center [264, 89] width 56 height 13
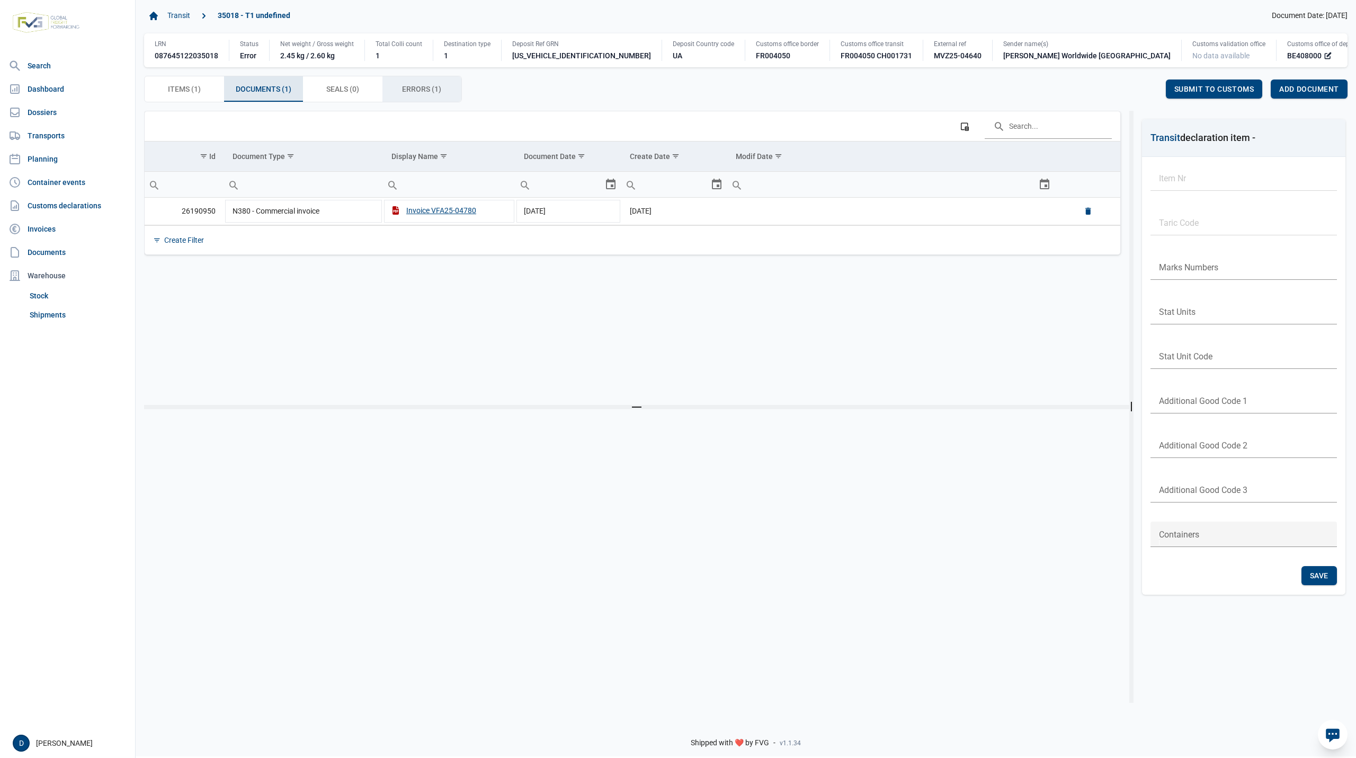
click at [416, 87] on span "Errors (1) Errors (1)" at bounding box center [421, 89] width 39 height 13
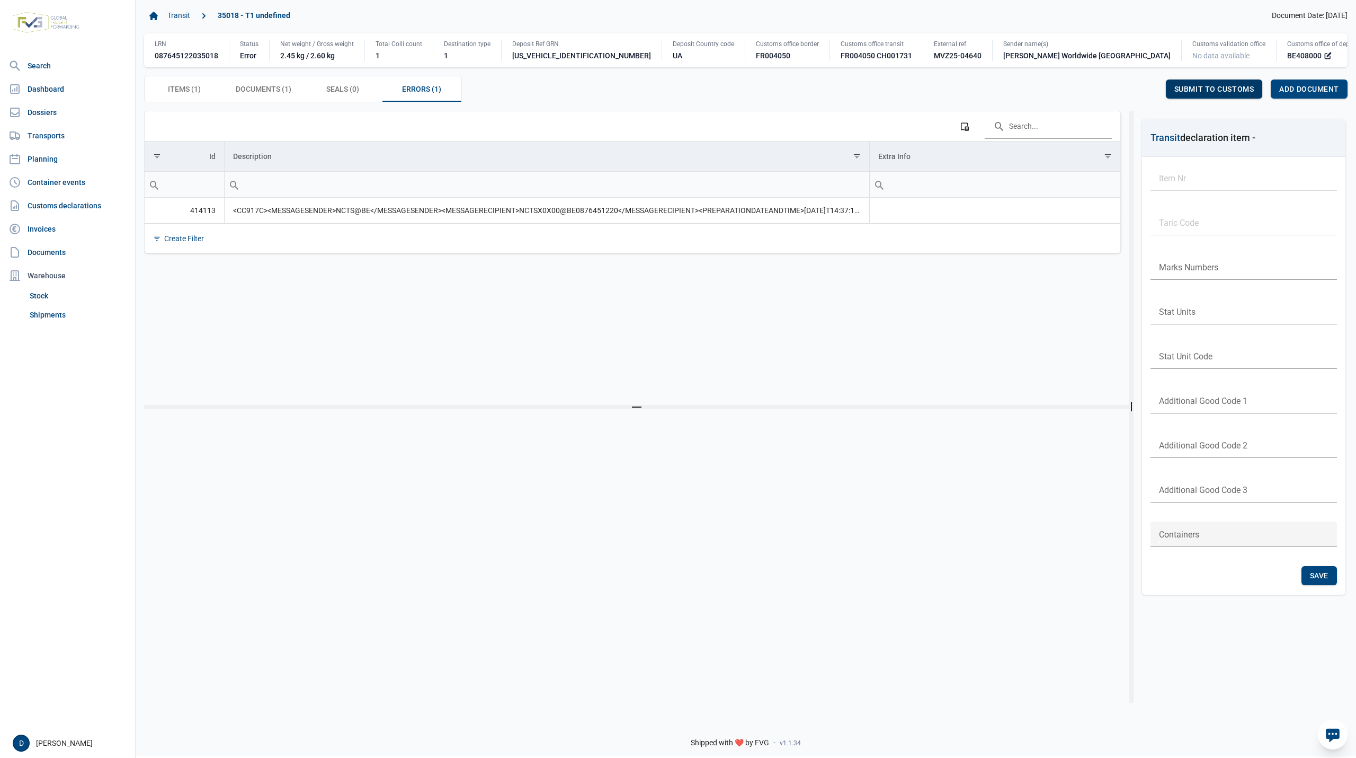
click at [1238, 87] on span "Submit to customs" at bounding box center [1214, 89] width 80 height 8
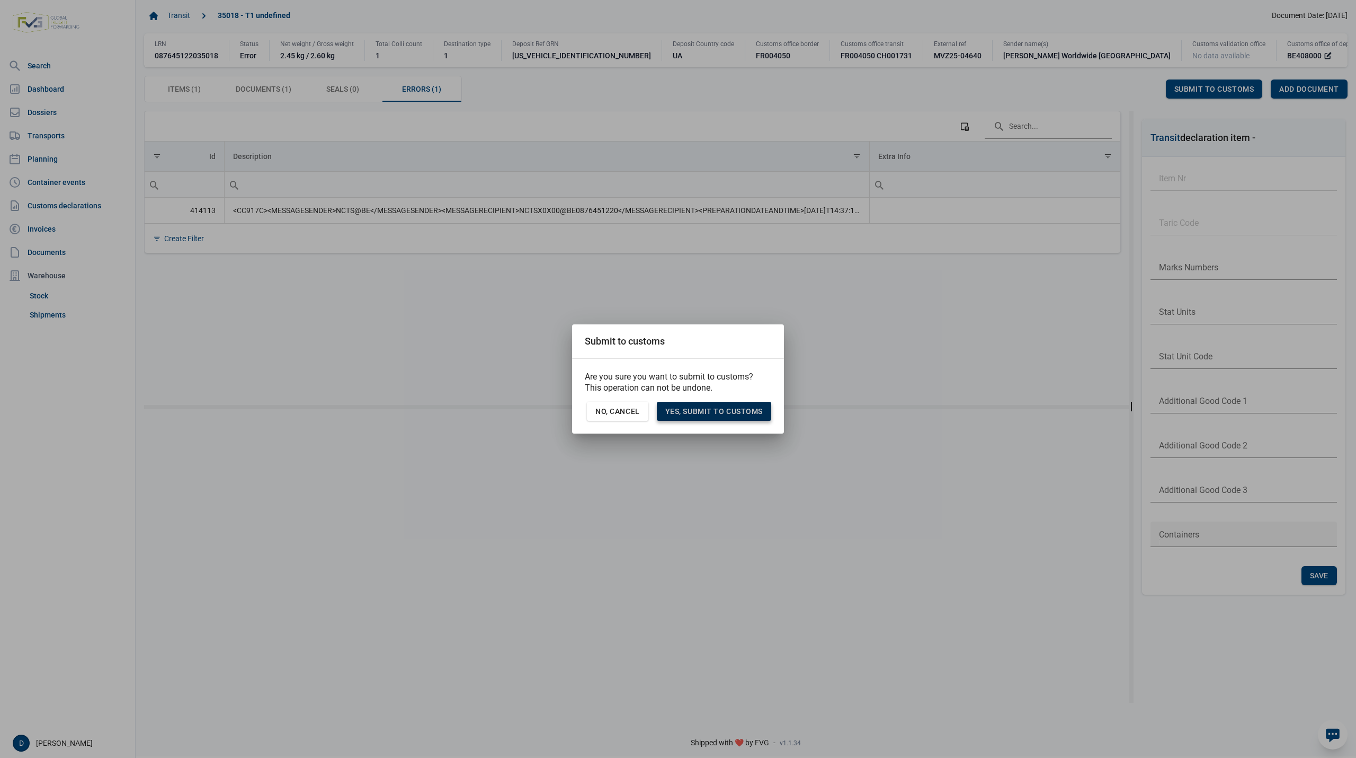
click at [729, 409] on span "Yes, Submit to customs" at bounding box center [713, 411] width 97 height 8
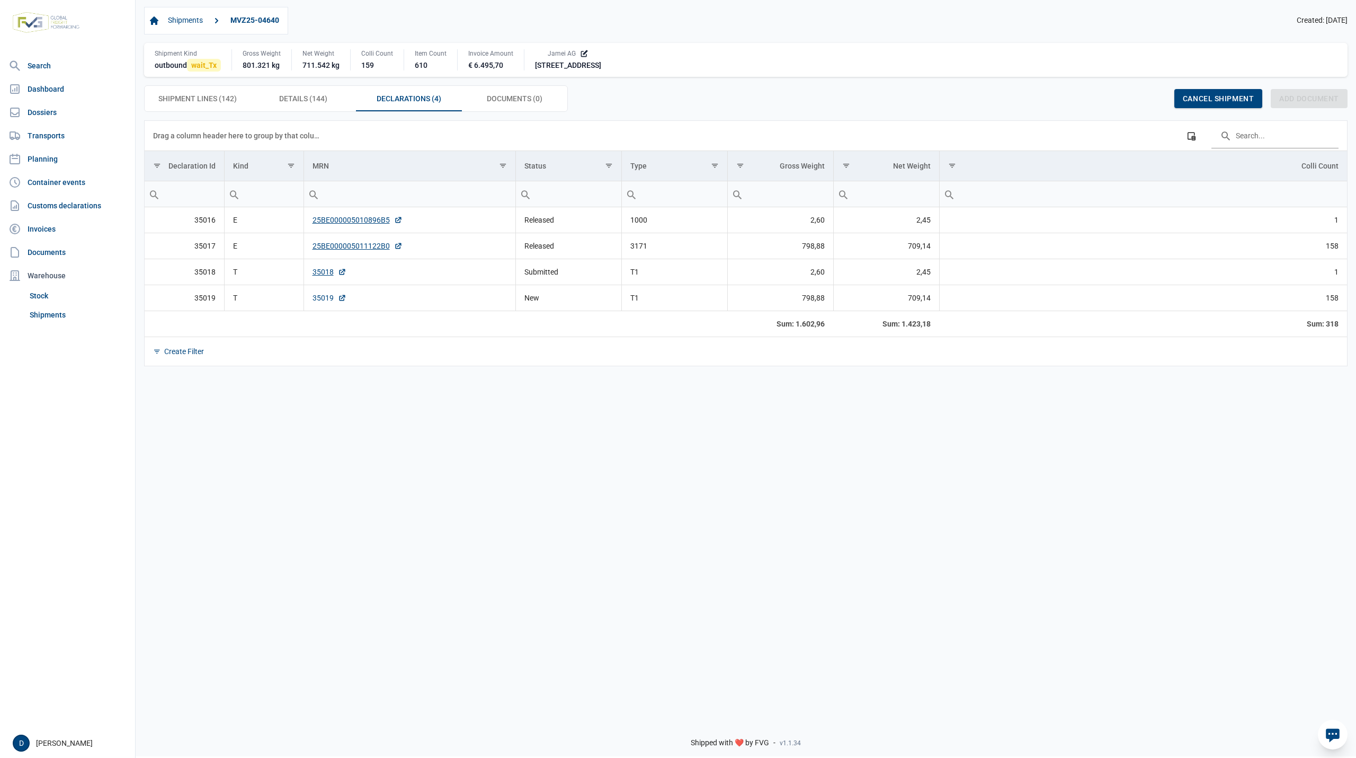
click at [324, 303] on link "35019" at bounding box center [330, 297] width 34 height 11
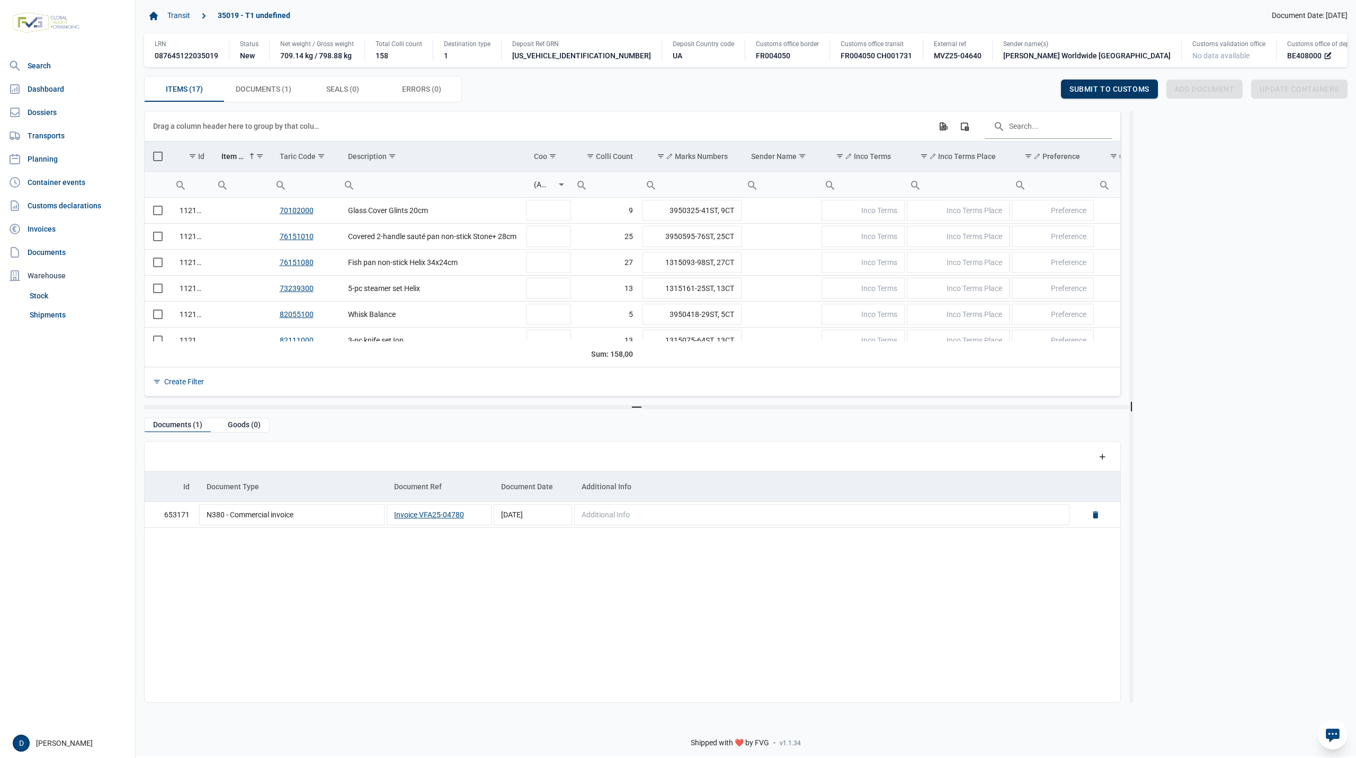
click at [1109, 91] on span "Submit to customs" at bounding box center [1110, 89] width 80 height 8
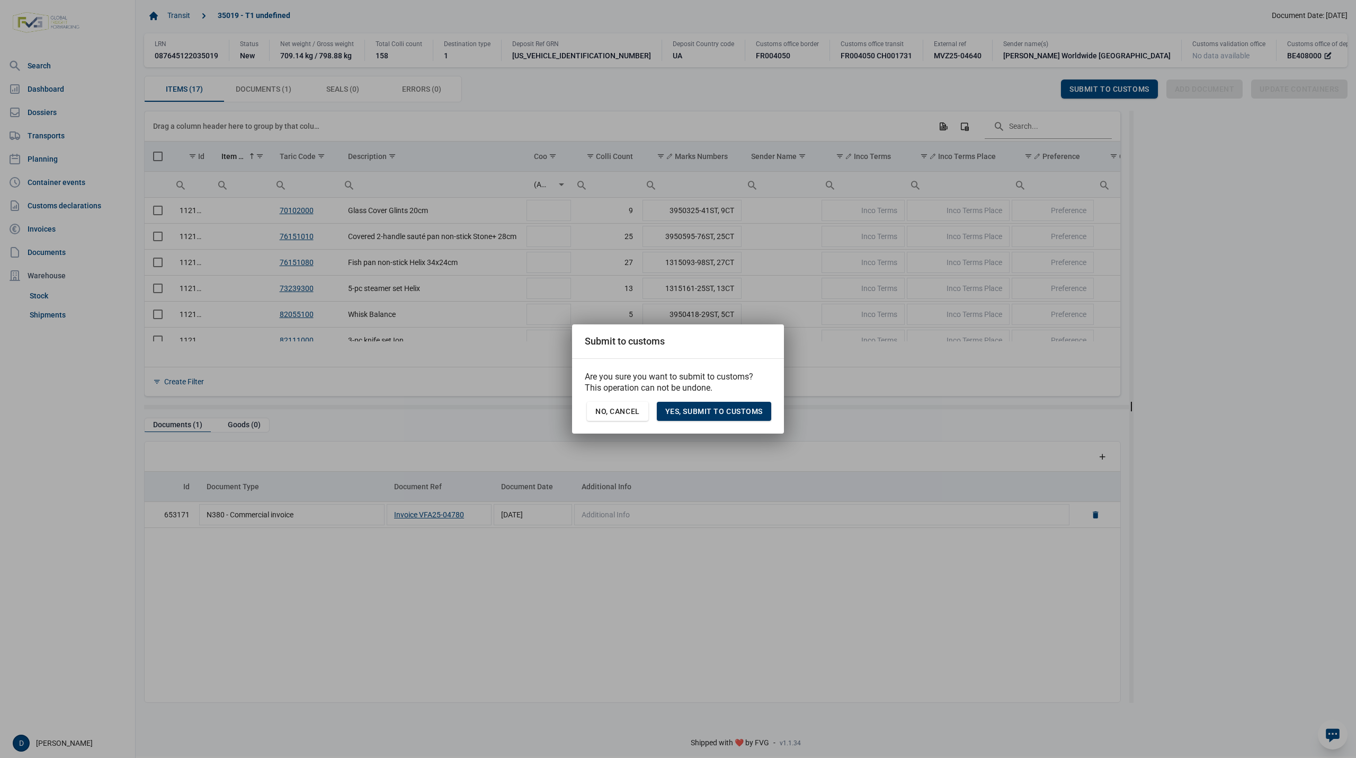
click at [732, 412] on span "Yes, Submit to customs" at bounding box center [713, 411] width 97 height 8
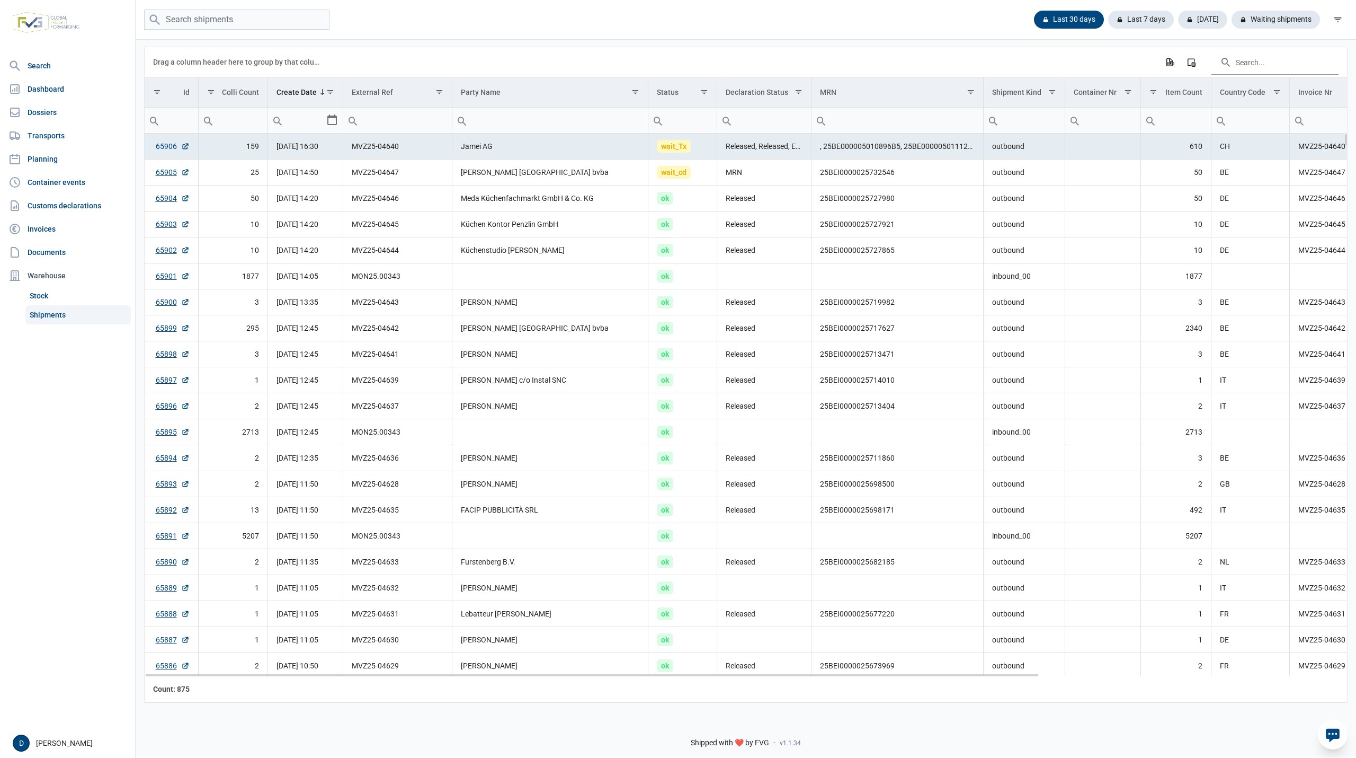
click at [164, 147] on link "65906" at bounding box center [173, 146] width 34 height 11
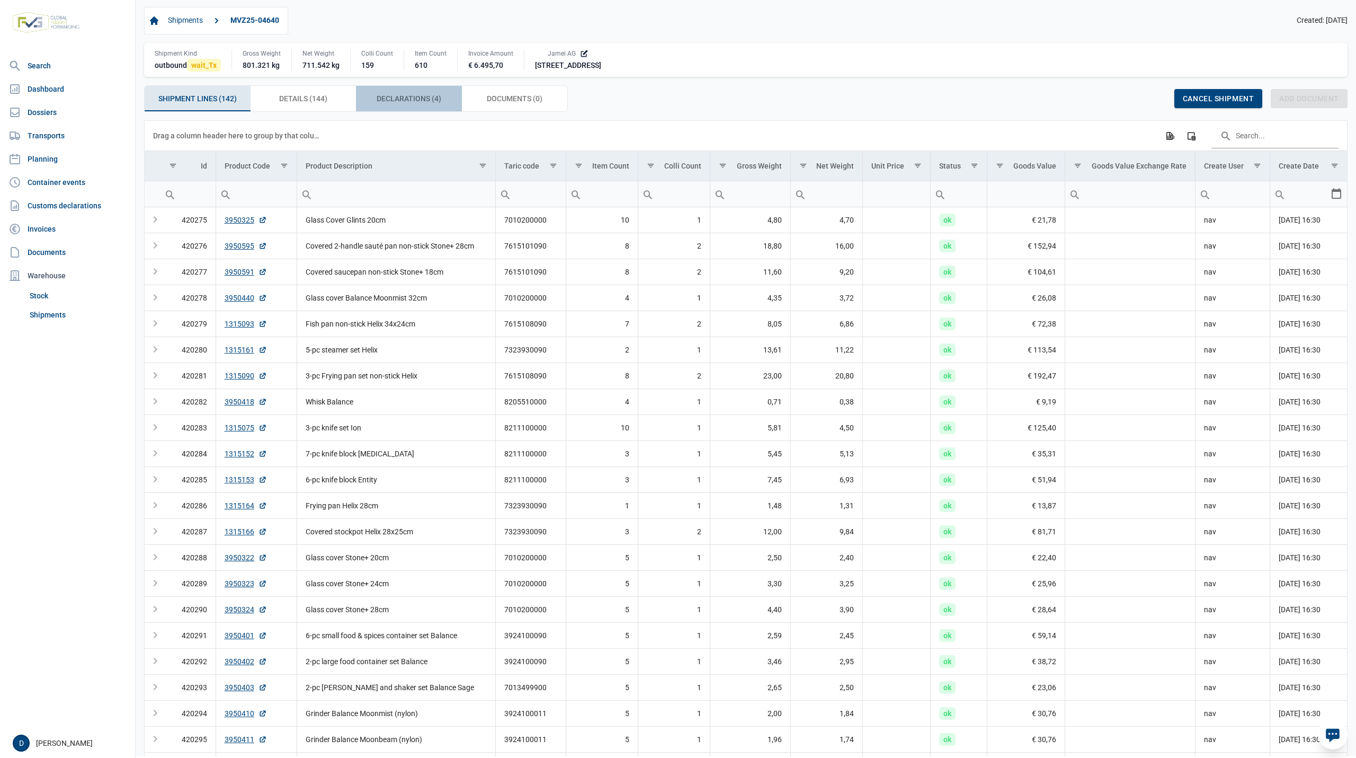
click at [390, 100] on span "Declarations (4) Declarations (4)" at bounding box center [409, 98] width 65 height 13
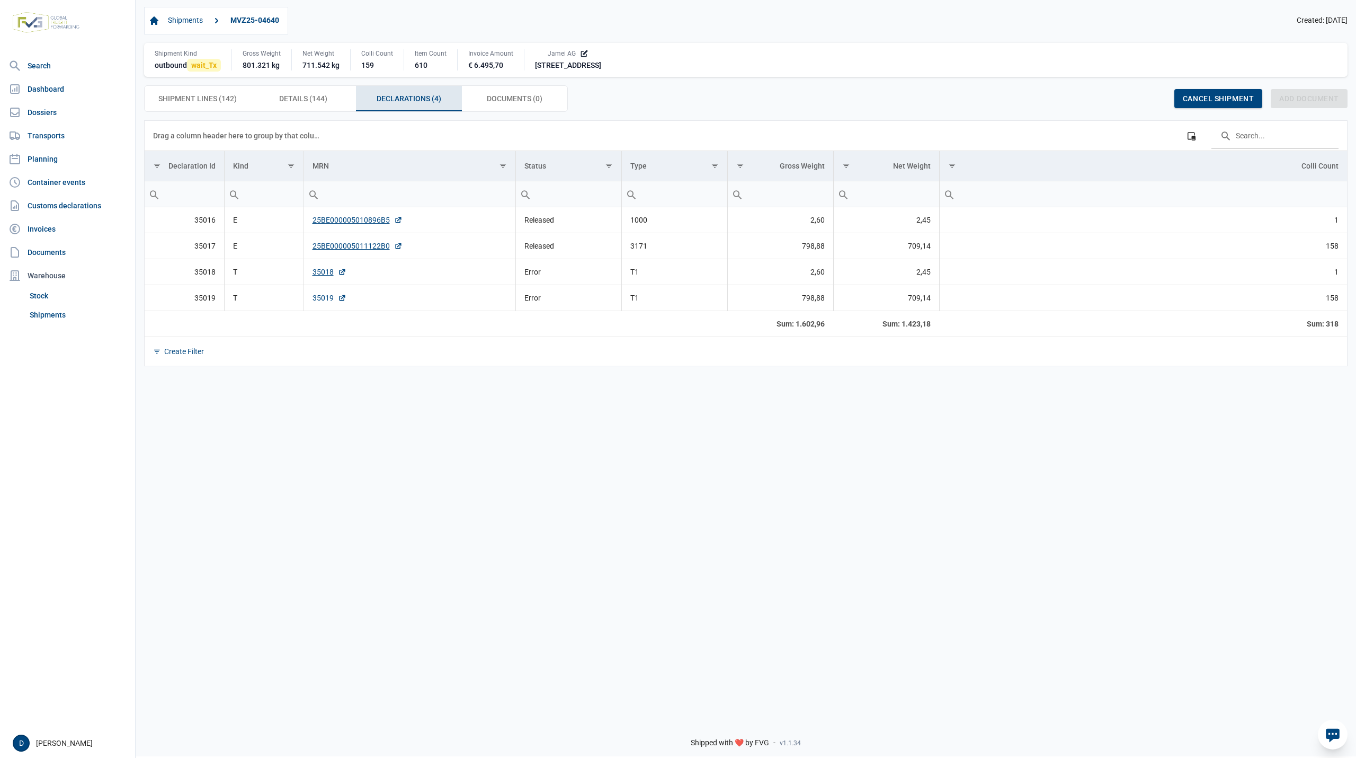
click at [321, 301] on link "35019" at bounding box center [330, 297] width 34 height 11
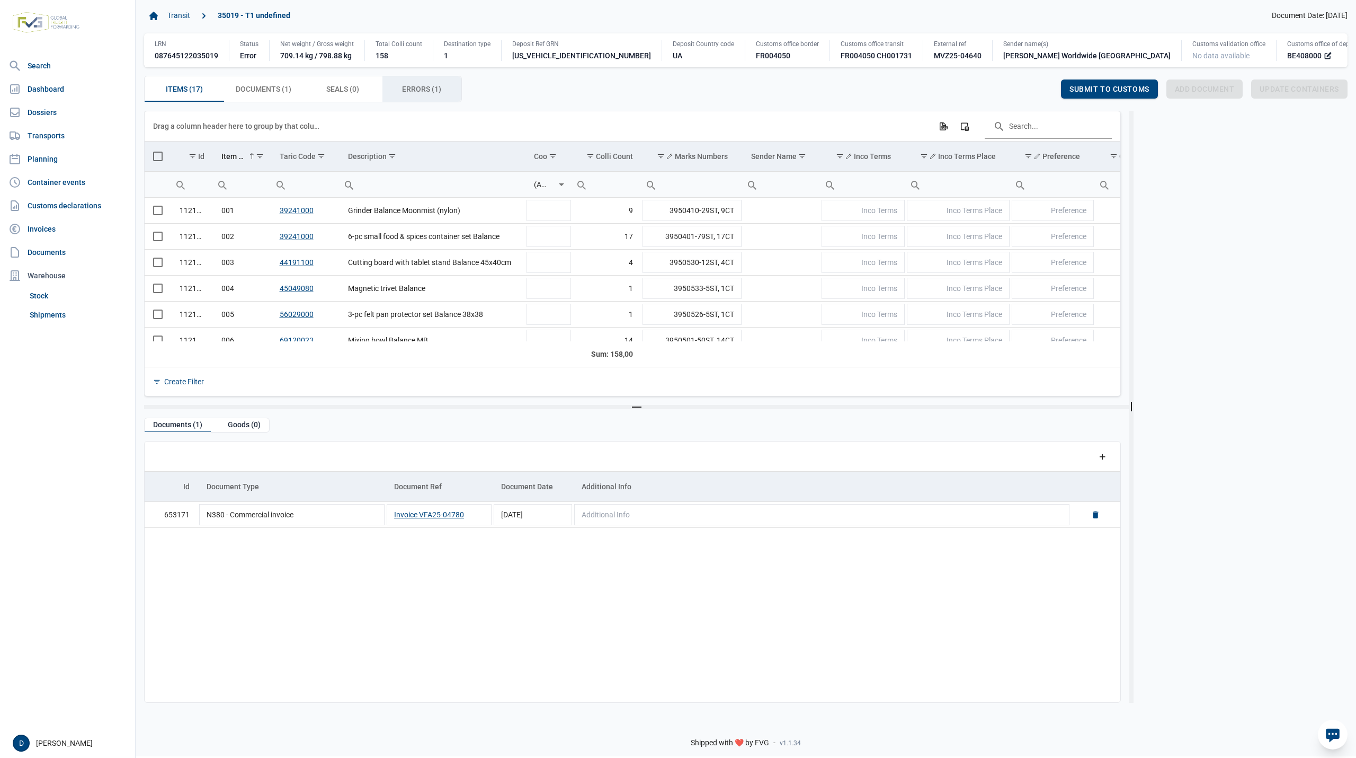
click at [402, 88] on span "Errors (1) Errors (1)" at bounding box center [421, 89] width 39 height 13
